Goal: Task Accomplishment & Management: Complete application form

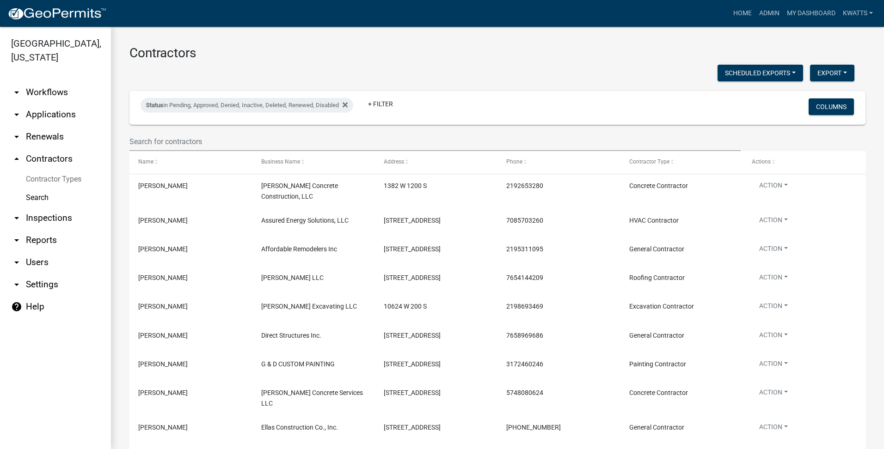
select select "3: 100"
click at [168, 143] on input "text" at bounding box center [434, 141] width 611 height 19
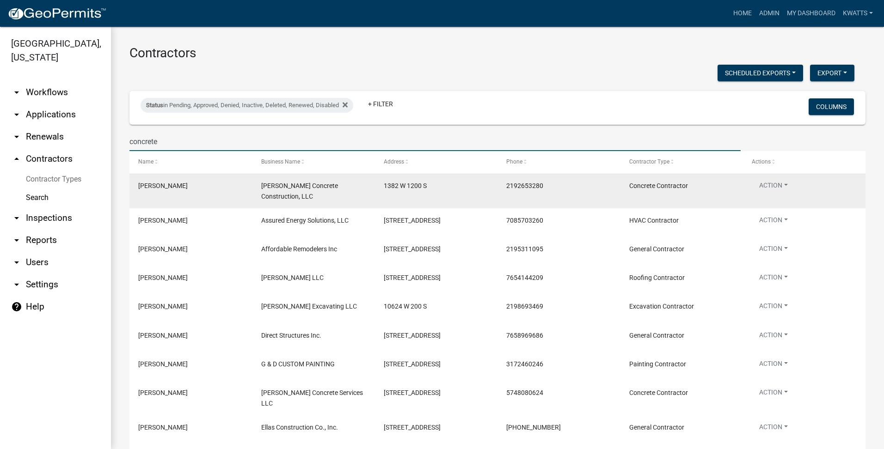
type input "concrete"
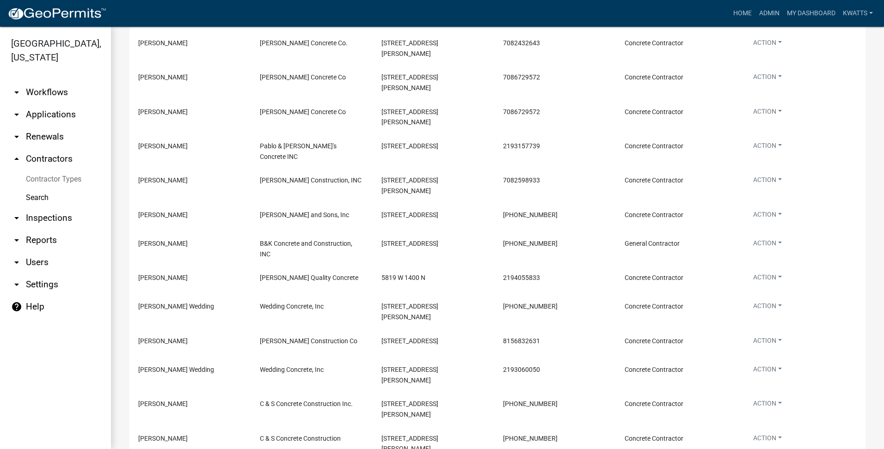
scroll to position [68, 0]
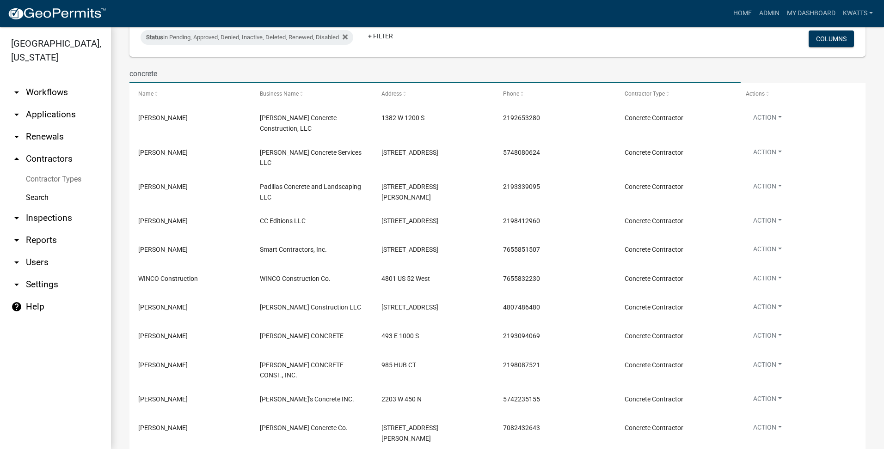
click at [56, 238] on link "arrow_drop_down Reports" at bounding box center [55, 240] width 111 height 22
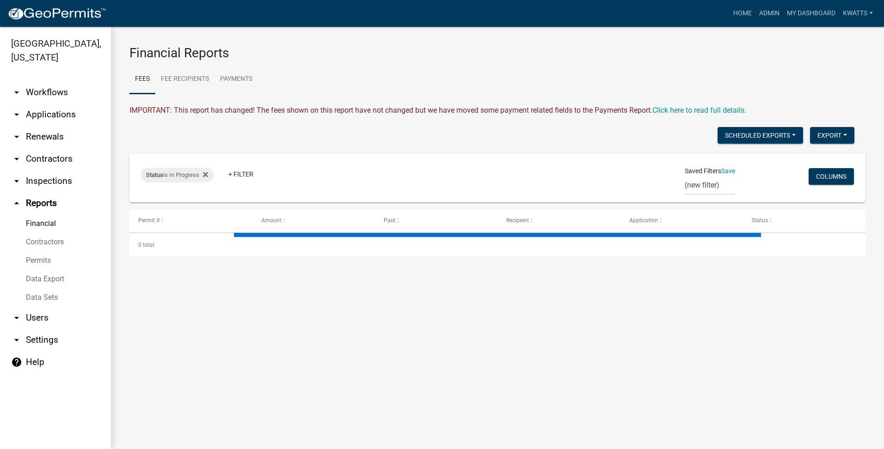
click at [49, 240] on link "Contractors" at bounding box center [55, 242] width 111 height 18
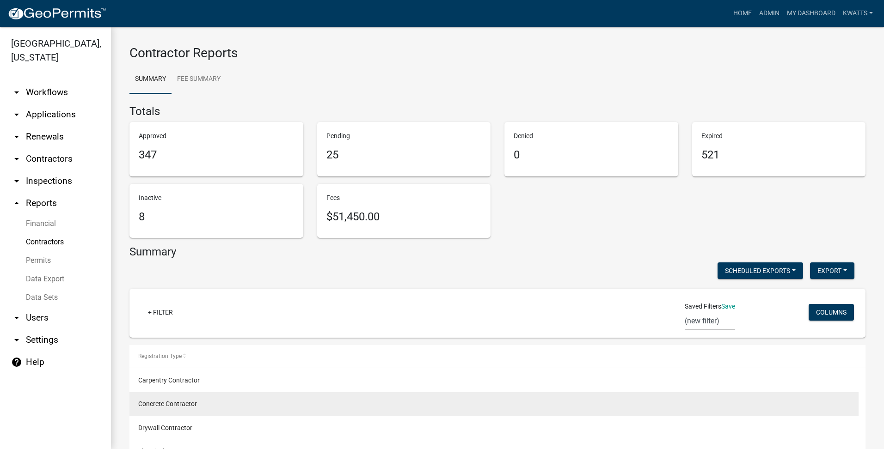
scroll to position [77, 0]
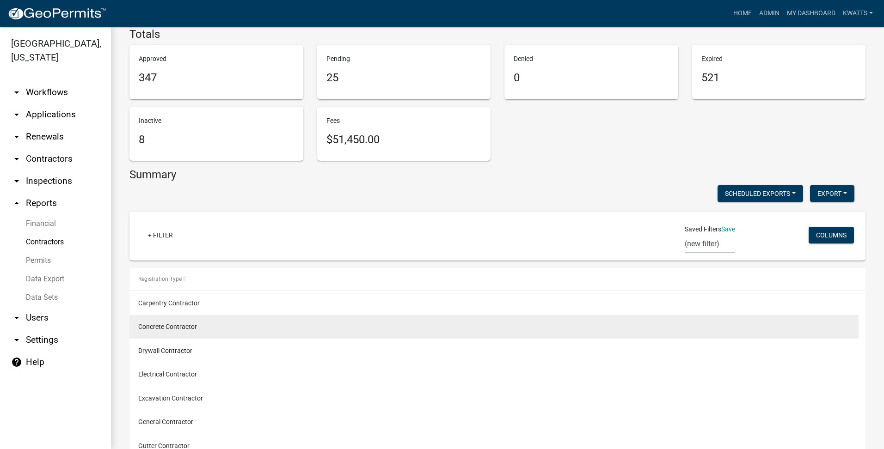
click at [161, 338] on datatable-body-cell "Concrete Contractor" at bounding box center [493, 327] width 729 height 24
click at [166, 332] on datatable-body-cell "Concrete Contractor" at bounding box center [493, 327] width 729 height 24
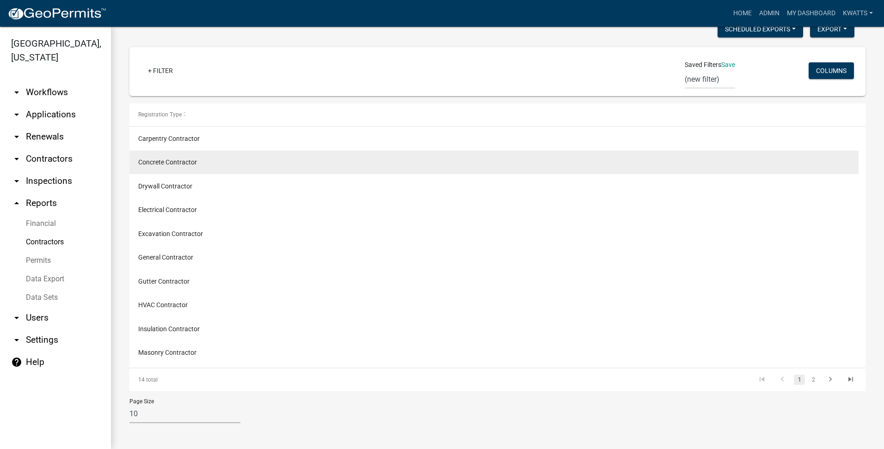
scroll to position [0, 0]
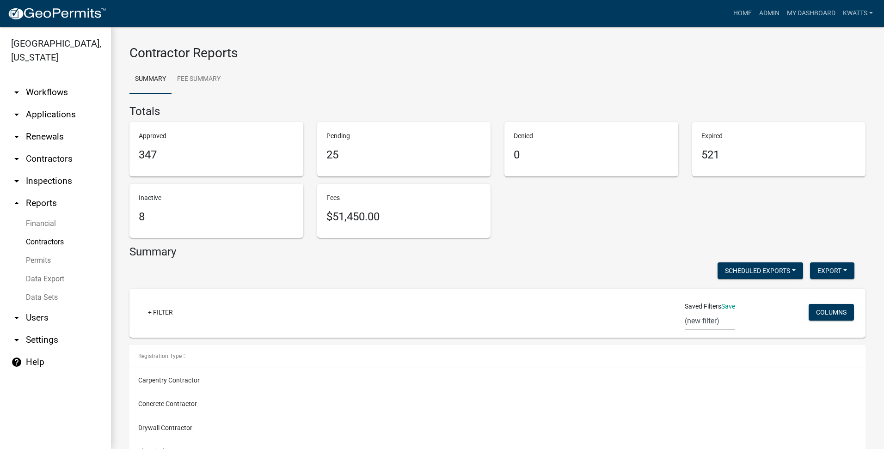
click at [52, 100] on link "arrow_drop_down Workflows" at bounding box center [55, 92] width 111 height 22
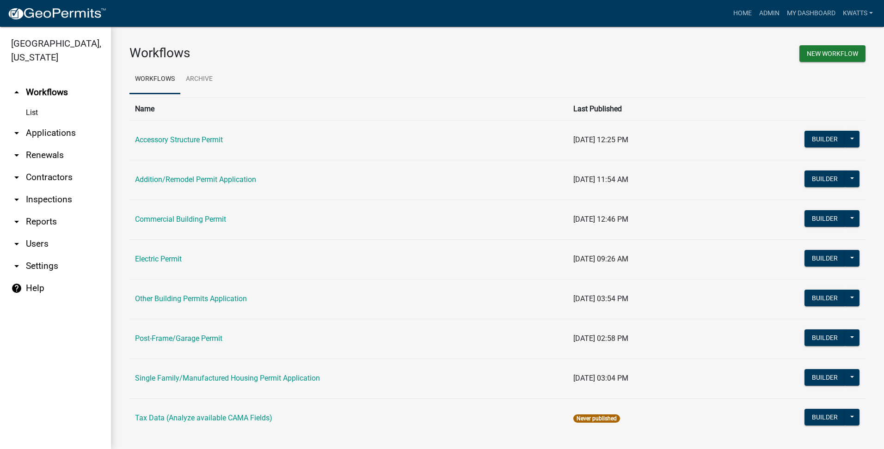
click at [40, 132] on link "arrow_drop_down Applications" at bounding box center [55, 133] width 111 height 22
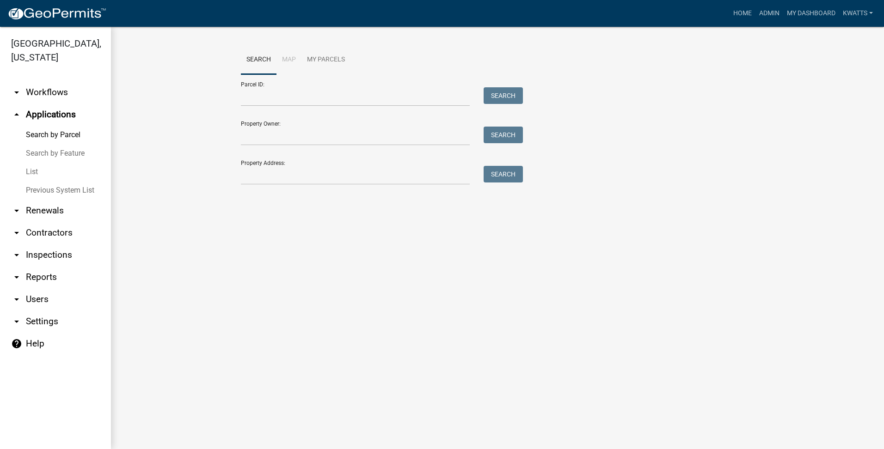
click at [54, 218] on link "arrow_drop_down Renewals" at bounding box center [55, 211] width 111 height 22
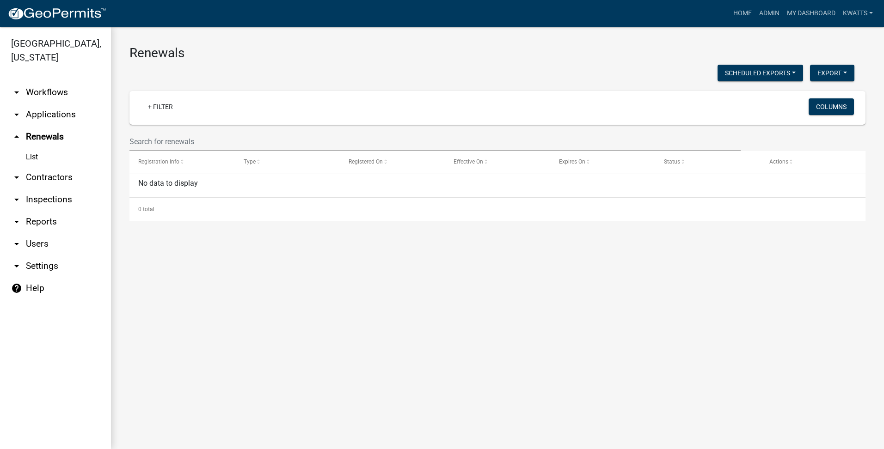
click at [55, 185] on link "arrow_drop_down Contractors" at bounding box center [55, 177] width 111 height 22
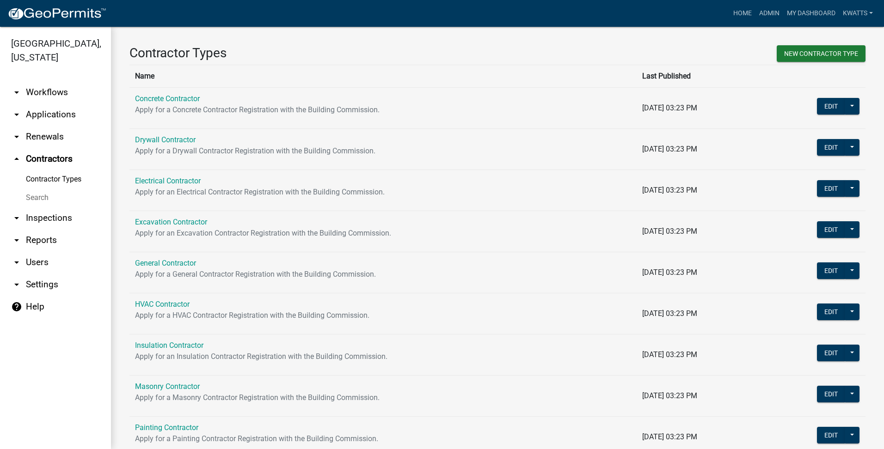
click at [56, 175] on link "Contractor Types" at bounding box center [55, 179] width 111 height 18
click at [54, 176] on link "Contractor Types" at bounding box center [55, 179] width 111 height 18
click at [171, 94] on link "Concrete Contractor" at bounding box center [167, 98] width 65 height 9
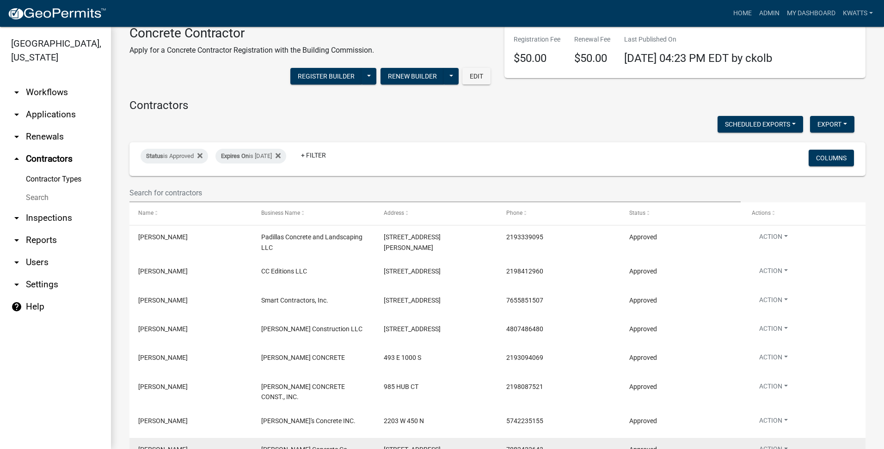
scroll to position [185, 0]
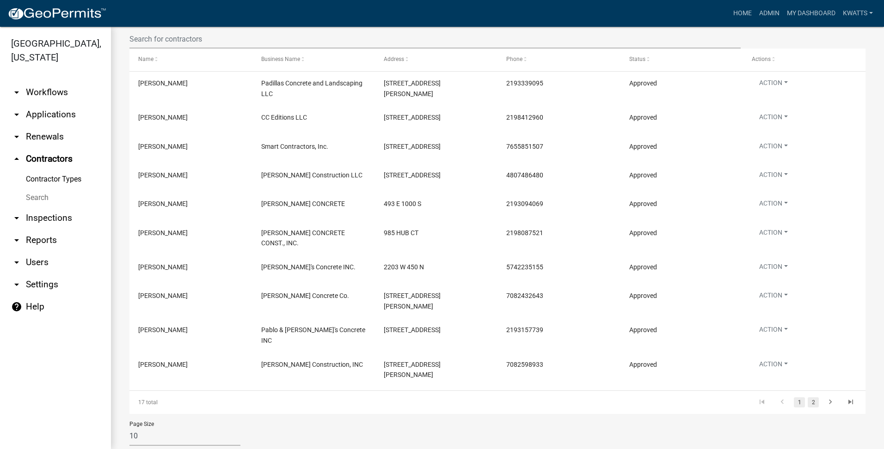
click at [807, 397] on link "2" at bounding box center [812, 402] width 11 height 10
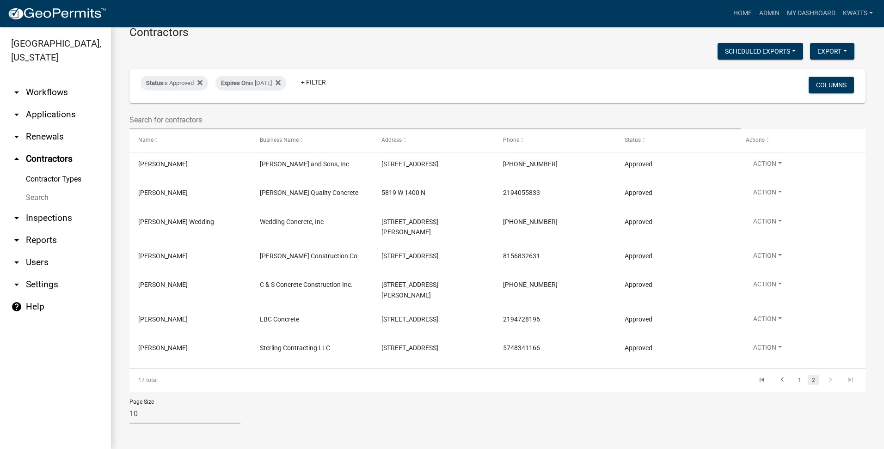
scroll to position [93, 0]
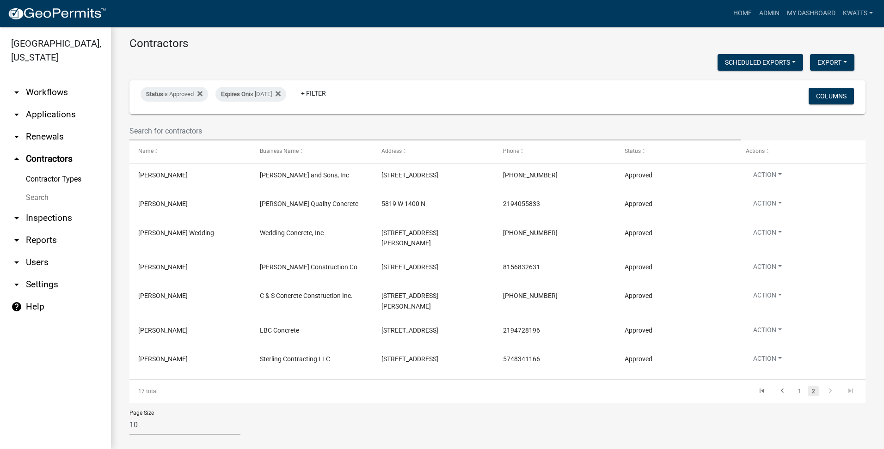
click at [824, 387] on icon "go to next page" at bounding box center [830, 392] width 12 height 11
click at [794, 386] on link "1" at bounding box center [799, 391] width 11 height 10
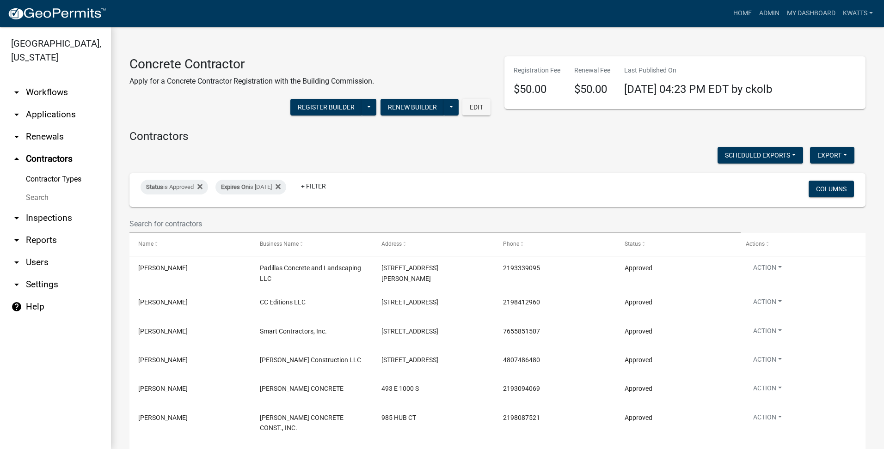
scroll to position [185, 0]
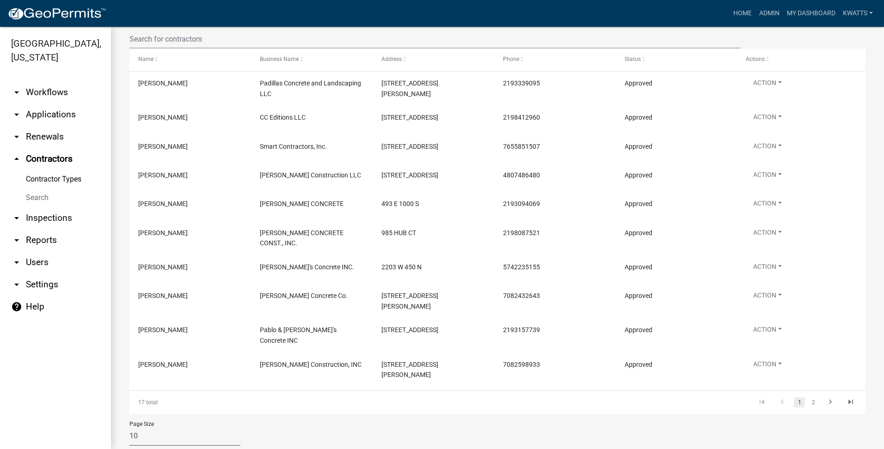
click at [174, 427] on select "10 25 50 100" at bounding box center [184, 436] width 111 height 19
select select "3: 100"
click at [129, 427] on select "10 25 50 100" at bounding box center [184, 436] width 111 height 19
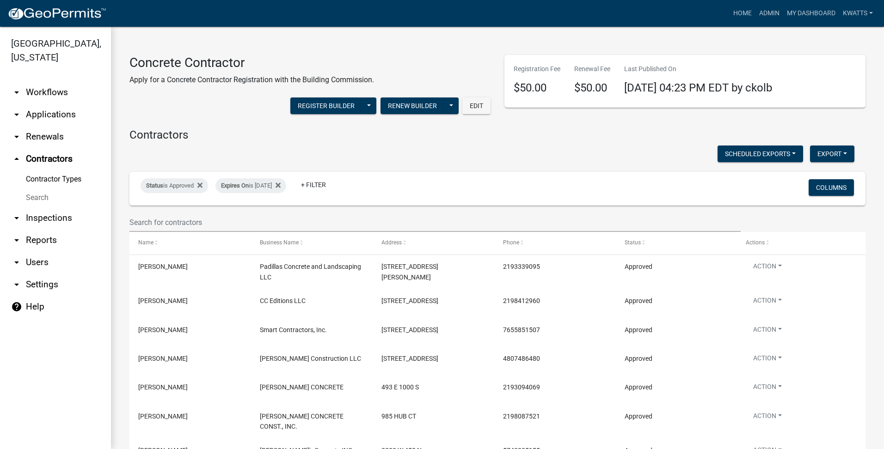
scroll to position [0, 0]
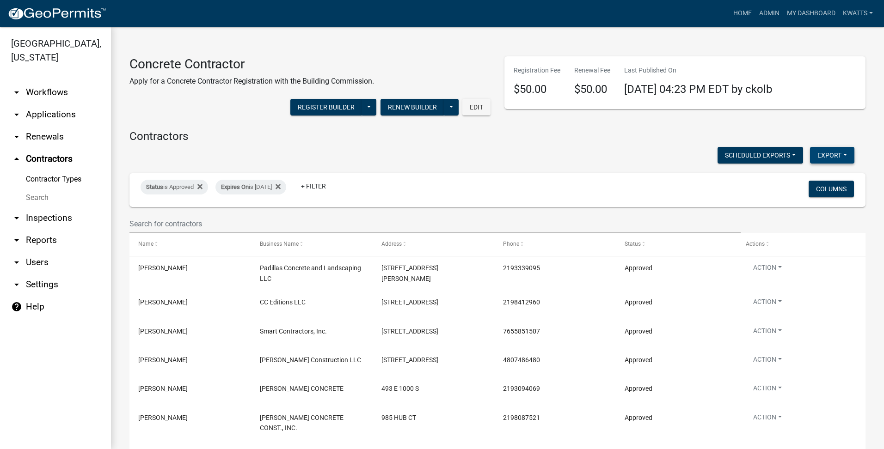
click at [837, 158] on button "Export" at bounding box center [832, 155] width 44 height 17
click at [815, 182] on button "Excel Format (.xlsx)" at bounding box center [811, 179] width 86 height 22
click at [617, 67] on div "Last Published On [DATE] 04:23 PM EDT by ckolb" at bounding box center [698, 83] width 162 height 34
click at [755, 12] on link "Admin" at bounding box center [769, 14] width 28 height 18
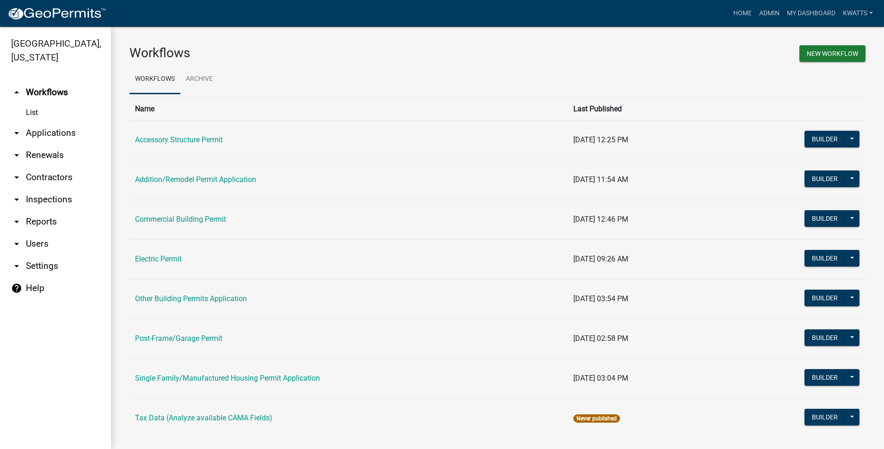
click at [59, 134] on link "arrow_drop_down Applications" at bounding box center [55, 133] width 111 height 22
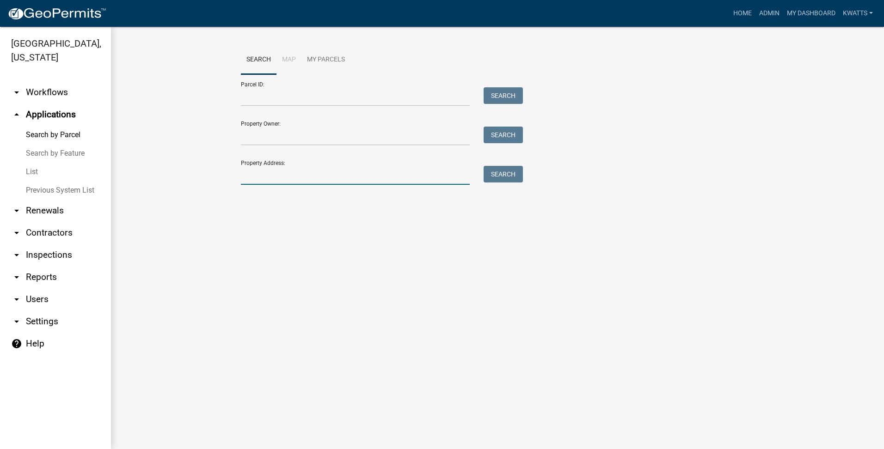
click at [251, 171] on input "Property Address:" at bounding box center [355, 175] width 229 height 19
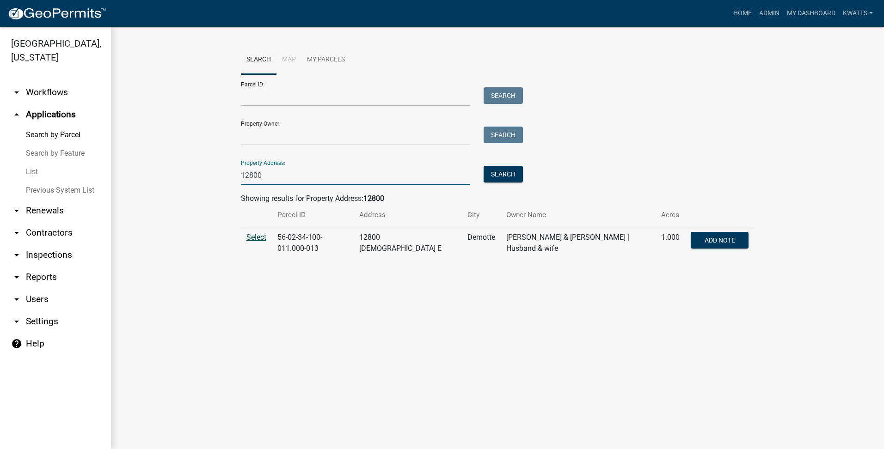
type input "12800"
click at [259, 241] on span "Select" at bounding box center [256, 237] width 20 height 9
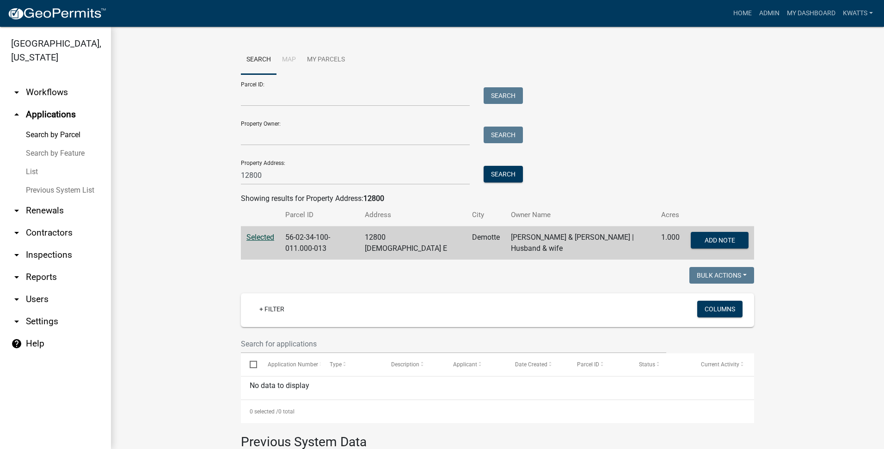
scroll to position [77, 0]
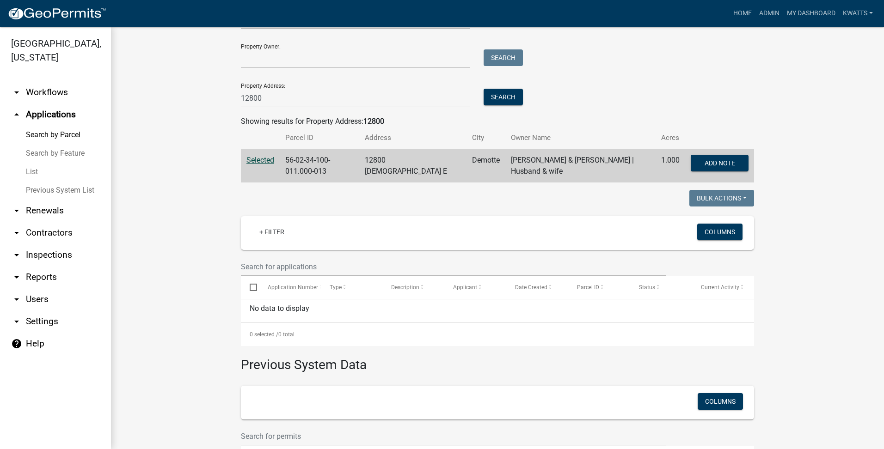
click at [359, 177] on td "56-02-34-100-011.000-013" at bounding box center [319, 166] width 79 height 34
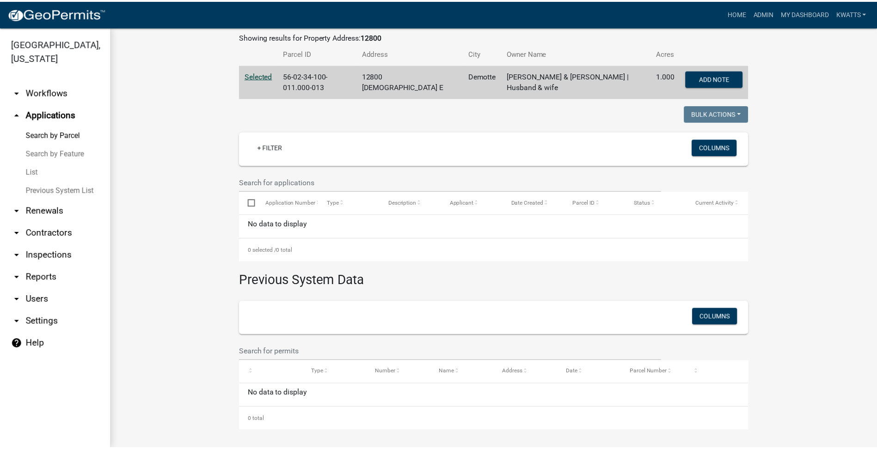
scroll to position [0, 0]
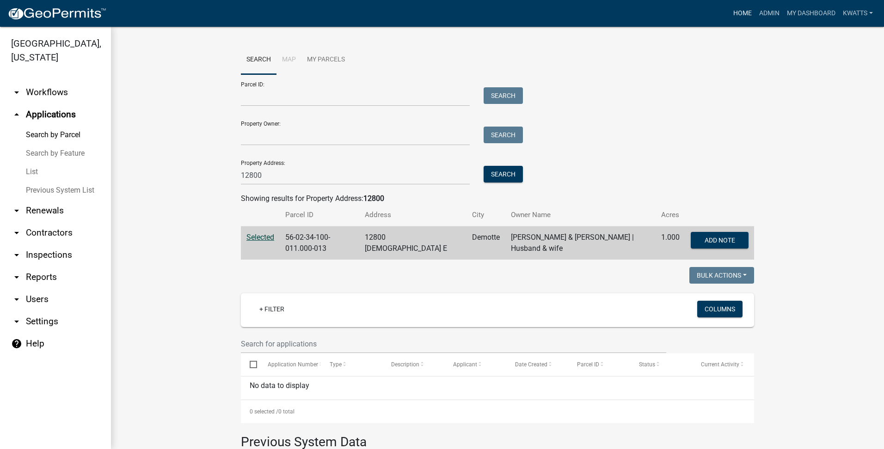
click at [741, 14] on link "Home" at bounding box center [742, 14] width 26 height 18
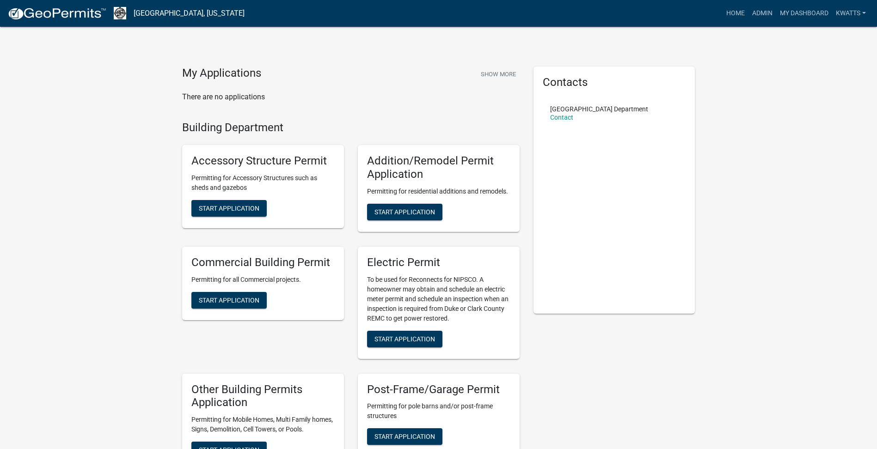
scroll to position [154, 0]
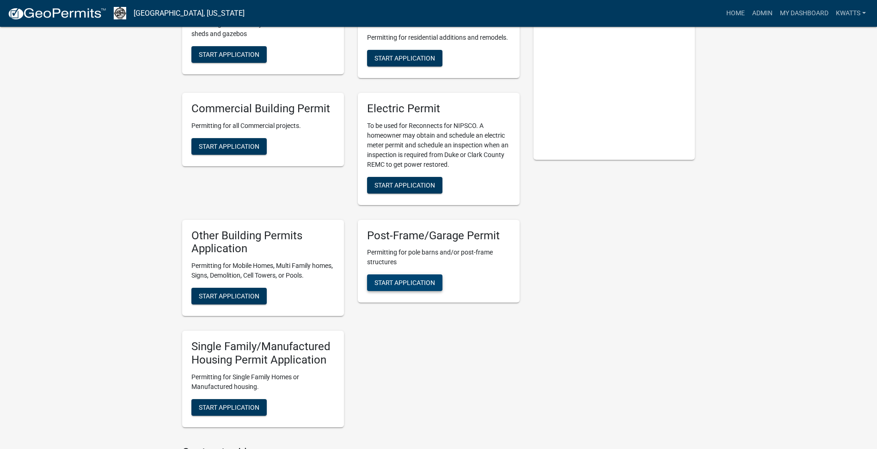
click at [426, 279] on span "Start Application" at bounding box center [404, 282] width 61 height 7
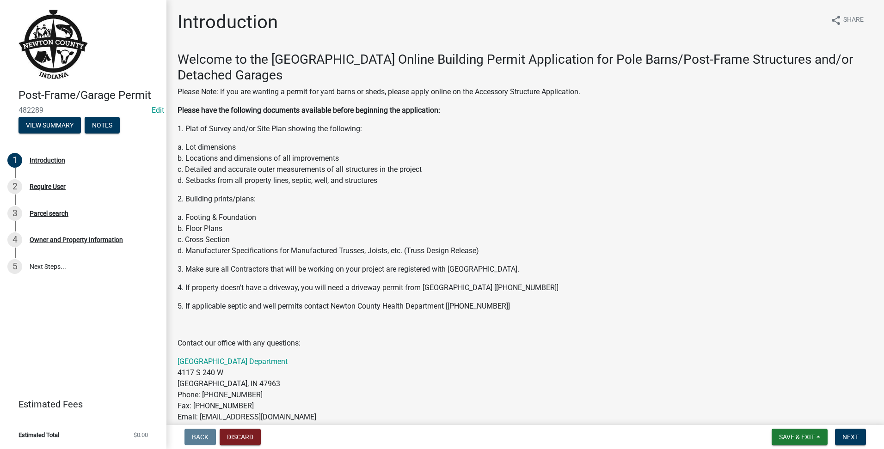
scroll to position [373, 0]
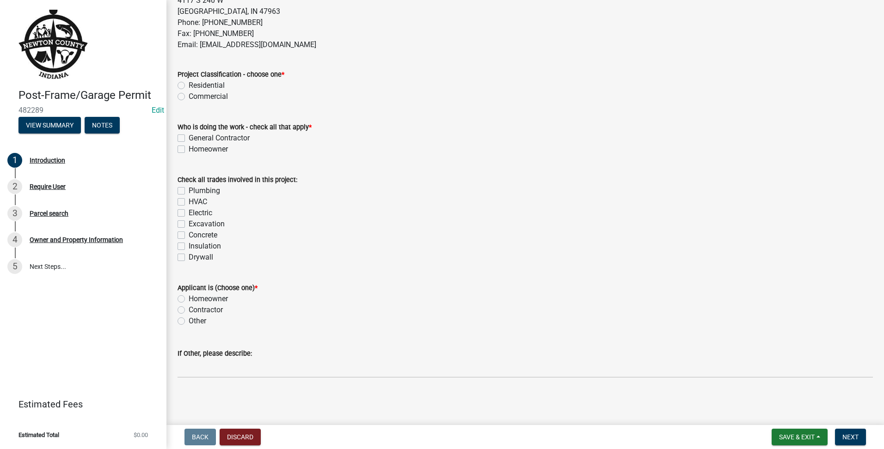
click at [189, 84] on label "Residential" at bounding box center [207, 85] width 36 height 11
click at [189, 84] on input "Residential" at bounding box center [192, 83] width 6 height 6
radio input "true"
click at [189, 140] on label "General Contractor" at bounding box center [219, 138] width 61 height 11
click at [189, 139] on input "General Contractor" at bounding box center [192, 136] width 6 height 6
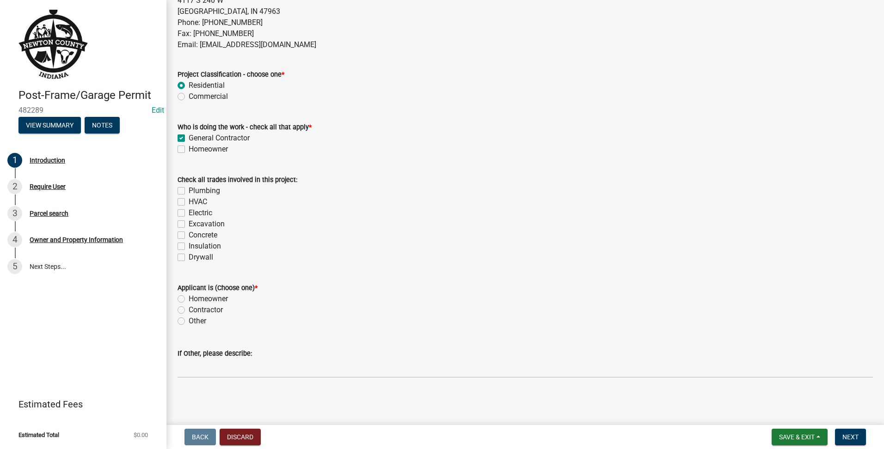
checkbox input "true"
checkbox input "false"
click at [189, 138] on label "General Contractor" at bounding box center [219, 138] width 61 height 11
click at [189, 138] on input "General Contractor" at bounding box center [192, 136] width 6 height 6
checkbox input "false"
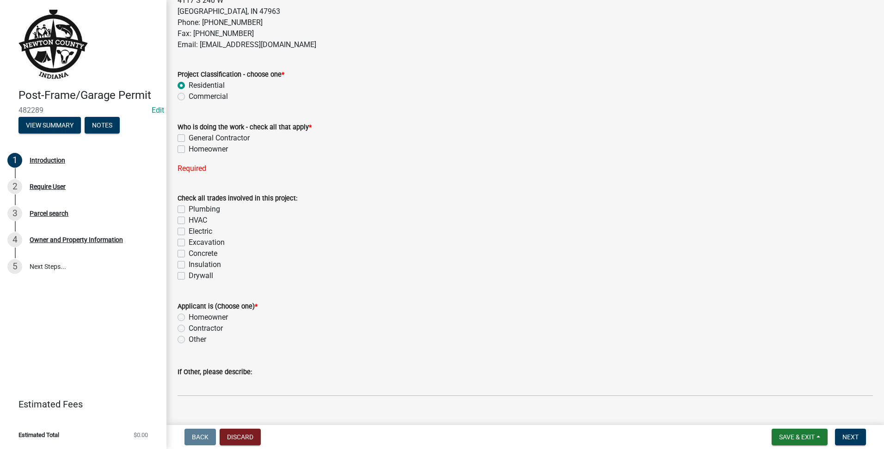
click at [182, 156] on div "Who is doing the work - check all that apply * General Contractor Homeowner Req…" at bounding box center [524, 142] width 695 height 64
click at [177, 146] on div "Who is doing the work - check all that apply * General Contractor Homeowner Req…" at bounding box center [525, 142] width 709 height 64
click at [189, 146] on label "Homeowner" at bounding box center [208, 149] width 39 height 11
click at [189, 146] on input "Homeowner" at bounding box center [192, 147] width 6 height 6
checkbox input "true"
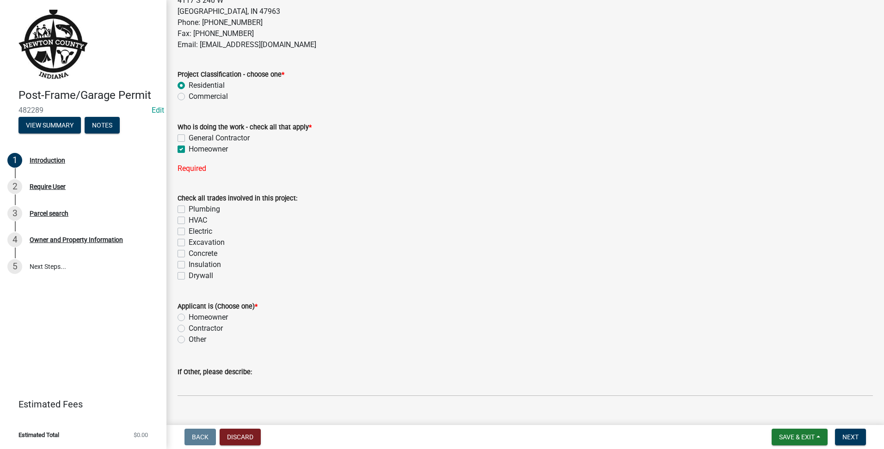
checkbox input "false"
checkbox input "true"
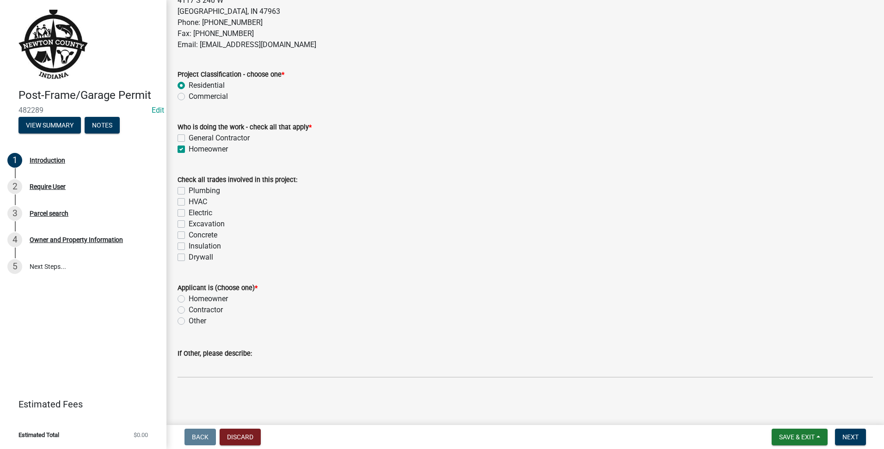
click at [189, 225] on label "Excavation" at bounding box center [207, 224] width 36 height 11
click at [189, 225] on input "Excavation" at bounding box center [192, 222] width 6 height 6
checkbox input "true"
checkbox input "false"
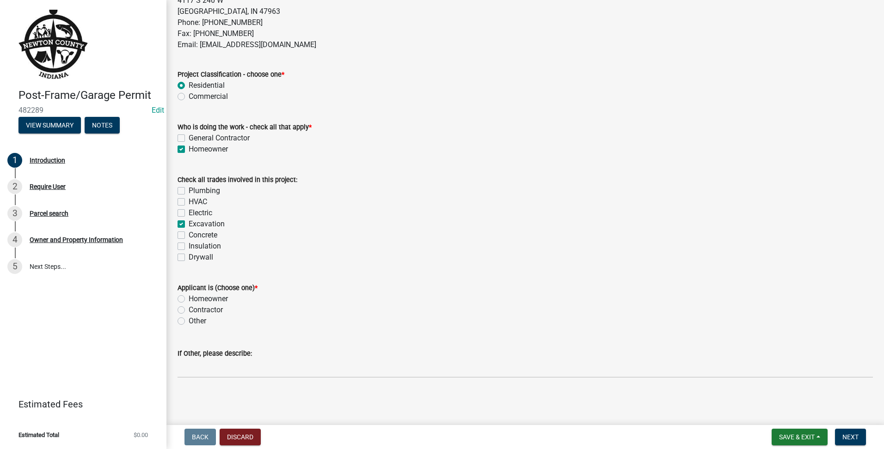
checkbox input "false"
checkbox input "true"
checkbox input "false"
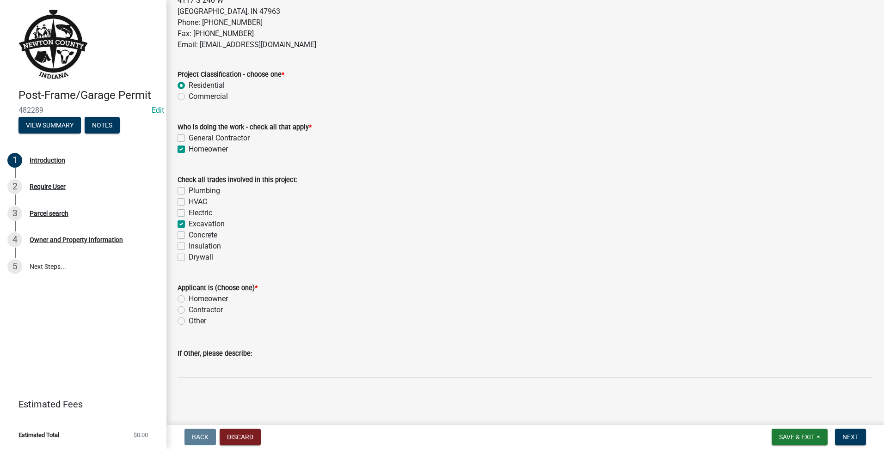
click at [189, 232] on label "Concrete" at bounding box center [203, 235] width 29 height 11
click at [189, 232] on input "Concrete" at bounding box center [192, 233] width 6 height 6
checkbox input "true"
checkbox input "false"
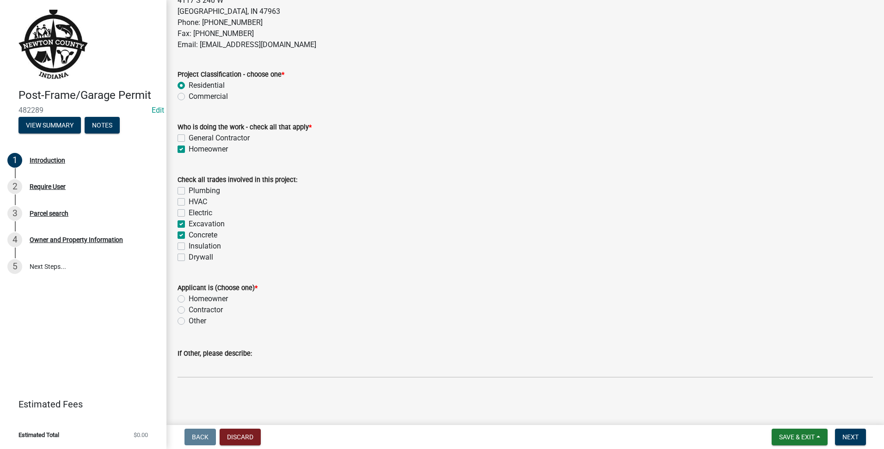
checkbox input "false"
checkbox input "true"
checkbox input "false"
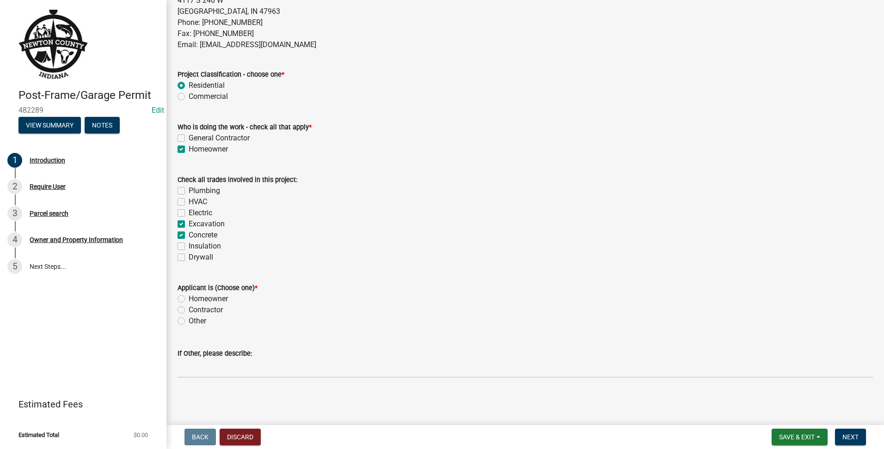
click at [188, 297] on div "Homeowner" at bounding box center [524, 298] width 695 height 11
click at [189, 296] on label "Homeowner" at bounding box center [208, 298] width 39 height 11
click at [189, 296] on input "Homeowner" at bounding box center [192, 296] width 6 height 6
radio input "true"
click at [845, 430] on button "Next" at bounding box center [850, 437] width 31 height 17
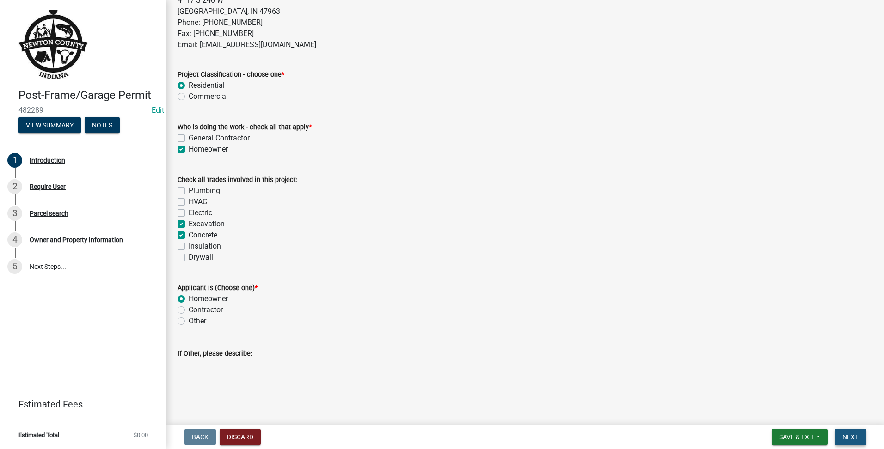
scroll to position [0, 0]
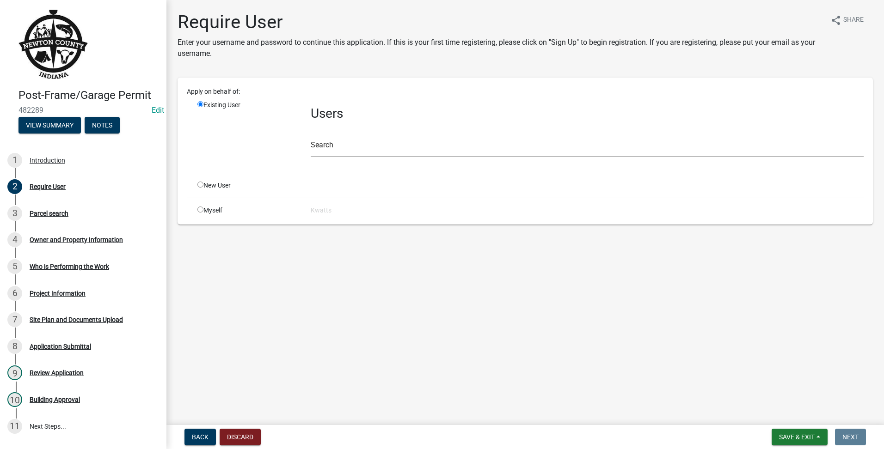
click at [364, 134] on div "Search" at bounding box center [587, 141] width 553 height 32
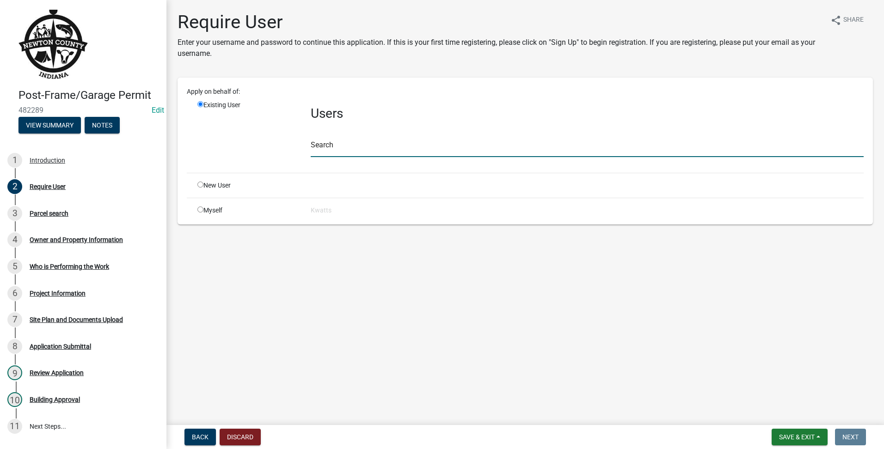
click at [358, 142] on input "text" at bounding box center [587, 147] width 553 height 19
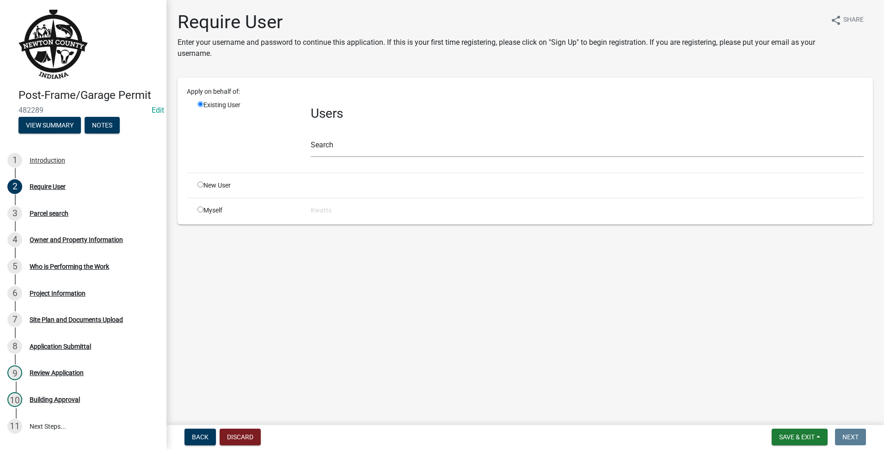
click at [203, 185] on input "radio" at bounding box center [200, 185] width 6 height 6
radio input "true"
radio input "false"
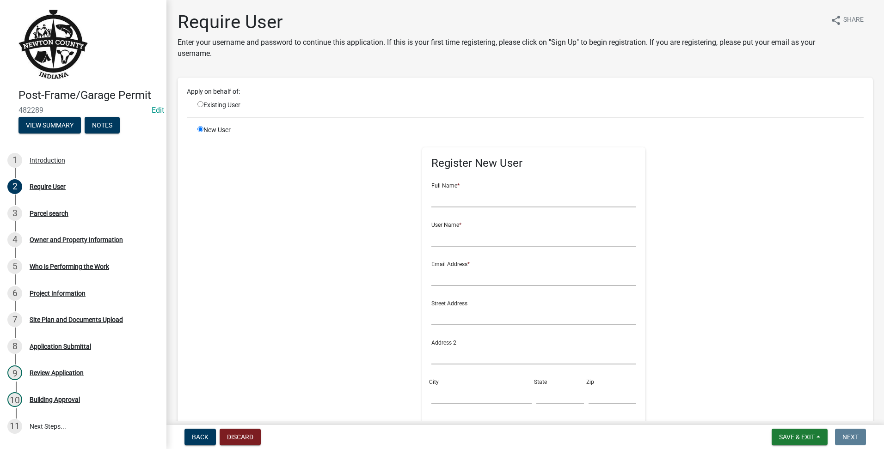
click at [530, 187] on div "Full Name *" at bounding box center [533, 192] width 205 height 32
click at [527, 190] on input "text" at bounding box center [533, 198] width 205 height 19
type input "[PERSON_NAME]"
type input "d"
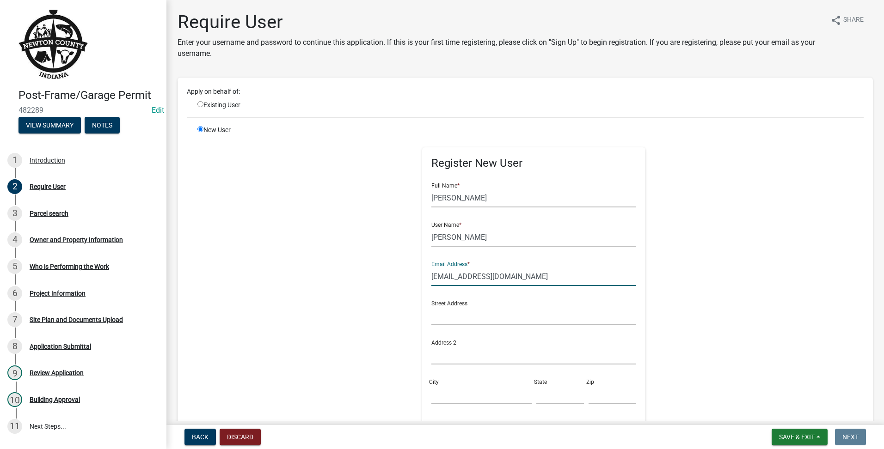
type input "[EMAIL_ADDRESS][DOMAIN_NAME]"
radio input "true"
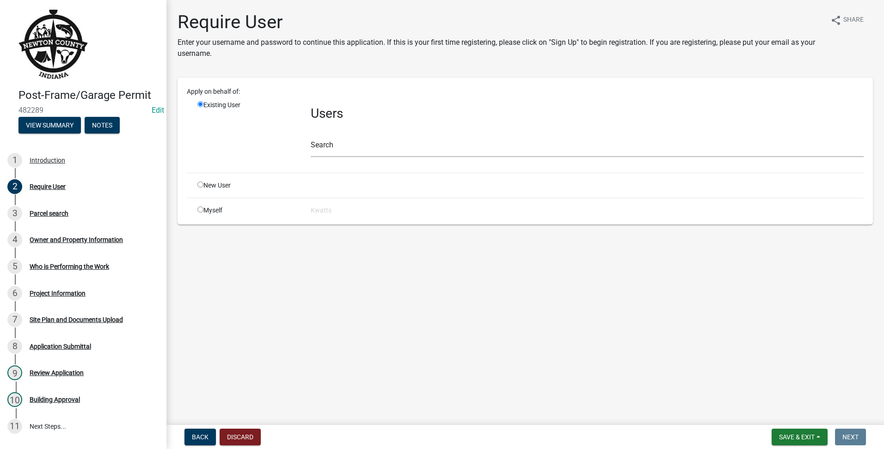
click at [199, 186] on input "radio" at bounding box center [200, 185] width 6 height 6
radio input "true"
radio input "false"
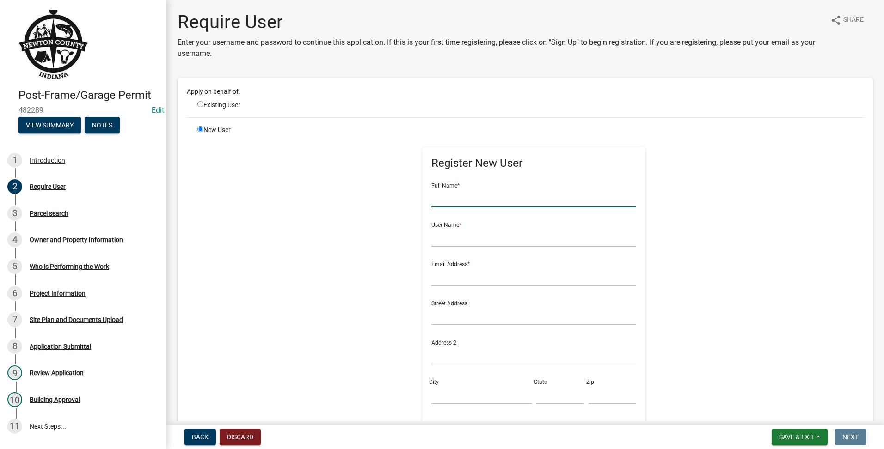
click at [507, 196] on input "text" at bounding box center [533, 198] width 205 height 19
type input "[PERSON_NAME]"
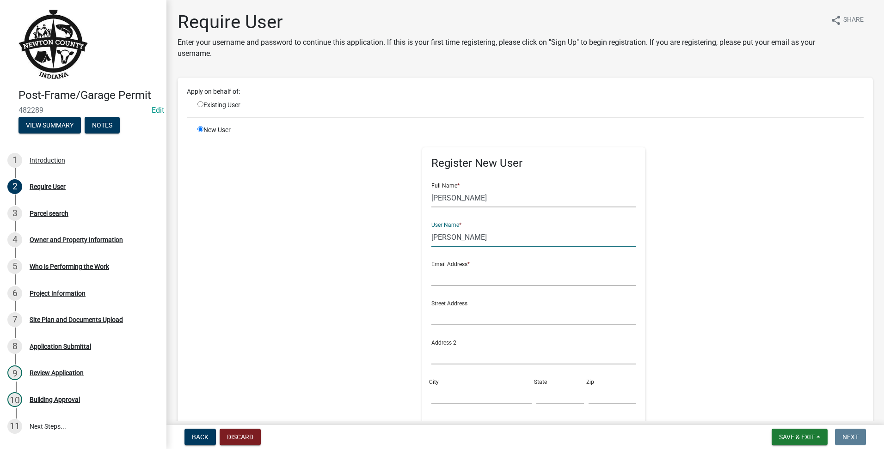
type input "[PERSON_NAME]"
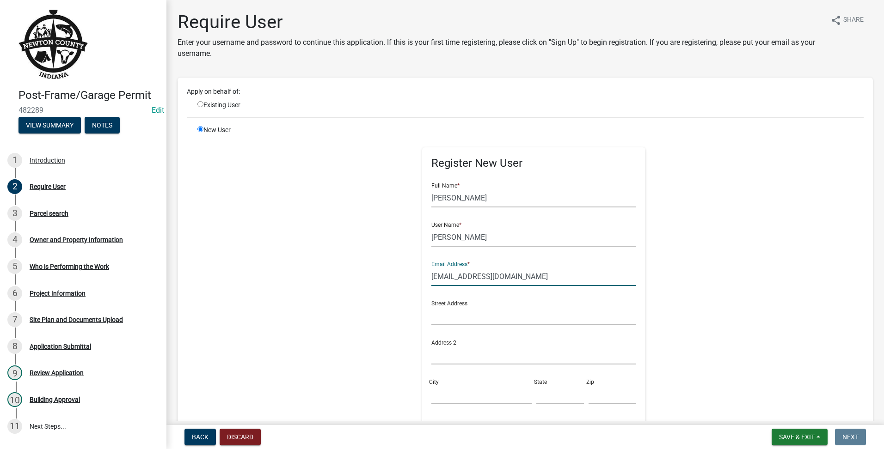
scroll to position [190, 0]
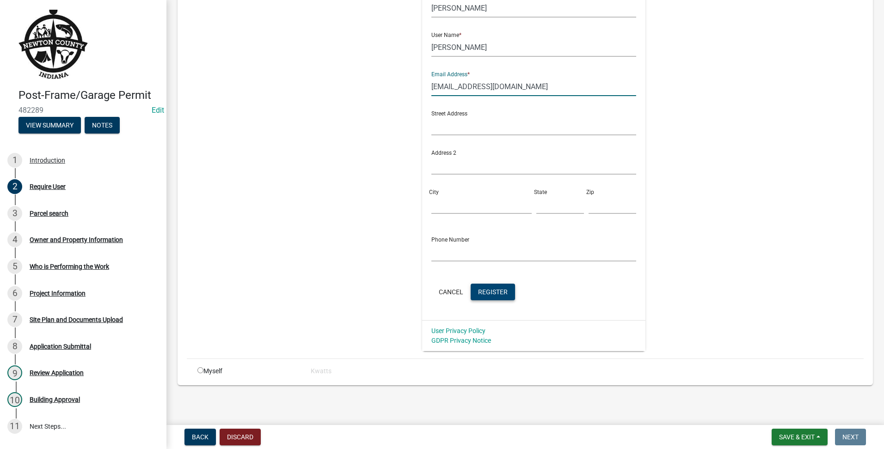
type input "[EMAIL_ADDRESS][DOMAIN_NAME]"
click at [480, 297] on button "Register" at bounding box center [493, 292] width 44 height 17
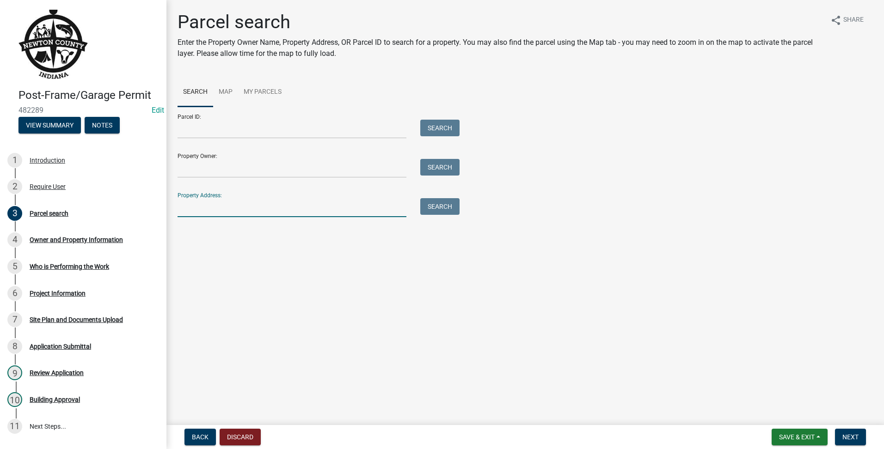
click at [206, 208] on input "Property Address:" at bounding box center [291, 207] width 229 height 19
type input "12800"
click at [448, 202] on button "Search" at bounding box center [439, 206] width 39 height 17
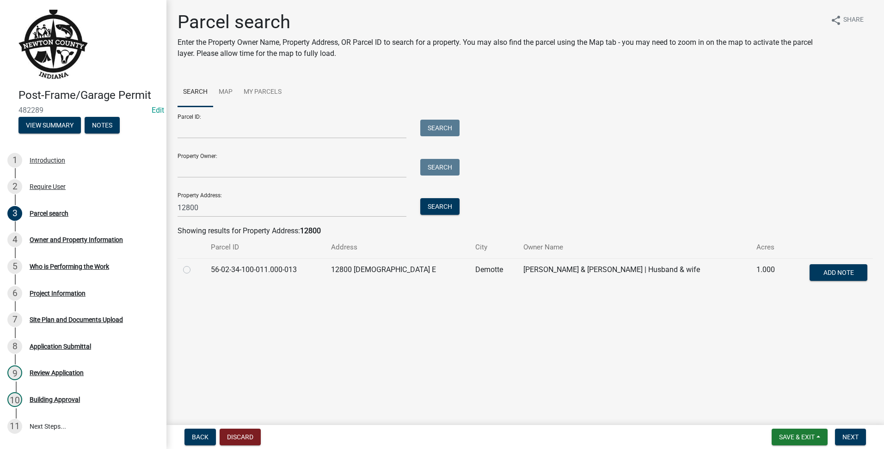
click at [182, 272] on td at bounding box center [191, 273] width 28 height 31
click at [194, 264] on label at bounding box center [194, 264] width 0 height 0
click at [194, 270] on input "radio" at bounding box center [197, 267] width 6 height 6
radio input "true"
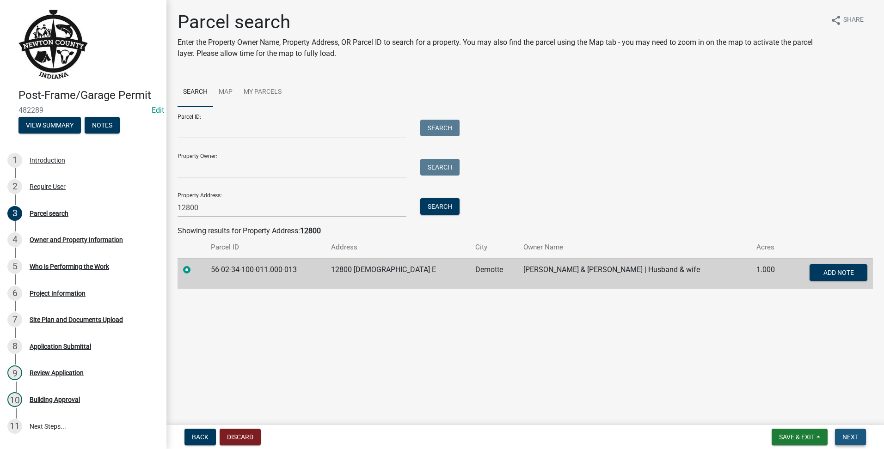
click at [860, 430] on button "Next" at bounding box center [850, 437] width 31 height 17
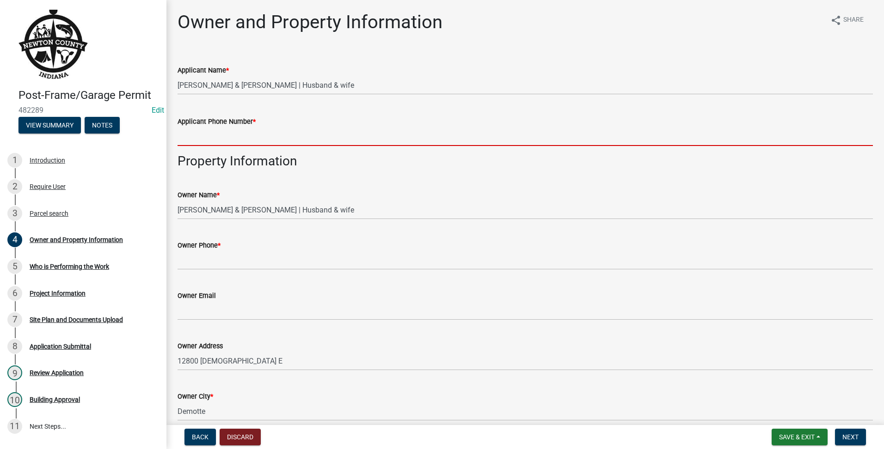
click at [322, 129] on input "Applicant Phone Number *" at bounding box center [524, 136] width 695 height 19
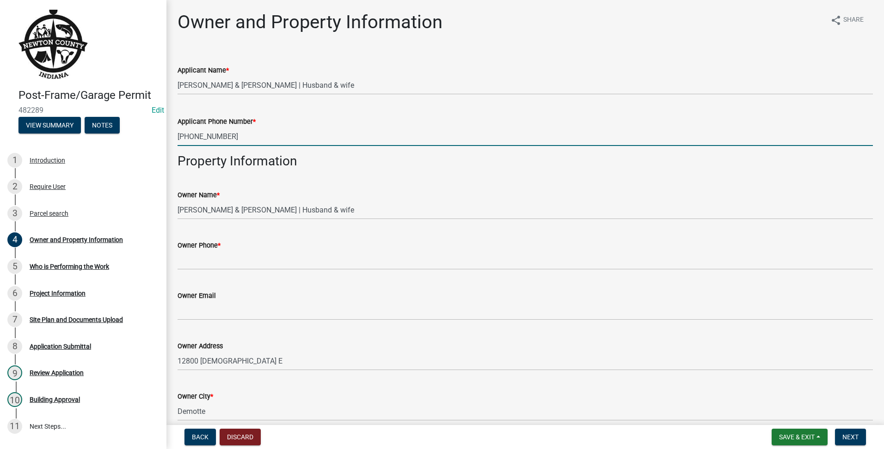
drag, startPoint x: 322, startPoint y: 129, endPoint x: 181, endPoint y: 127, distance: 141.0
click at [162, 133] on div "Post-Frame/Garage Permit 482289 Edit View Summary Notes 1 Introduction 2 Requir…" at bounding box center [442, 224] width 884 height 449
type input "[PHONE_NUMBER]"
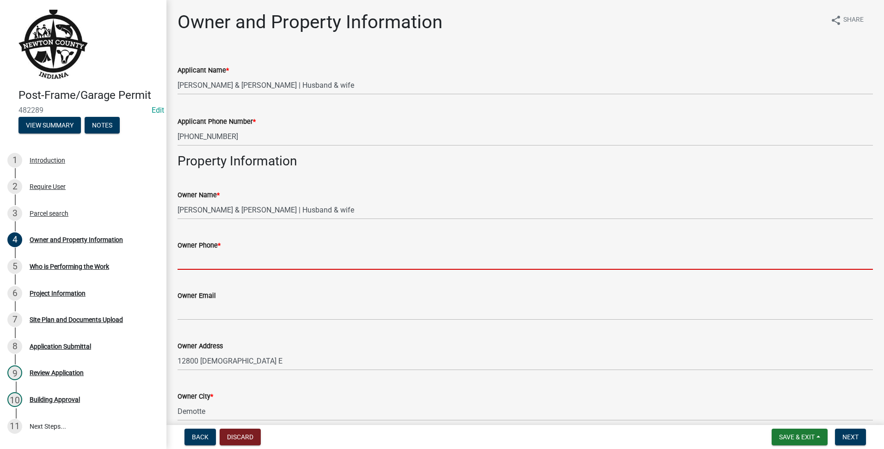
drag, startPoint x: 212, startPoint y: 246, endPoint x: 197, endPoint y: 254, distance: 16.7
paste input "[PHONE_NUMBER]"
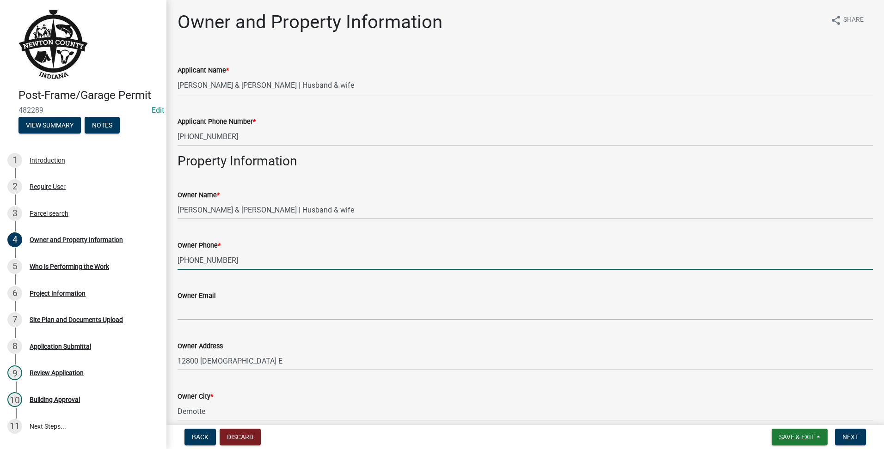
scroll to position [519, 0]
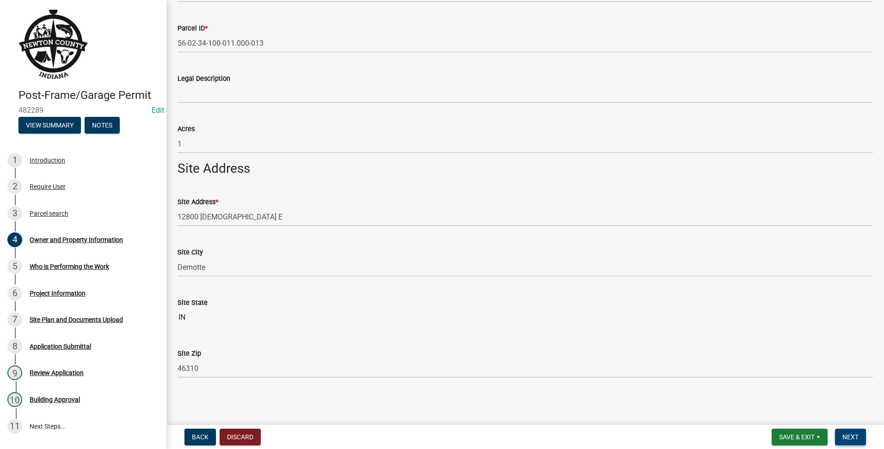
type input "[PHONE_NUMBER]"
click at [841, 442] on button "Next" at bounding box center [850, 437] width 31 height 17
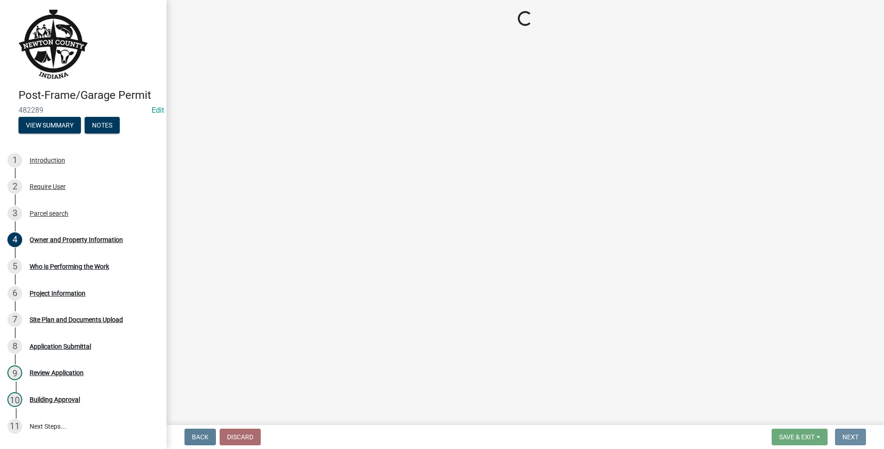
scroll to position [0, 0]
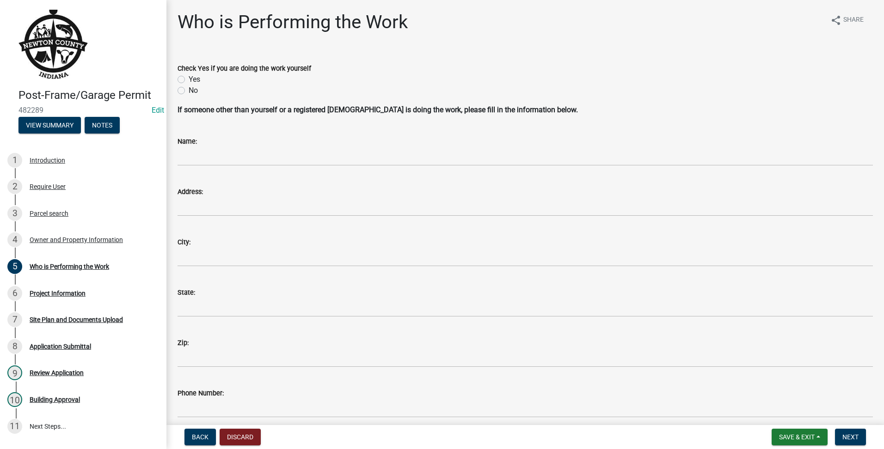
click at [202, 73] on div "Check Yes if you are doing the work yourself" at bounding box center [524, 68] width 695 height 11
click at [183, 74] on div "Yes" at bounding box center [524, 79] width 695 height 11
click at [189, 76] on label "Yes" at bounding box center [195, 79] width 12 height 11
click at [189, 76] on input "Yes" at bounding box center [192, 77] width 6 height 6
radio input "true"
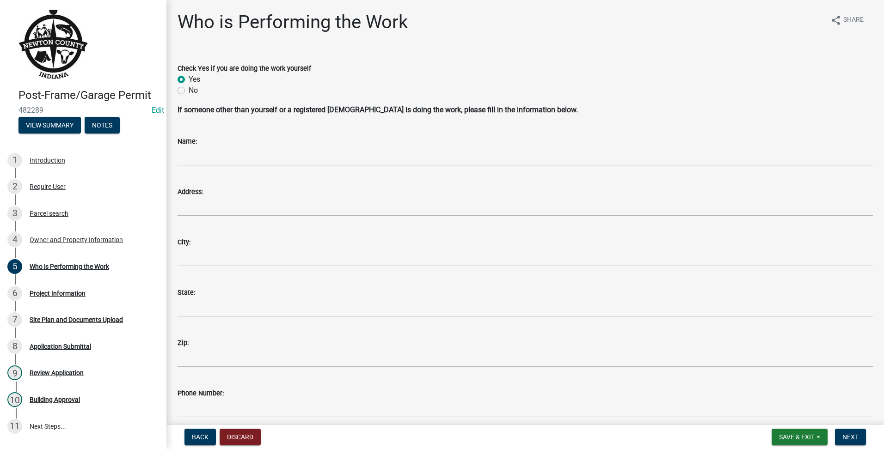
scroll to position [90, 0]
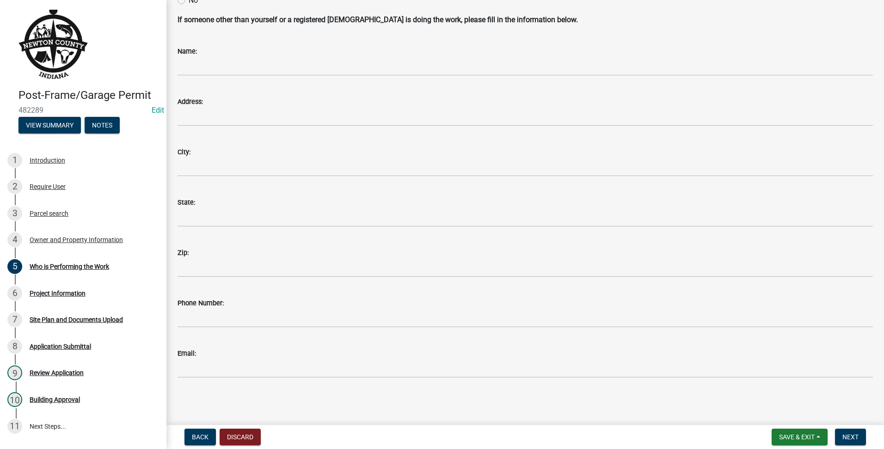
click at [854, 446] on nav "Back Discard Save & Exit Save Save & Exit Next" at bounding box center [524, 437] width 717 height 24
click at [860, 439] on button "Next" at bounding box center [850, 437] width 31 height 17
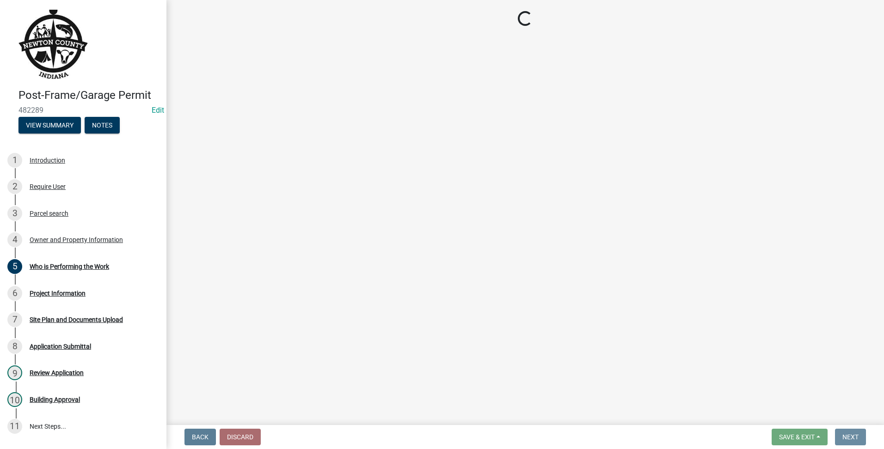
scroll to position [0, 0]
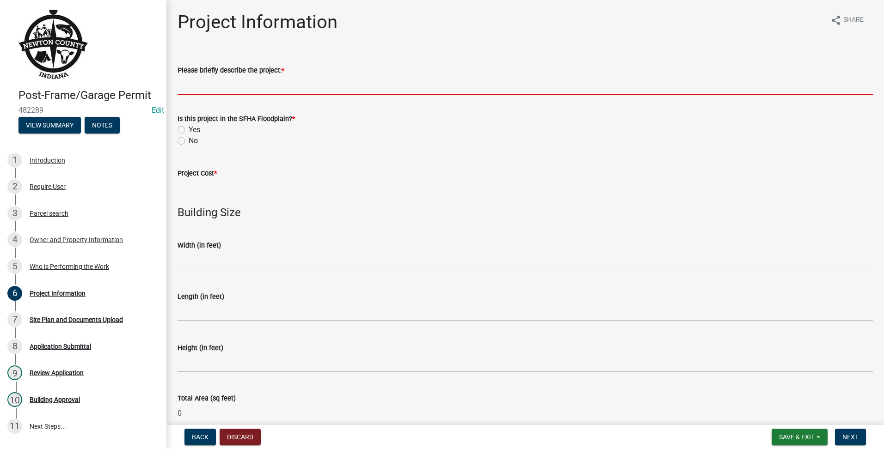
click at [209, 94] on input "Please briefly describe the project: *" at bounding box center [524, 85] width 695 height 19
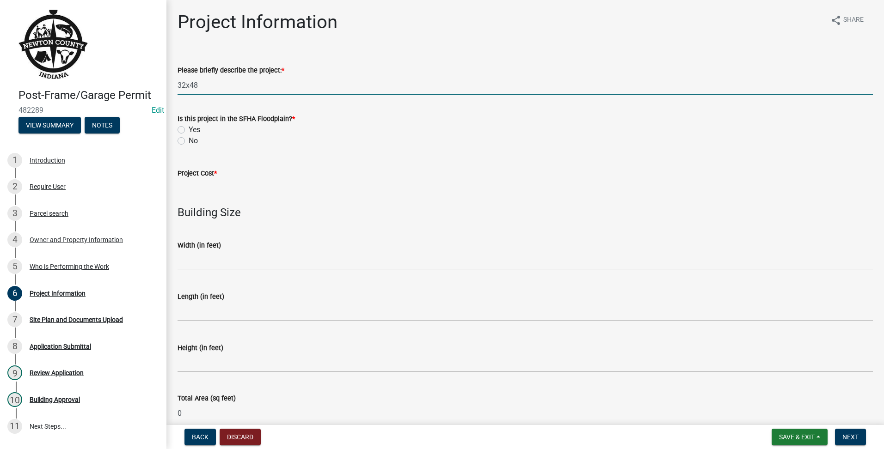
type input "32x48"
click at [172, 131] on div "Is this project in the SFHA Floodplain? * Yes No" at bounding box center [525, 124] width 709 height 44
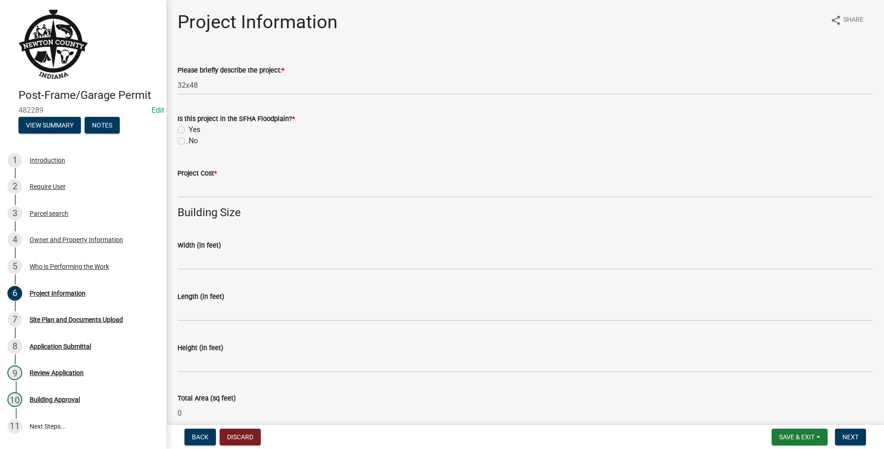
click at [189, 132] on label "Yes" at bounding box center [195, 129] width 12 height 11
click at [189, 130] on input "Yes" at bounding box center [192, 127] width 6 height 6
radio input "true"
click at [210, 178] on div "Project Cost *" at bounding box center [524, 173] width 695 height 11
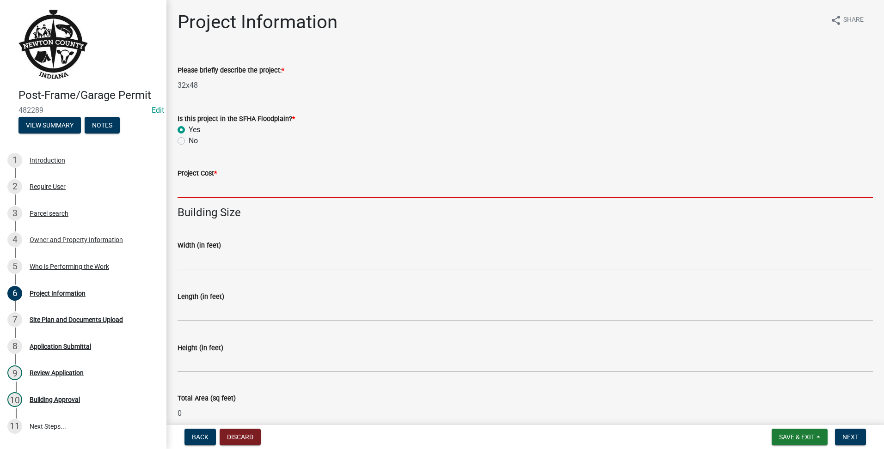
click at [211, 181] on input "text" at bounding box center [524, 188] width 695 height 19
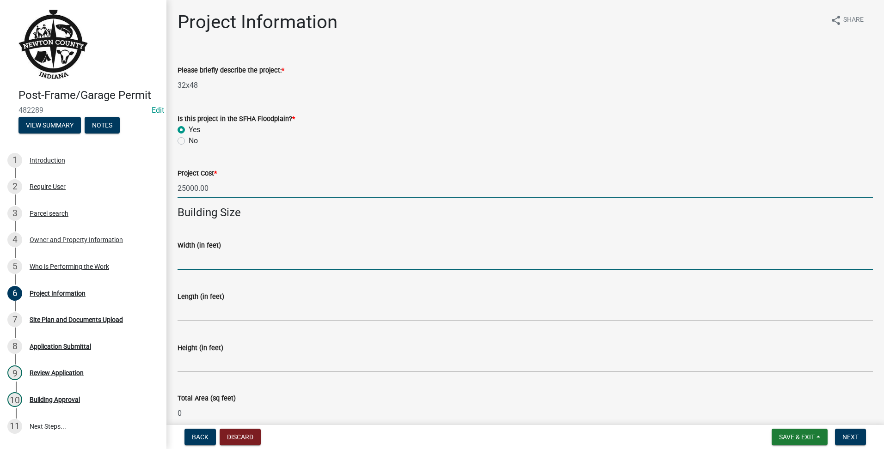
type input "25000"
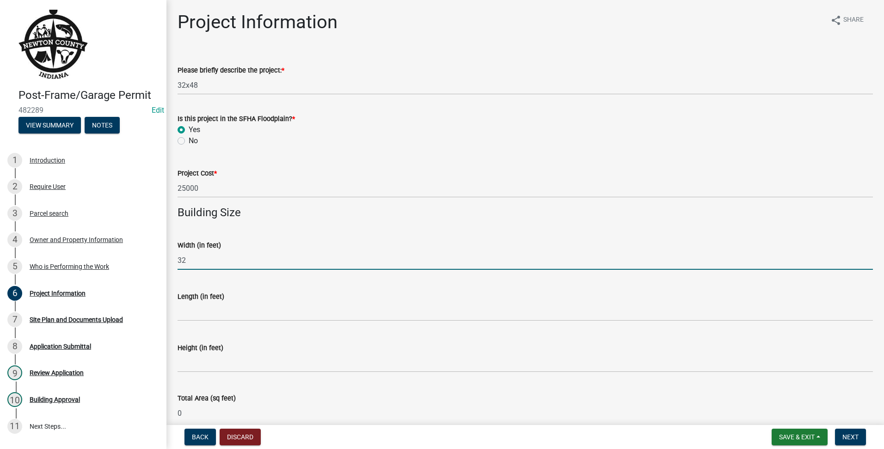
type input "32"
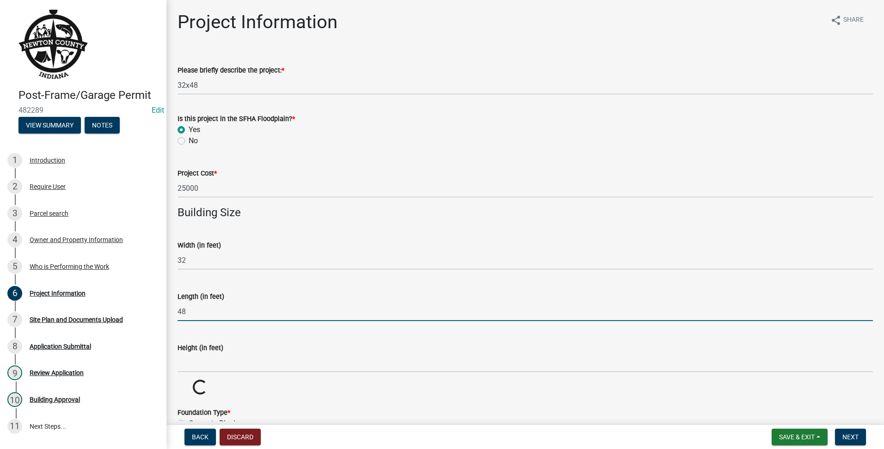
type input "48"
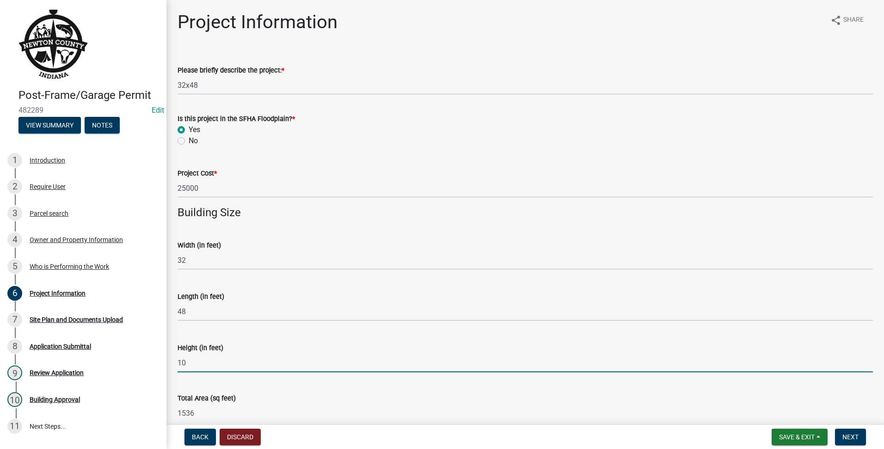
scroll to position [154, 0]
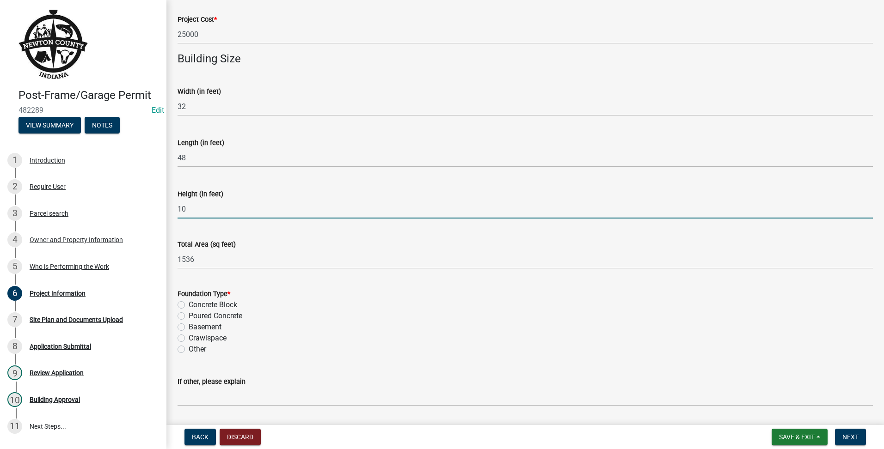
type input "10"
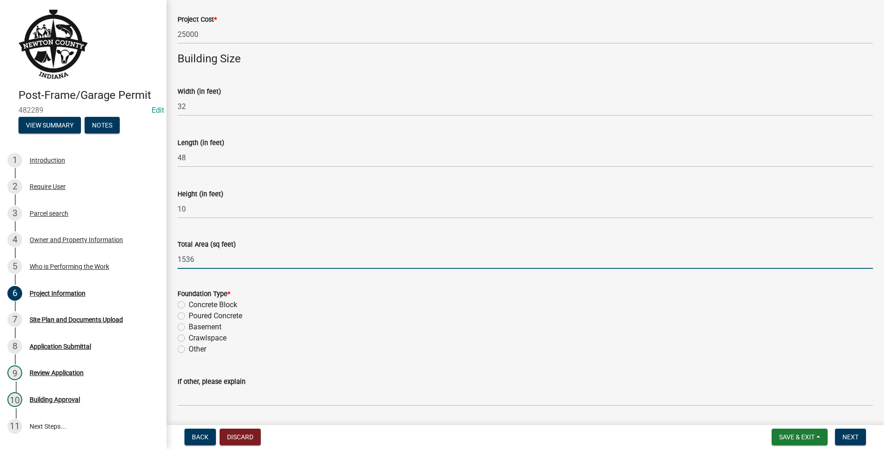
click at [419, 256] on input "1536" at bounding box center [524, 259] width 695 height 19
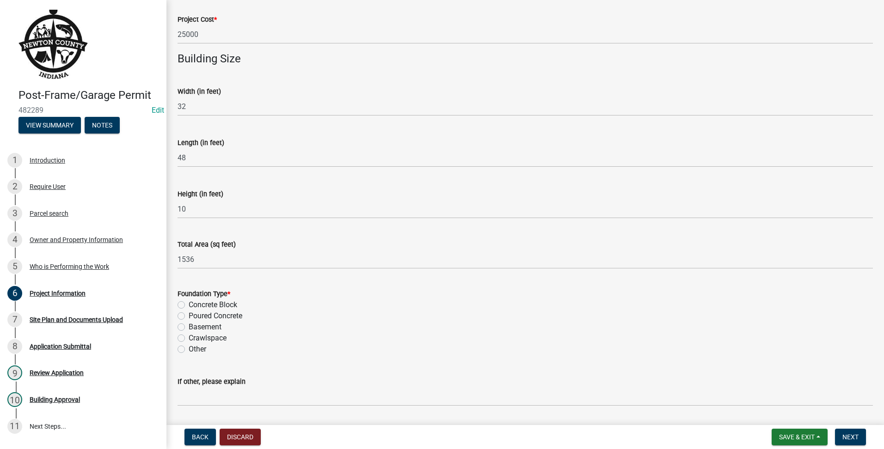
click at [274, 311] on div "Poured Concrete" at bounding box center [524, 316] width 695 height 11
click at [189, 318] on label "Poured Concrete" at bounding box center [216, 316] width 54 height 11
click at [189, 317] on input "Poured Concrete" at bounding box center [192, 314] width 6 height 6
radio input "true"
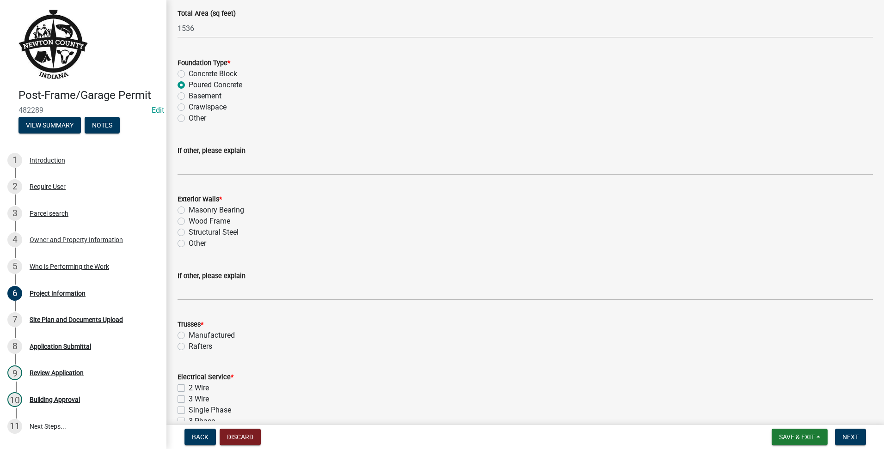
click at [189, 220] on label "Wood Frame" at bounding box center [210, 221] width 42 height 11
click at [189, 220] on input "Wood Frame" at bounding box center [192, 219] width 6 height 6
radio input "true"
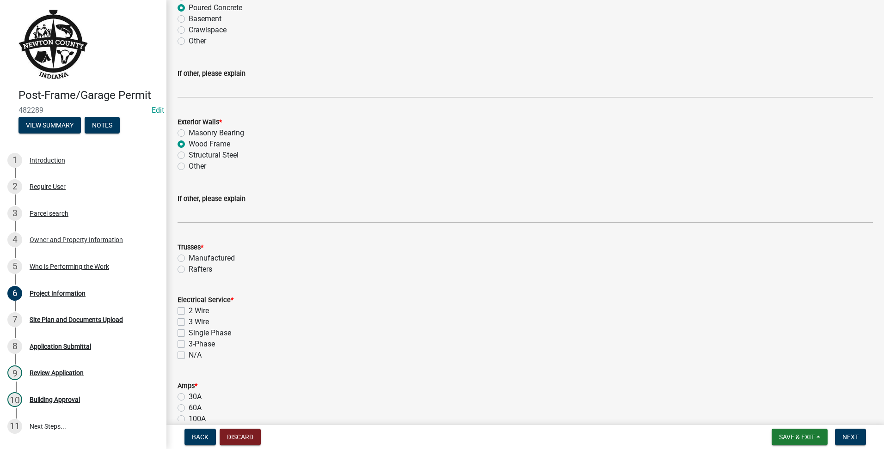
click at [179, 274] on div "Rafters" at bounding box center [524, 269] width 695 height 11
click at [189, 268] on label "Rafters" at bounding box center [201, 269] width 24 height 11
click at [189, 268] on input "Rafters" at bounding box center [192, 267] width 6 height 6
radio input "true"
click at [189, 256] on label "Manufactured" at bounding box center [212, 258] width 46 height 11
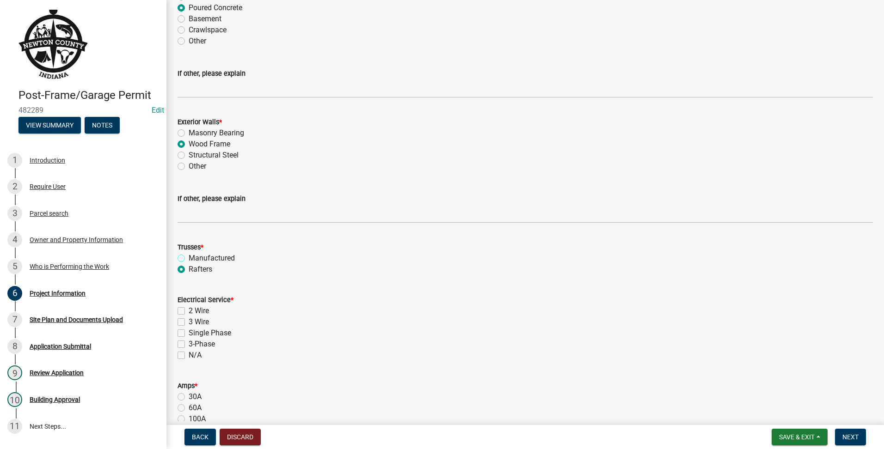
click at [189, 256] on input "Manufactured" at bounding box center [192, 256] width 6 height 6
radio input "true"
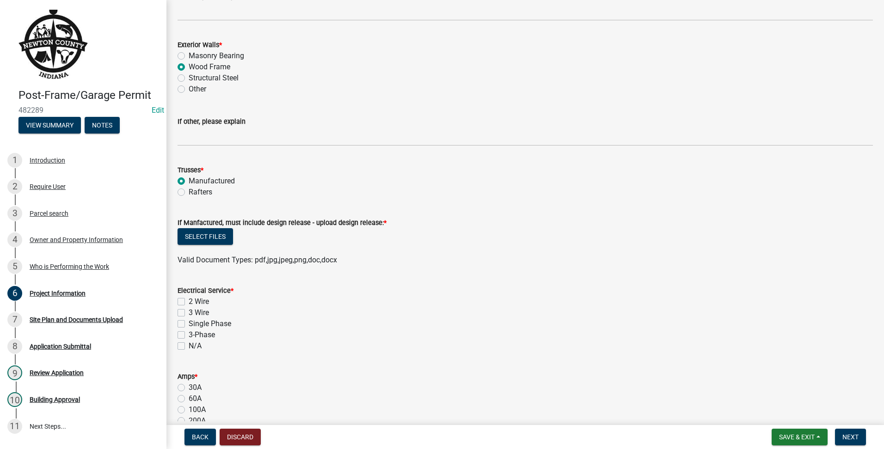
click at [189, 190] on label "Rafters" at bounding box center [201, 192] width 24 height 11
click at [189, 190] on input "Rafters" at bounding box center [192, 190] width 6 height 6
radio input "true"
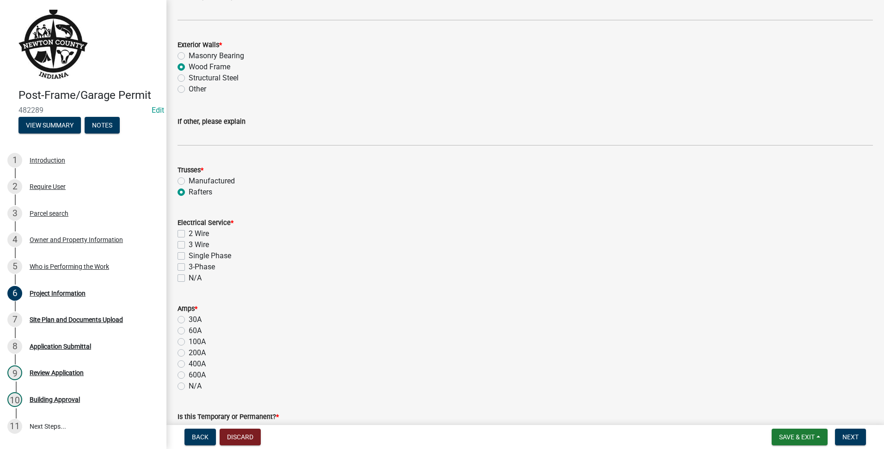
click at [189, 276] on label "N/A" at bounding box center [195, 278] width 13 height 11
click at [189, 276] on input "N/A" at bounding box center [192, 276] width 6 height 6
checkbox input "true"
checkbox input "false"
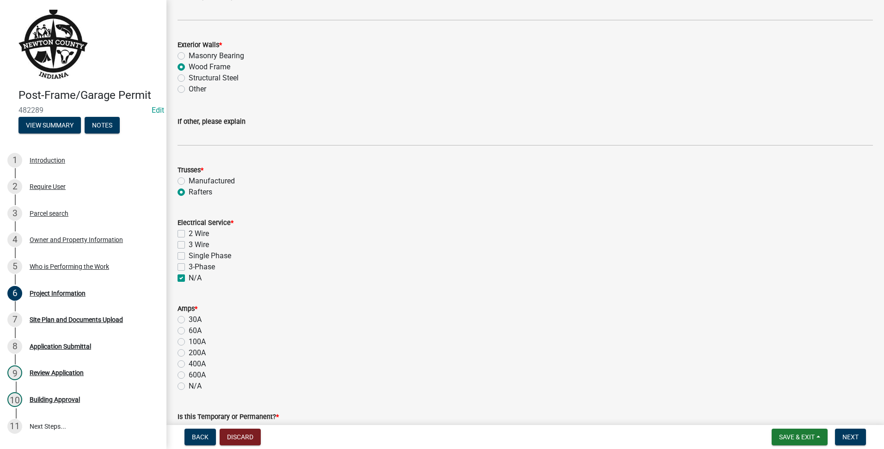
checkbox input "false"
checkbox input "true"
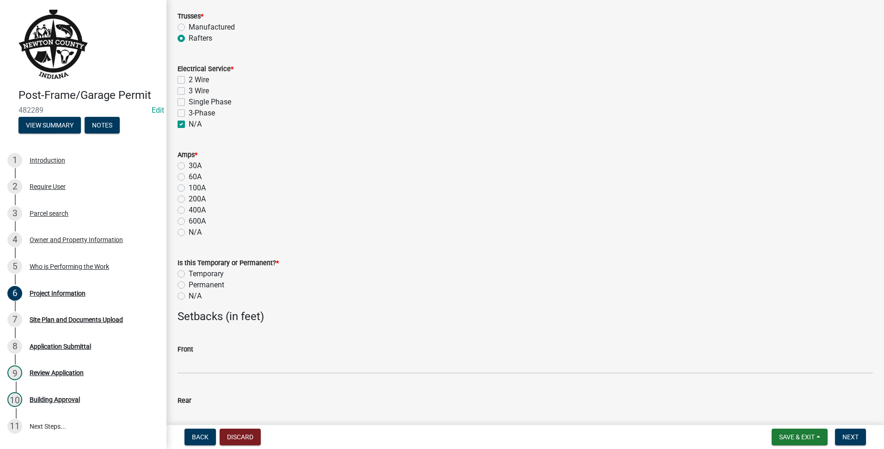
click at [189, 232] on label "N/A" at bounding box center [195, 232] width 13 height 11
click at [189, 232] on input "N/A" at bounding box center [192, 230] width 6 height 6
radio input "true"
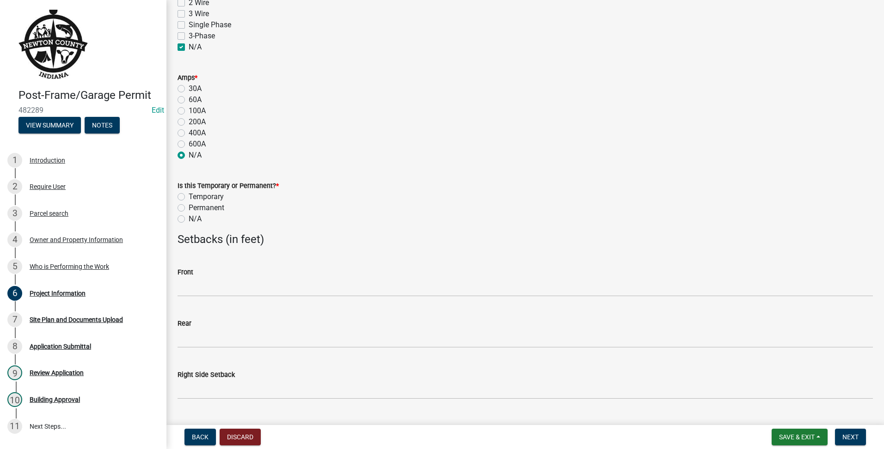
click at [189, 221] on label "N/A" at bounding box center [195, 219] width 13 height 11
click at [189, 220] on input "N/A" at bounding box center [192, 217] width 6 height 6
radio input "true"
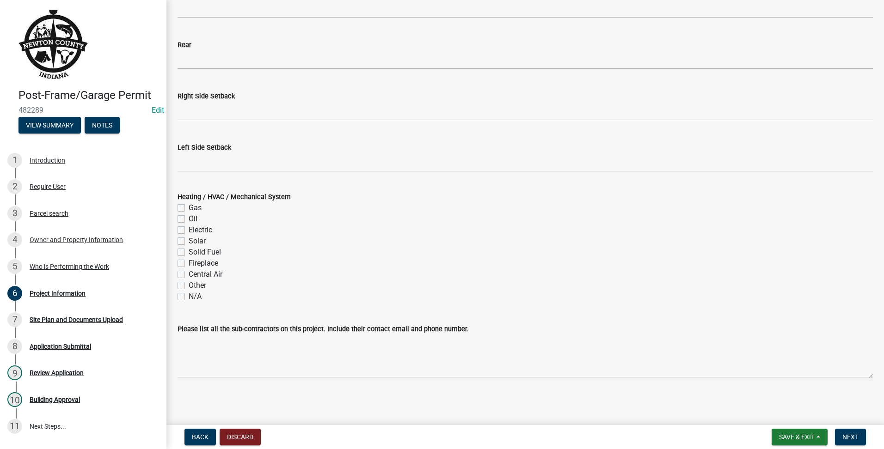
click at [189, 295] on label "N/A" at bounding box center [195, 296] width 13 height 11
click at [189, 295] on input "N/A" at bounding box center [192, 294] width 6 height 6
checkbox input "true"
checkbox input "false"
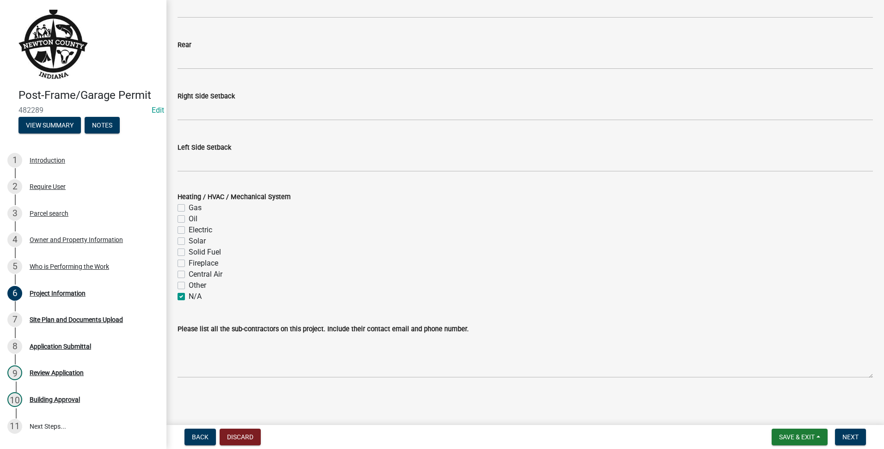
checkbox input "false"
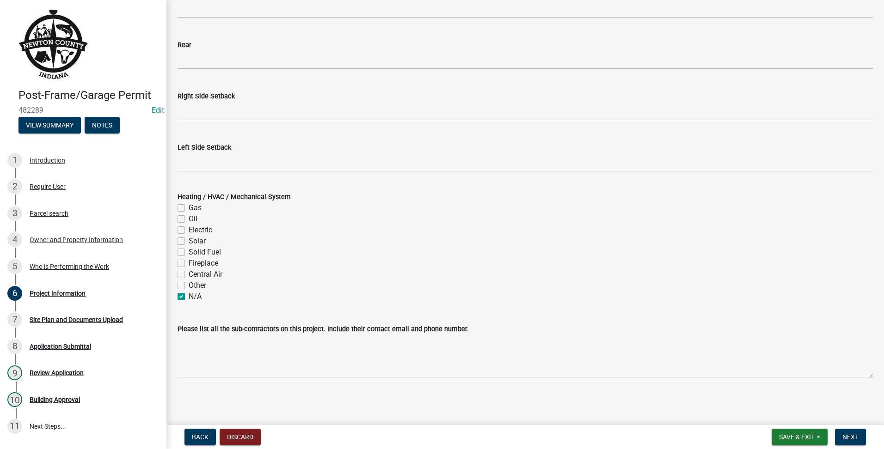
checkbox input "false"
checkbox input "true"
click at [855, 441] on span "Next" at bounding box center [850, 437] width 16 height 7
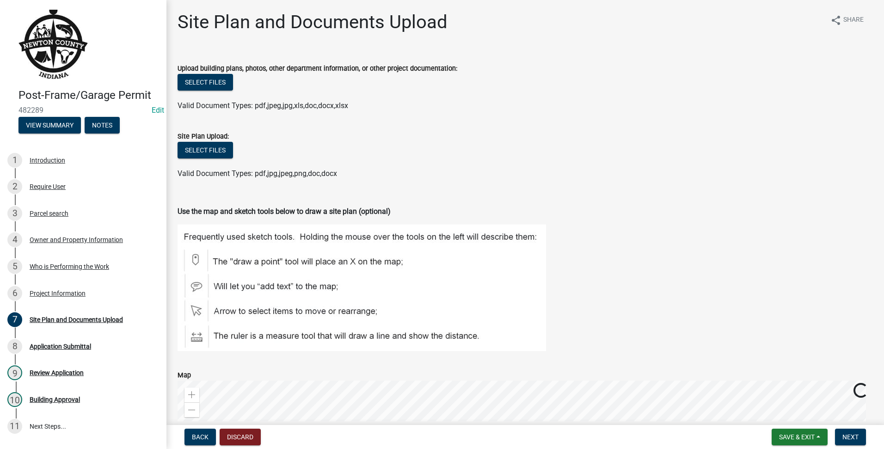
scroll to position [235, 0]
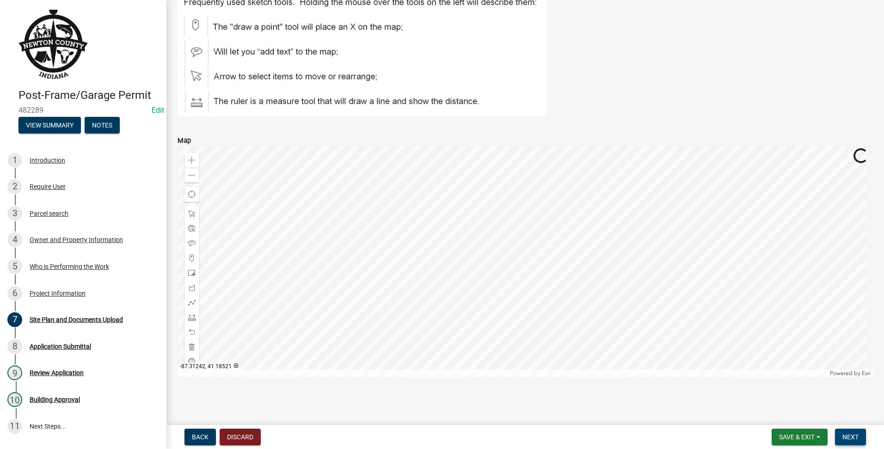
click at [843, 431] on button "Next" at bounding box center [850, 437] width 31 height 17
click at [856, 439] on span "Next" at bounding box center [850, 437] width 16 height 7
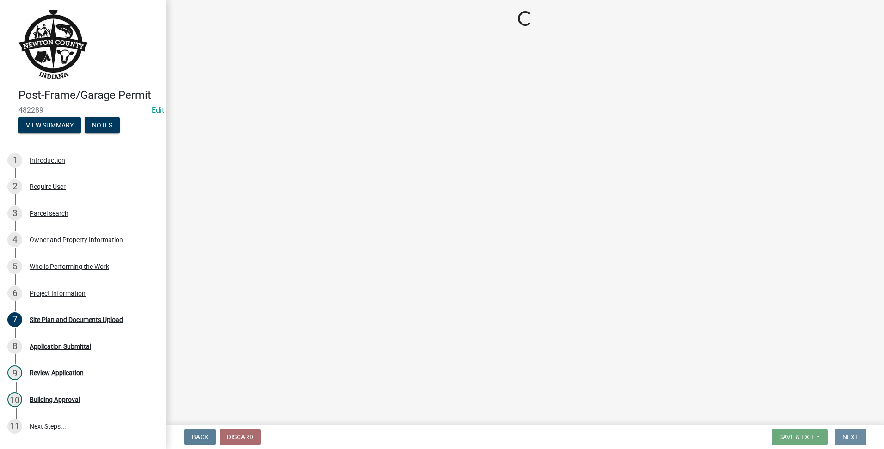
scroll to position [0, 0]
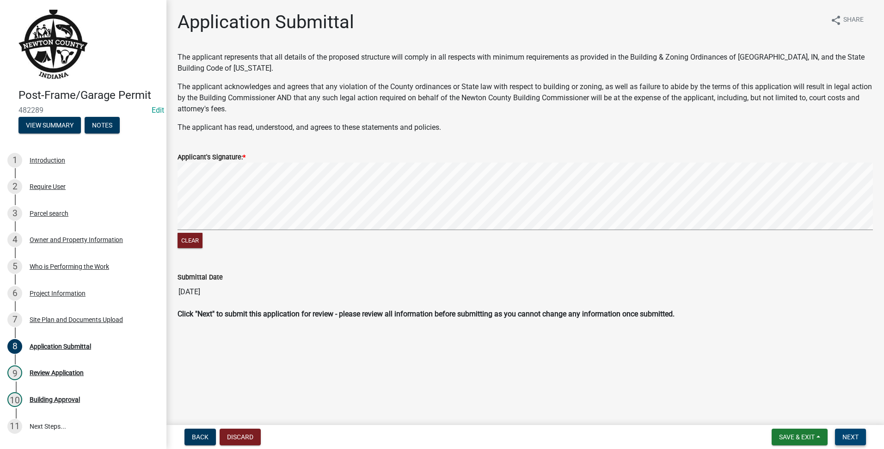
click at [845, 444] on button "Next" at bounding box center [850, 437] width 31 height 17
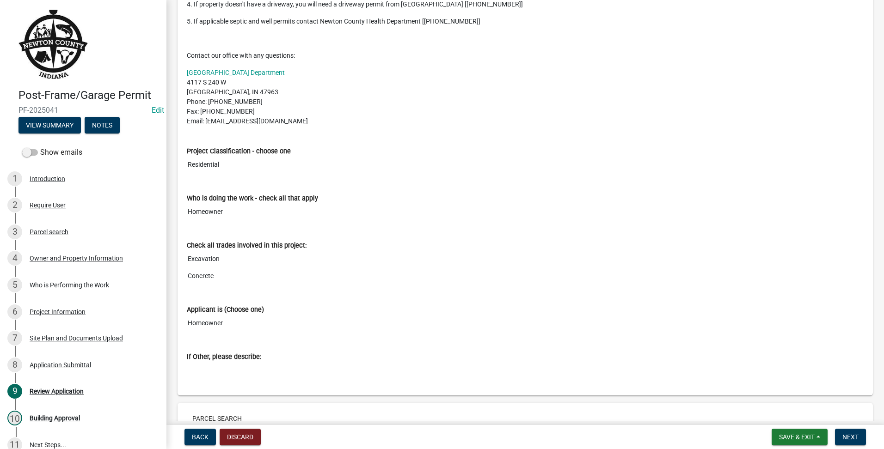
scroll to position [616, 0]
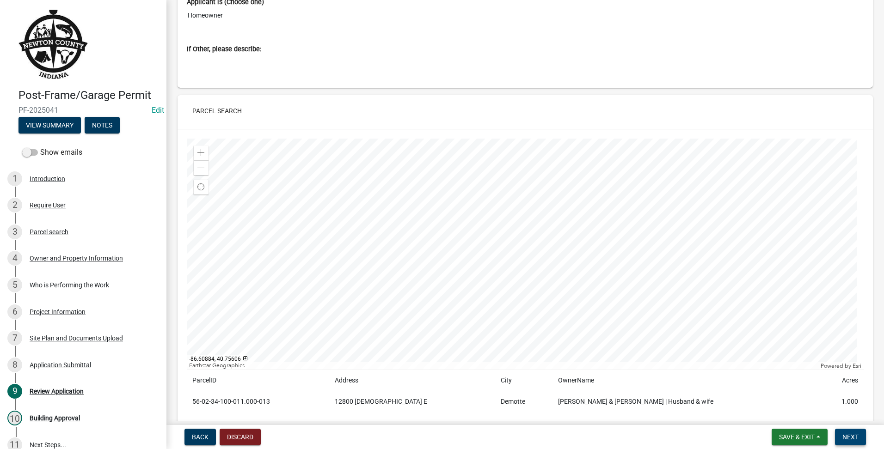
click at [859, 431] on button "Next" at bounding box center [850, 437] width 31 height 17
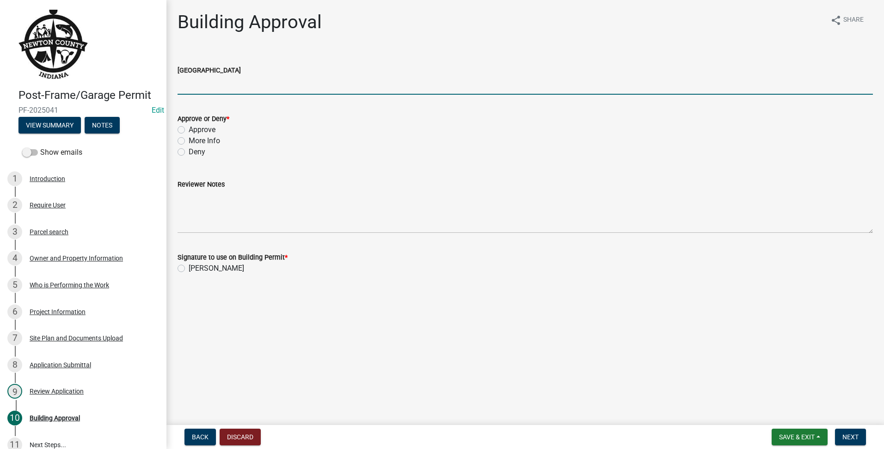
click at [203, 86] on input "[GEOGRAPHIC_DATA]" at bounding box center [524, 85] width 695 height 19
type input "R1"
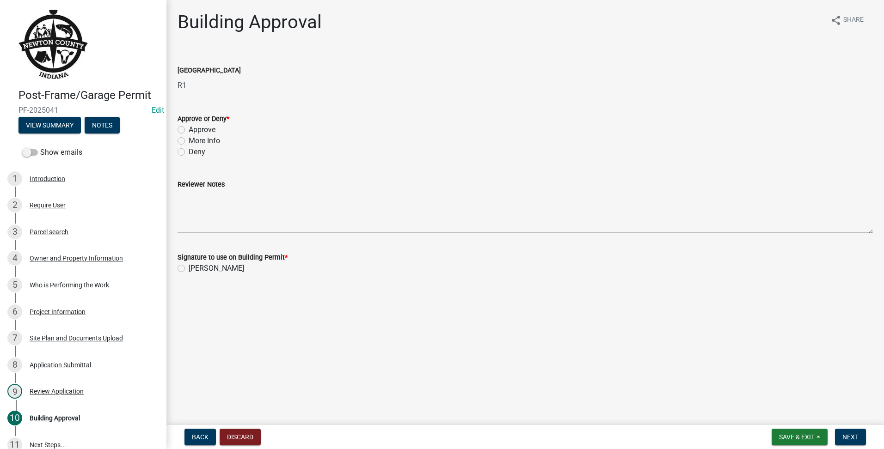
click at [185, 128] on div "Approve" at bounding box center [524, 129] width 695 height 11
click at [189, 129] on label "Approve" at bounding box center [202, 129] width 27 height 11
click at [189, 129] on input "Approve" at bounding box center [192, 127] width 6 height 6
radio input "true"
click at [179, 273] on div "[PERSON_NAME]" at bounding box center [524, 268] width 695 height 11
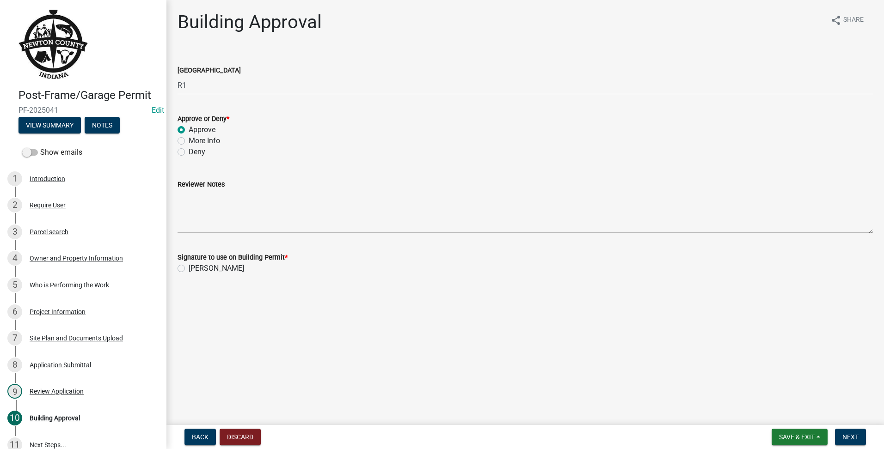
click at [189, 269] on label "[PERSON_NAME]" at bounding box center [216, 268] width 55 height 11
click at [189, 269] on input "[PERSON_NAME]" at bounding box center [192, 266] width 6 height 6
radio input "true"
click at [847, 438] on span "Next" at bounding box center [850, 437] width 16 height 7
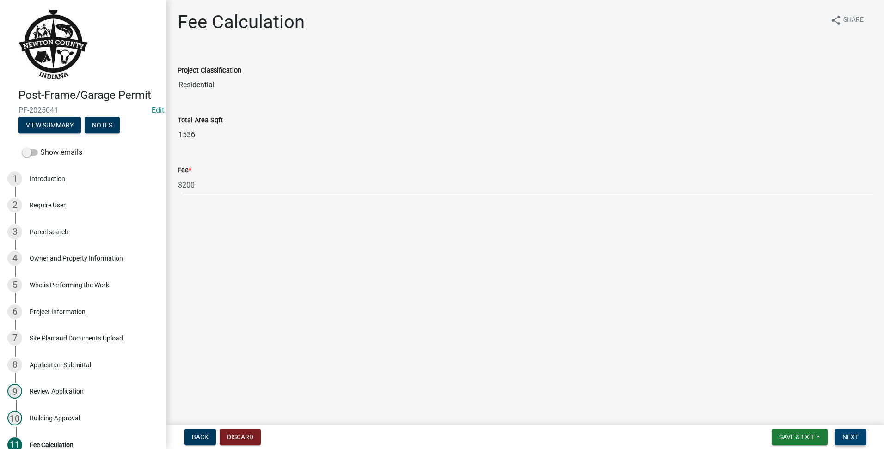
click at [844, 434] on span "Next" at bounding box center [850, 437] width 16 height 7
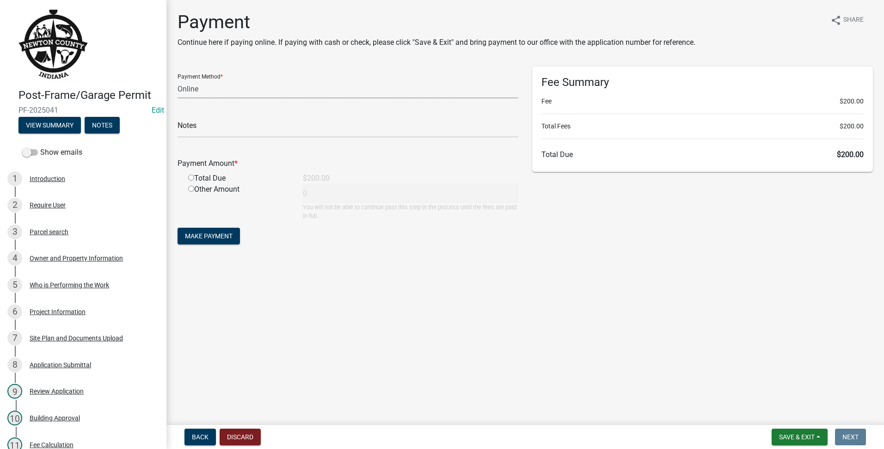
click at [267, 88] on select "Credit Card POS Check Cash Online" at bounding box center [347, 88] width 341 height 19
select select "1: 0"
click at [177, 79] on select "Credit Card POS Check Cash Online" at bounding box center [347, 88] width 341 height 19
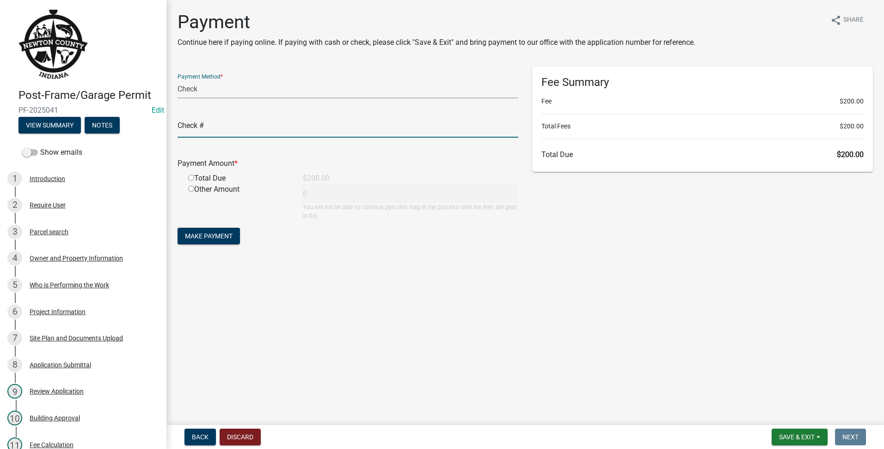
click at [246, 128] on input "text" at bounding box center [347, 128] width 341 height 19
type input "5506"
click at [196, 180] on div "Total Due" at bounding box center [238, 178] width 115 height 11
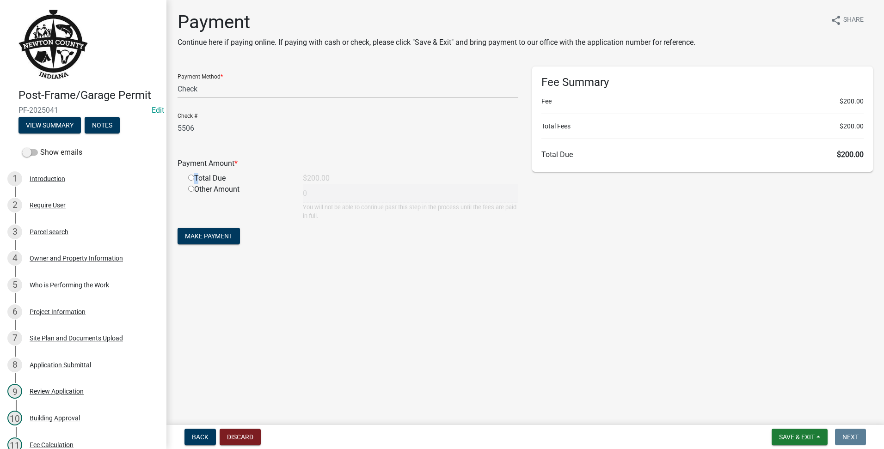
click at [194, 178] on input "radio" at bounding box center [191, 178] width 6 height 6
radio input "true"
type input "200"
click at [224, 243] on button "Make Payment" at bounding box center [208, 236] width 62 height 17
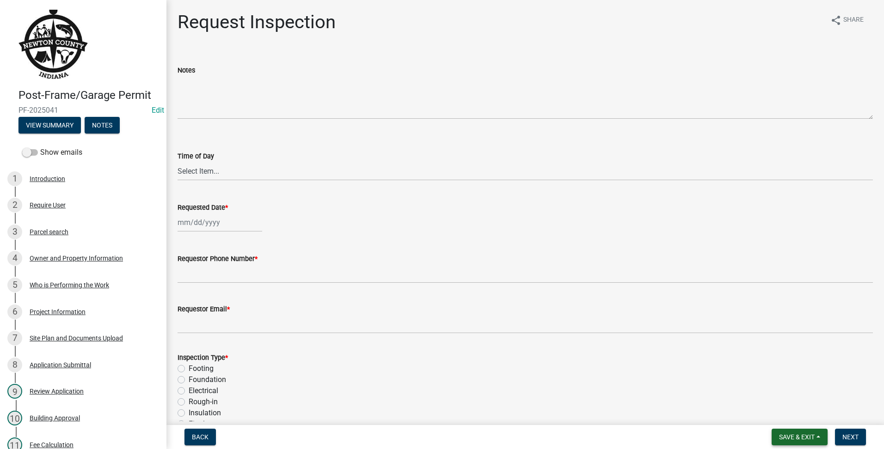
click at [797, 435] on span "Save & Exit" at bounding box center [797, 437] width 36 height 7
click at [802, 422] on button "Save & Exit" at bounding box center [790, 413] width 74 height 22
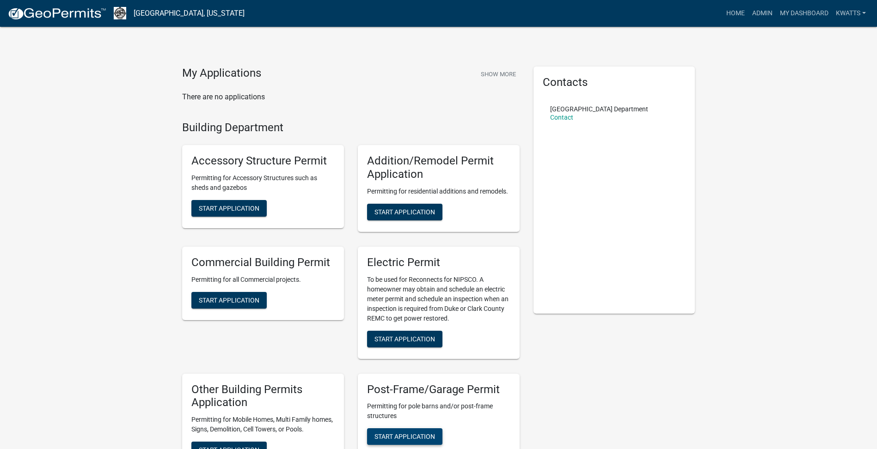
click at [398, 434] on span "Start Application" at bounding box center [404, 436] width 61 height 7
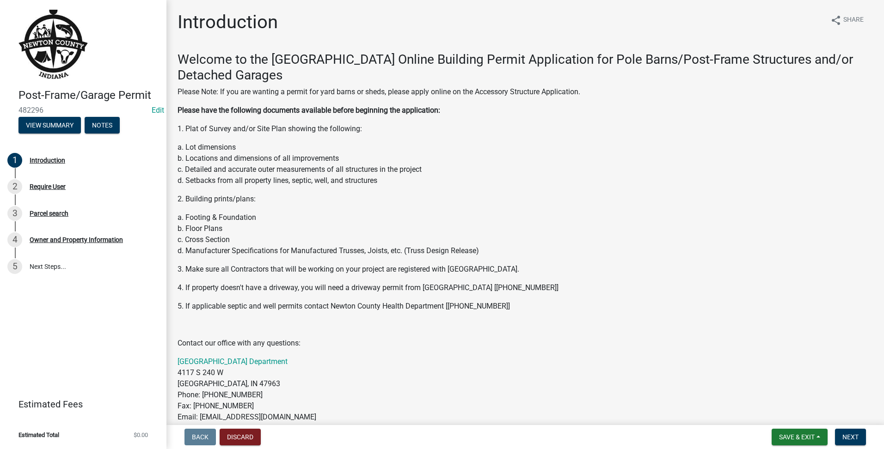
scroll to position [373, 0]
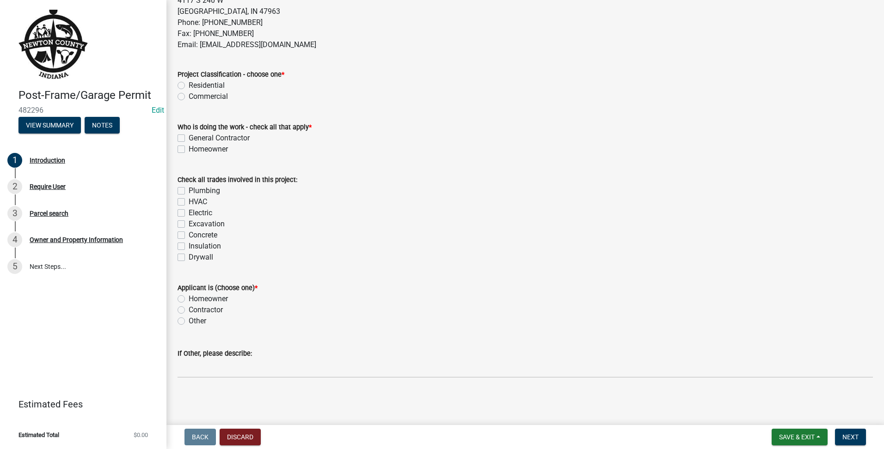
click at [189, 88] on label "Residential" at bounding box center [207, 85] width 36 height 11
click at [189, 86] on input "Residential" at bounding box center [192, 83] width 6 height 6
radio input "true"
click at [189, 138] on label "General Contractor" at bounding box center [219, 138] width 61 height 11
click at [189, 138] on input "General Contractor" at bounding box center [192, 136] width 6 height 6
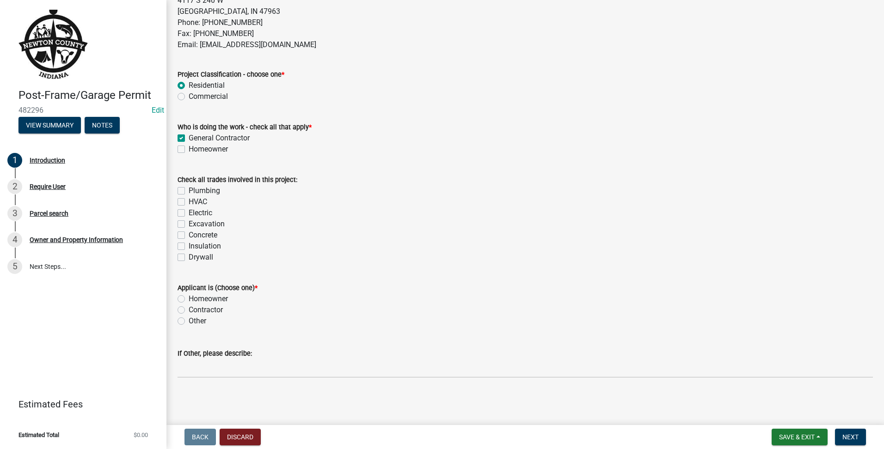
checkbox input "true"
checkbox input "false"
click at [176, 231] on div "Check all trades involved in this project: Plumbing HVAC Electric Excavation Co…" at bounding box center [525, 213] width 709 height 100
click at [189, 232] on label "Concrete" at bounding box center [203, 235] width 29 height 11
click at [189, 232] on input "Concrete" at bounding box center [192, 233] width 6 height 6
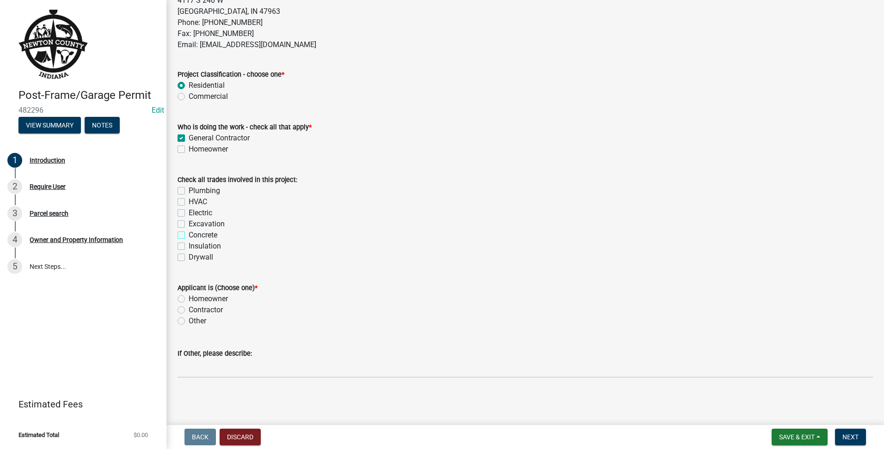
checkbox input "true"
checkbox input "false"
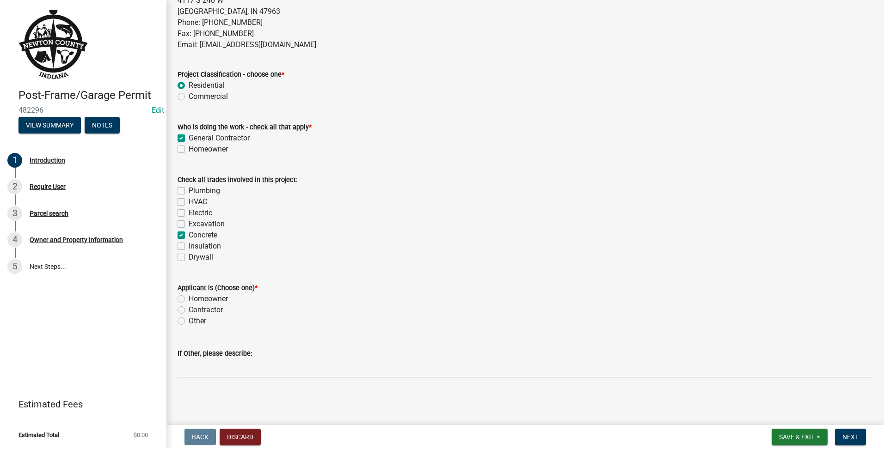
checkbox input "true"
checkbox input "false"
click at [189, 296] on label "Homeowner" at bounding box center [208, 298] width 39 height 11
click at [189, 296] on input "Homeowner" at bounding box center [192, 296] width 6 height 6
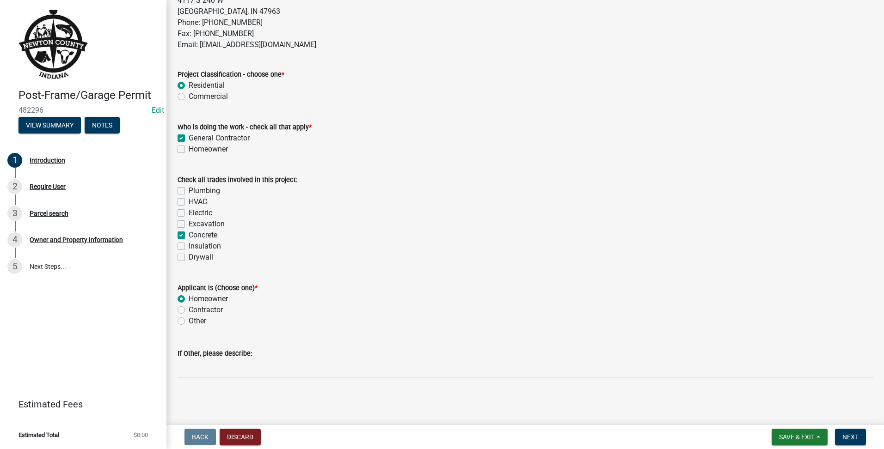
radio input "true"
click at [849, 437] on span "Next" at bounding box center [850, 437] width 16 height 7
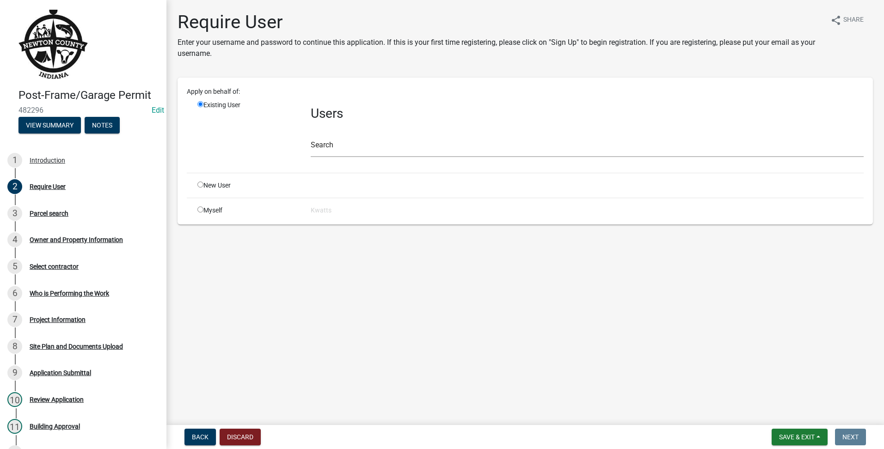
click at [202, 185] on input "radio" at bounding box center [200, 185] width 6 height 6
radio input "true"
radio input "false"
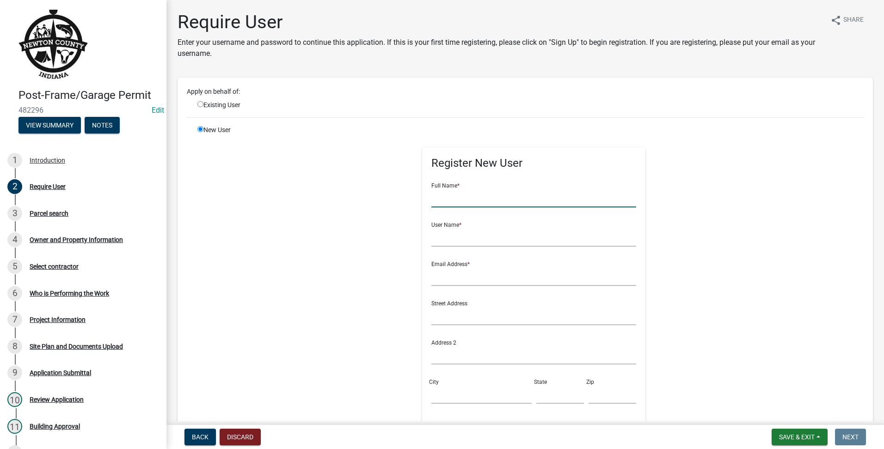
click at [447, 189] on input "text" at bounding box center [533, 198] width 205 height 19
type input "[PERSON_NAME]"
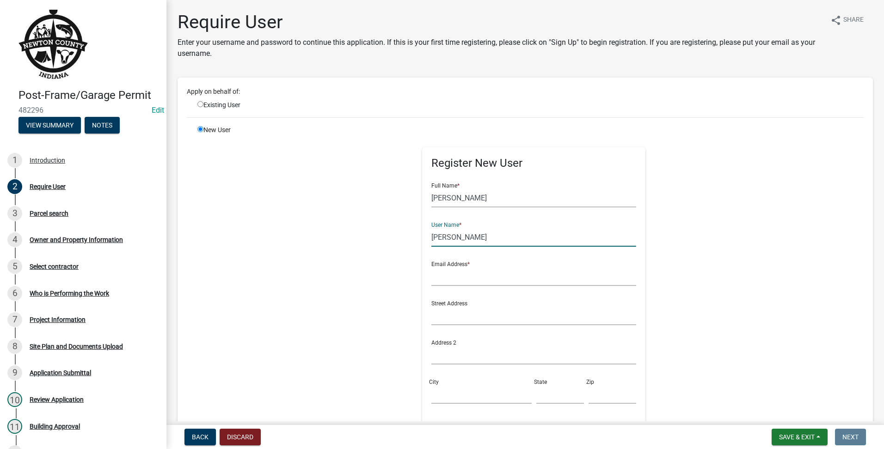
type input "[PERSON_NAME]"
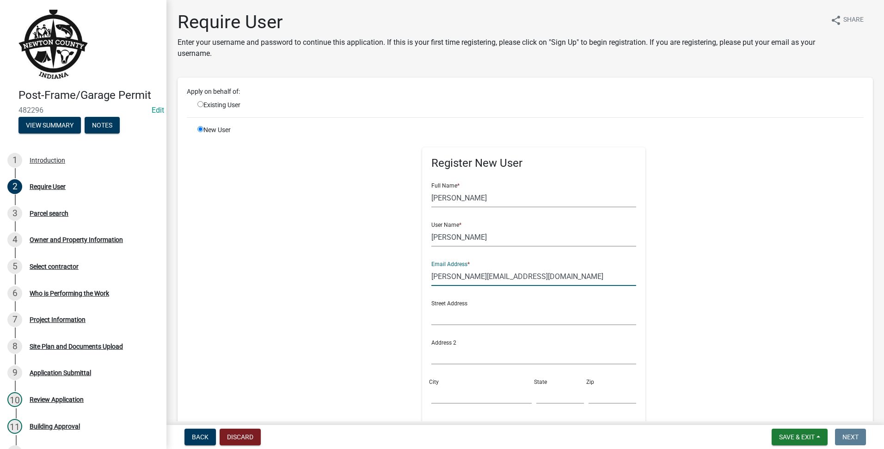
type input "[PERSON_NAME][EMAIL_ADDRESS][DOMAIN_NAME]"
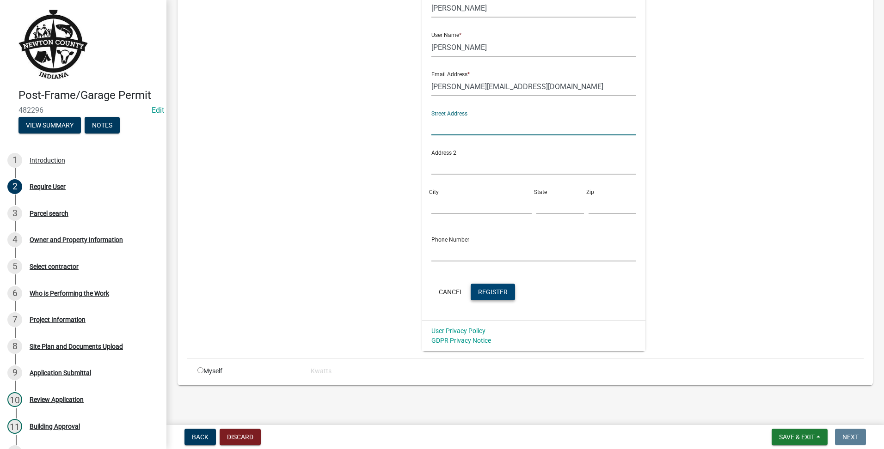
click at [495, 286] on button "Register" at bounding box center [493, 292] width 44 height 17
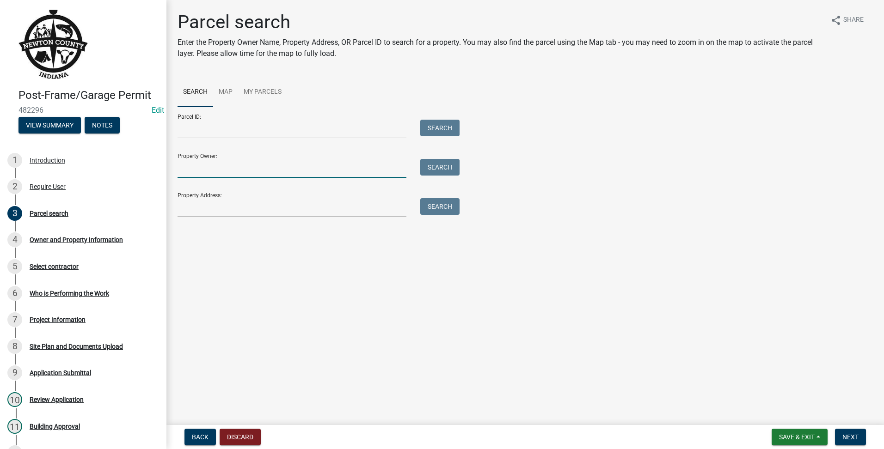
click at [255, 162] on input "Property Owner:" at bounding box center [291, 168] width 229 height 19
click at [185, 213] on input "Property Address:" at bounding box center [291, 207] width 229 height 19
type input "9904 n"
click at [434, 202] on button "Search" at bounding box center [439, 206] width 39 height 17
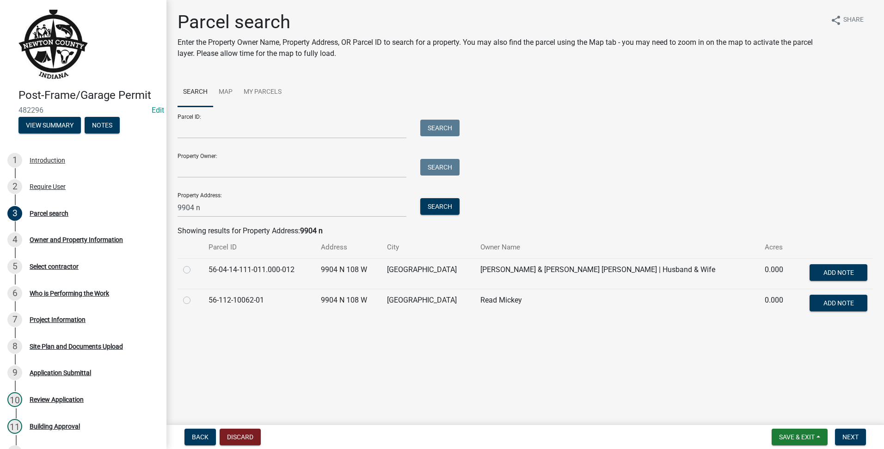
click at [194, 264] on label at bounding box center [194, 264] width 0 height 0
click at [194, 270] on input "radio" at bounding box center [197, 267] width 6 height 6
radio input "true"
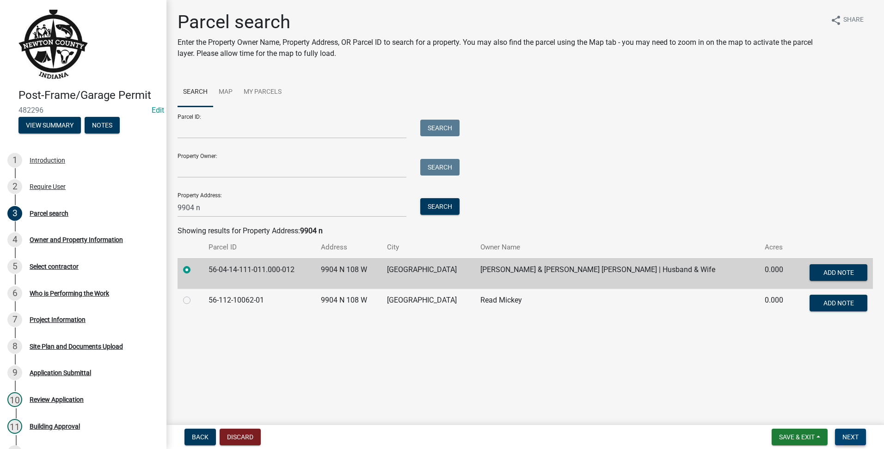
click at [847, 434] on span "Next" at bounding box center [850, 437] width 16 height 7
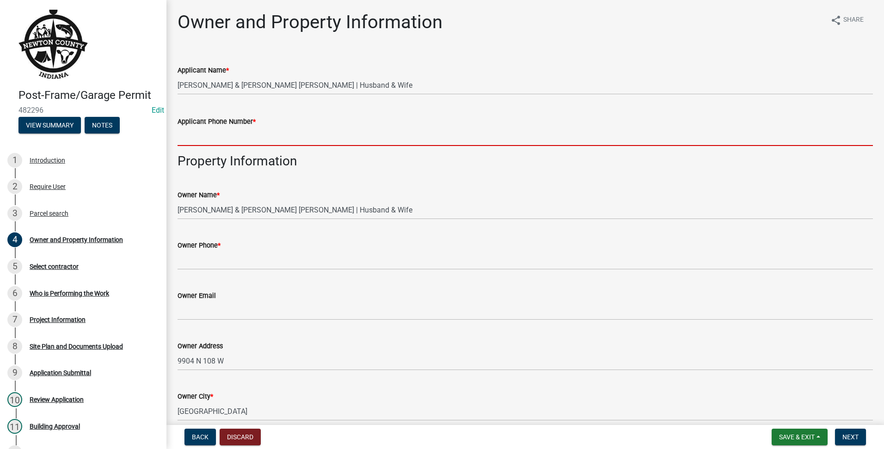
drag, startPoint x: 273, startPoint y: 132, endPoint x: 281, endPoint y: 132, distance: 8.3
click at [273, 132] on input "Applicant Phone Number *" at bounding box center [524, 136] width 695 height 19
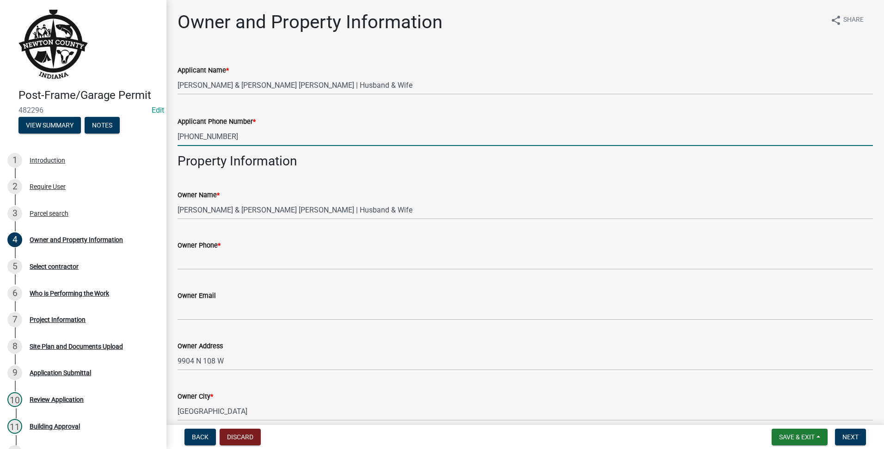
drag, startPoint x: 238, startPoint y: 134, endPoint x: 187, endPoint y: 137, distance: 51.4
click at [187, 137] on input "[PHONE_NUMBER]" at bounding box center [524, 136] width 695 height 19
click at [222, 140] on input "[PHONE_NUMBER]" at bounding box center [524, 136] width 695 height 19
drag, startPoint x: 242, startPoint y: 139, endPoint x: 171, endPoint y: 137, distance: 71.2
click at [171, 137] on div "Applicant Phone Number * [PHONE_NUMBER]" at bounding box center [525, 124] width 709 height 43
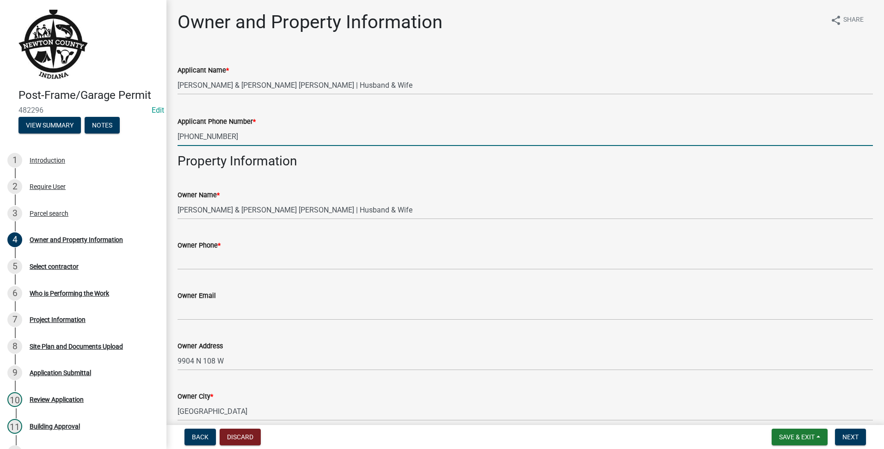
type input "[PHONE_NUMBER]"
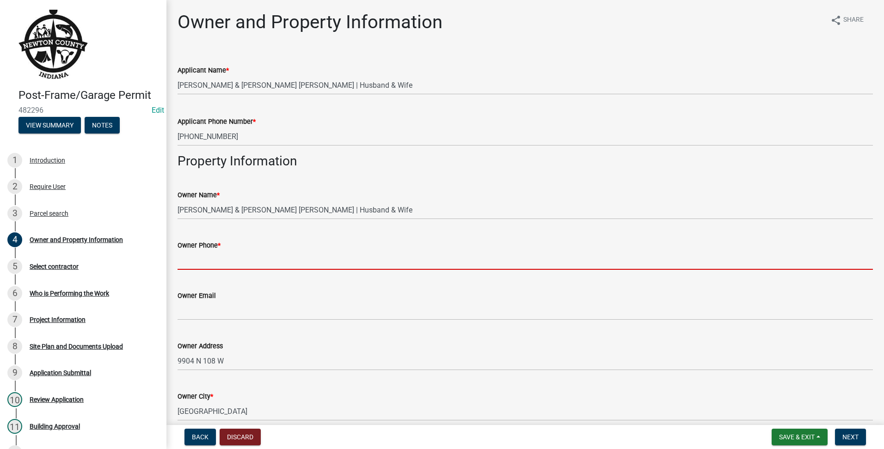
paste input "[PHONE_NUMBER]"
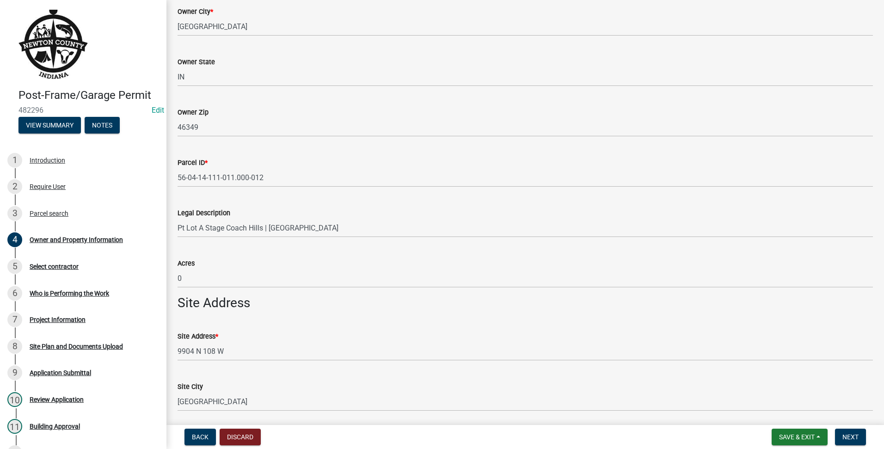
scroll to position [519, 0]
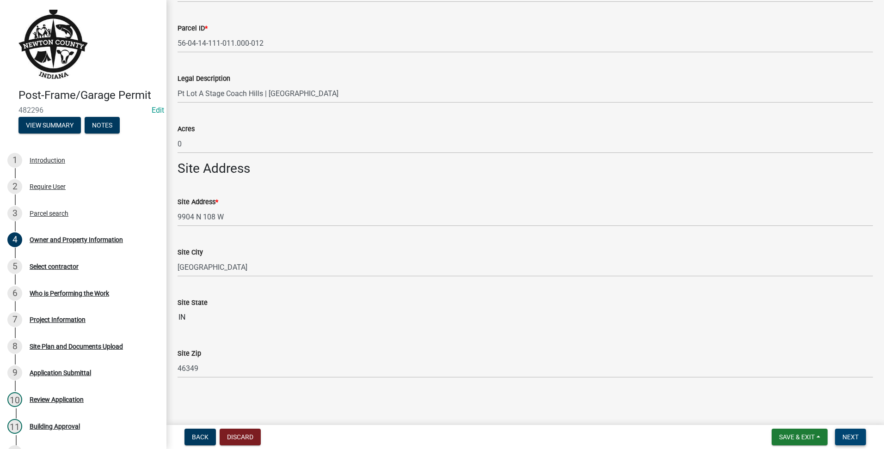
type input "[PHONE_NUMBER]"
click at [859, 434] on button "Next" at bounding box center [850, 437] width 31 height 17
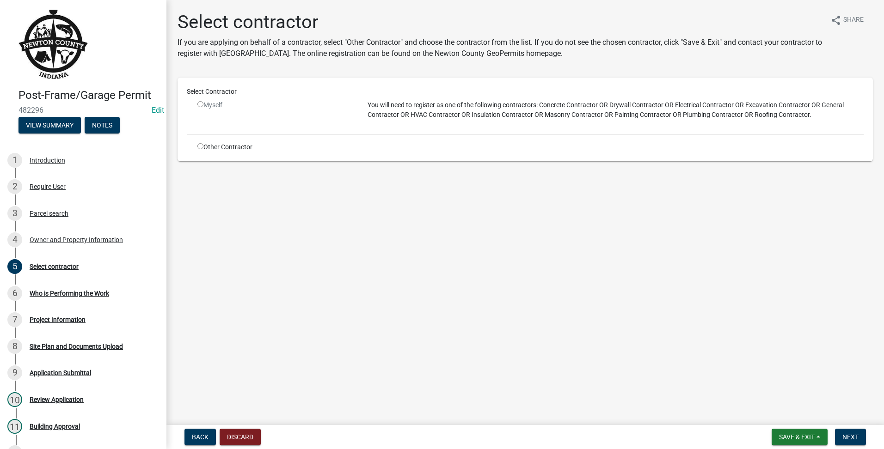
click at [200, 110] on div "Myself" at bounding box center [275, 113] width 170 height 27
drag, startPoint x: 200, startPoint y: 110, endPoint x: 200, endPoint y: 128, distance: 18.5
click at [200, 128] on div "Select Contractor Myself You will need to register as one of the following cont…" at bounding box center [525, 119] width 677 height 65
drag, startPoint x: 200, startPoint y: 128, endPoint x: 206, endPoint y: 149, distance: 21.3
click at [206, 149] on div "Other Contractor" at bounding box center [275, 147] width 170 height 10
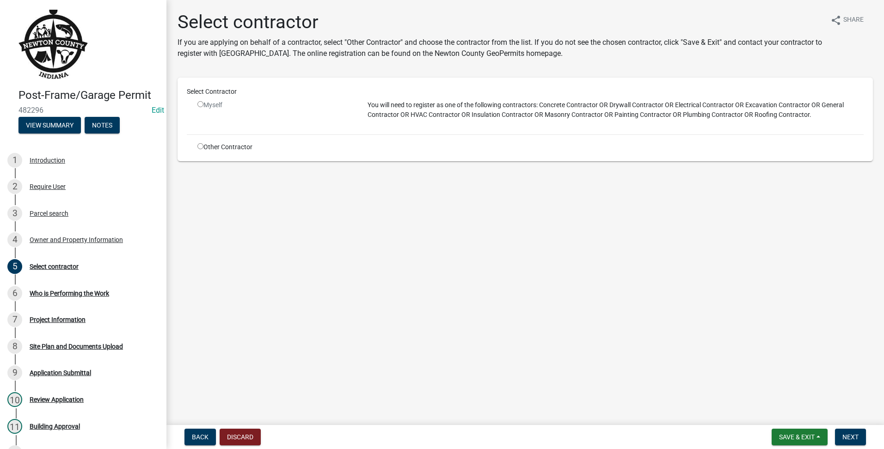
click at [199, 145] on div "Other Contractor" at bounding box center [275, 147] width 170 height 10
click at [201, 146] on input "radio" at bounding box center [200, 146] width 6 height 6
radio input "true"
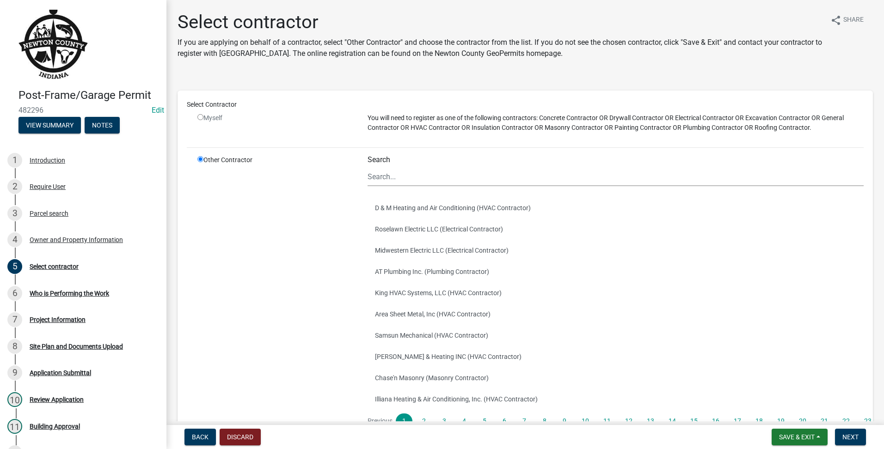
click at [520, 190] on div "Search D & M Heating and Air Conditioning (HVAC Contractor) Roselawn Electric L…" at bounding box center [615, 303] width 496 height 296
click at [522, 184] on input "Search" at bounding box center [615, 176] width 496 height 19
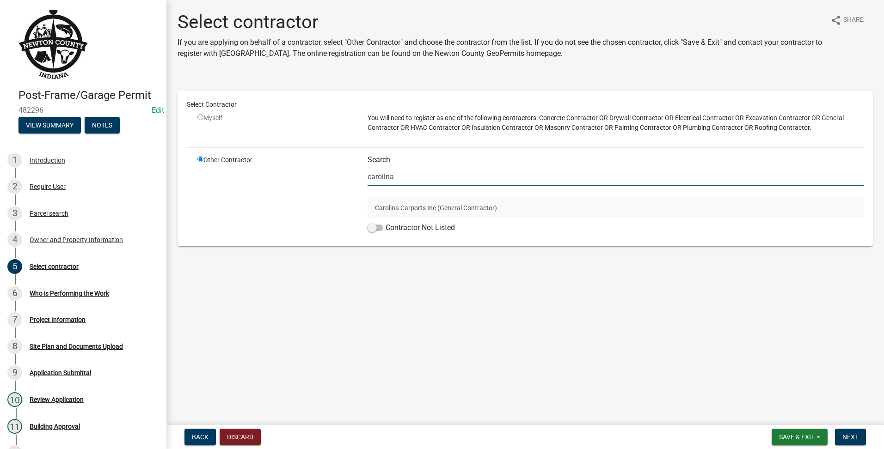
type input "carolina"
click at [484, 206] on button "Carolina Carports Inc (General Contractor)" at bounding box center [615, 207] width 496 height 21
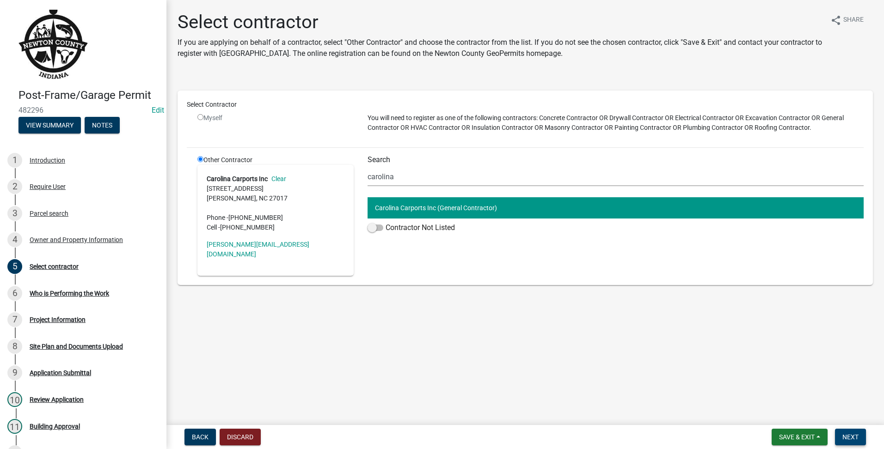
click at [844, 436] on span "Next" at bounding box center [850, 437] width 16 height 7
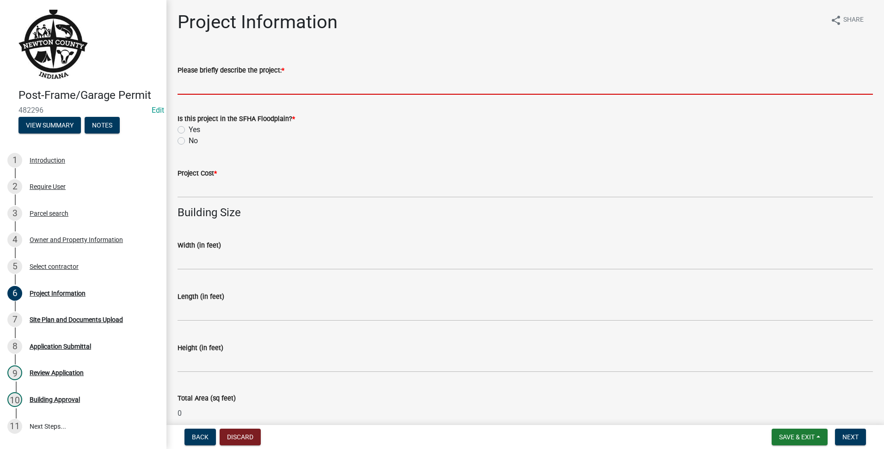
click at [210, 85] on input "Please briefly describe the project: *" at bounding box center [524, 85] width 695 height 19
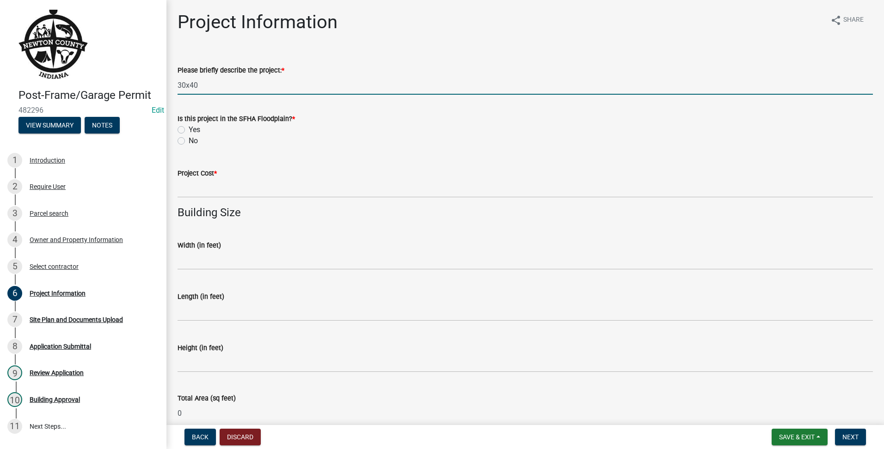
type input "30x40"
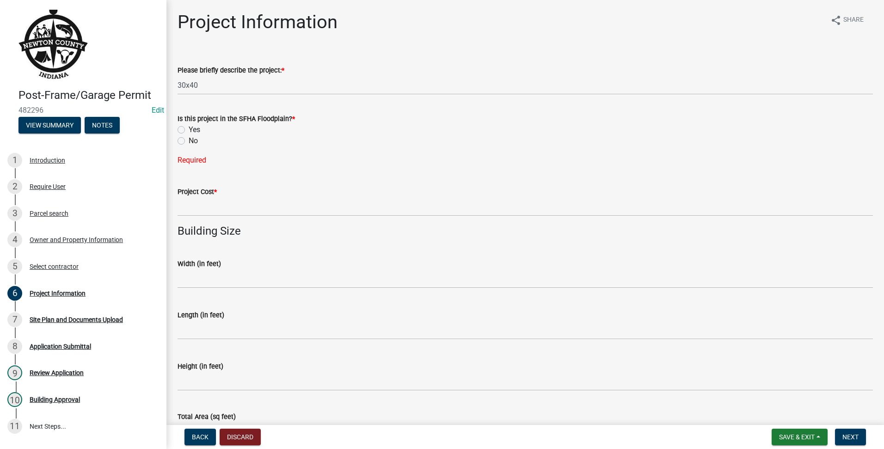
click at [189, 141] on label "No" at bounding box center [193, 140] width 9 height 11
click at [189, 141] on input "No" at bounding box center [192, 138] width 6 height 6
radio input "true"
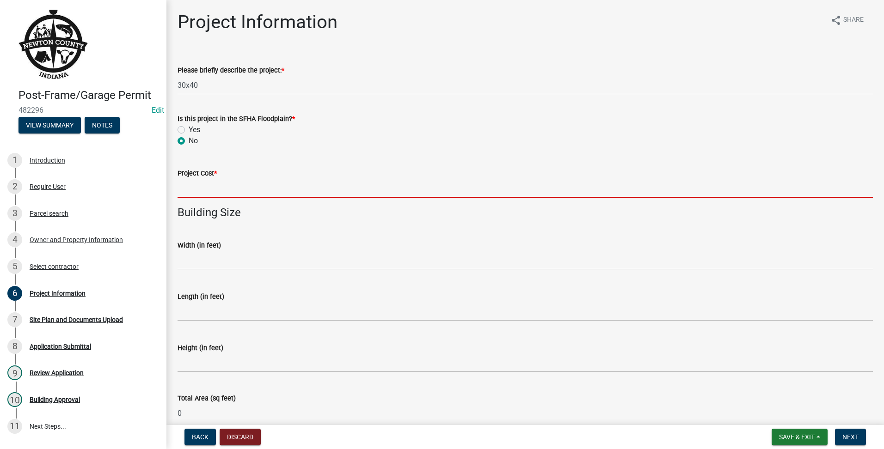
click at [203, 190] on input "text" at bounding box center [524, 188] width 695 height 19
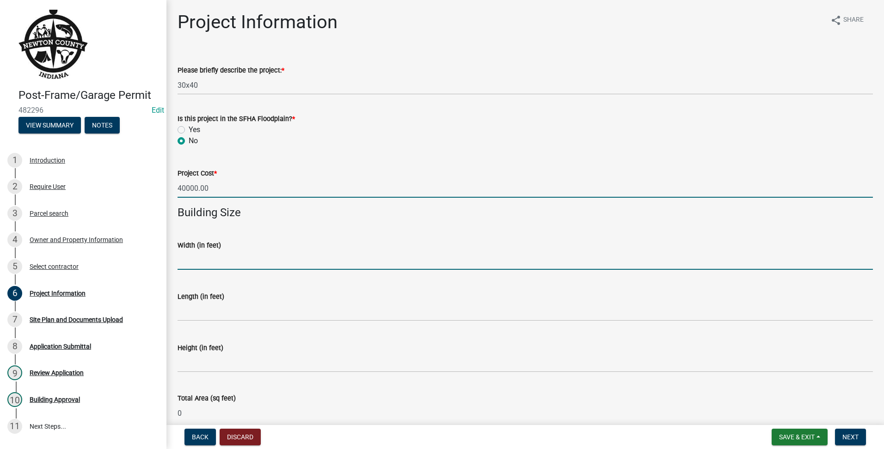
type input "40000"
click at [252, 253] on input "text" at bounding box center [524, 260] width 695 height 19
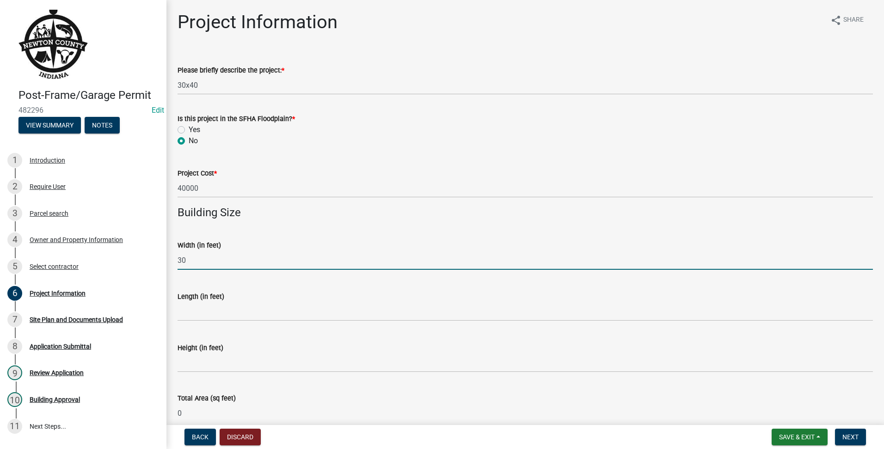
type input "30"
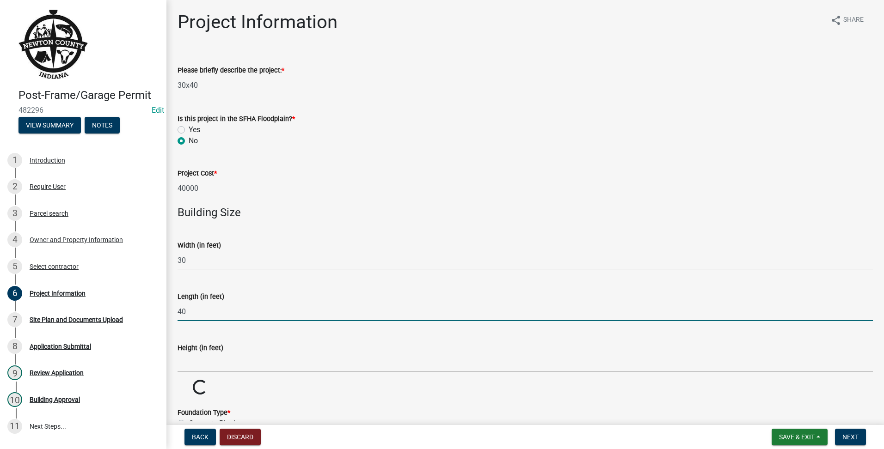
type input "40"
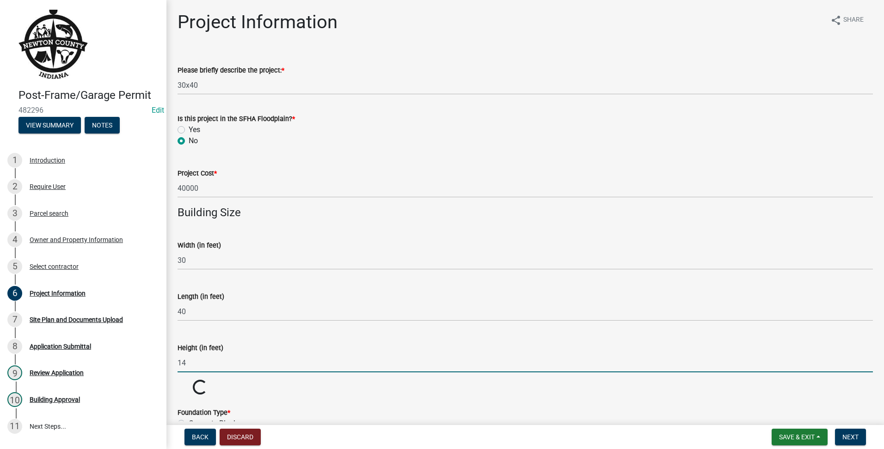
scroll to position [154, 0]
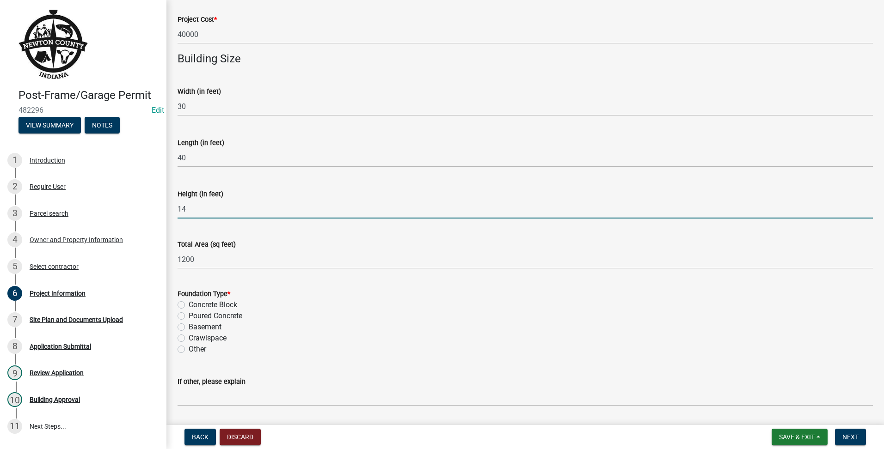
type input "14"
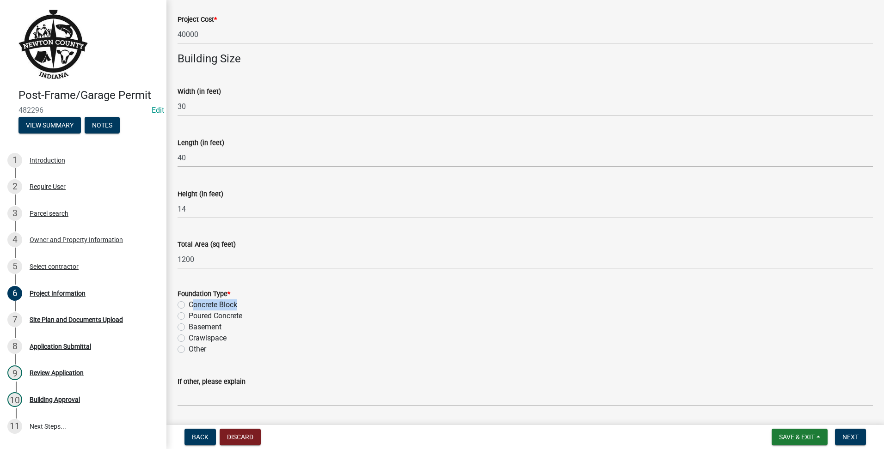
drag, startPoint x: 177, startPoint y: 311, endPoint x: 186, endPoint y: 299, distance: 14.1
click at [186, 299] on div "Foundation Type * Concrete Block Poured Concrete Basement Crawlspace Other" at bounding box center [525, 316] width 709 height 78
drag, startPoint x: 186, startPoint y: 299, endPoint x: 181, endPoint y: 320, distance: 21.0
click at [181, 320] on div "Poured Concrete" at bounding box center [524, 316] width 695 height 11
click at [189, 316] on label "Poured Concrete" at bounding box center [216, 316] width 54 height 11
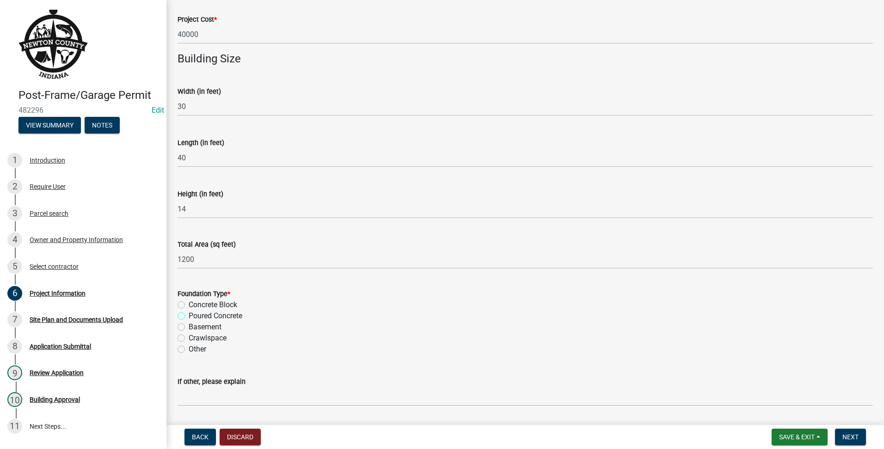
click at [189, 316] on input "Poured Concrete" at bounding box center [192, 314] width 6 height 6
radio input "true"
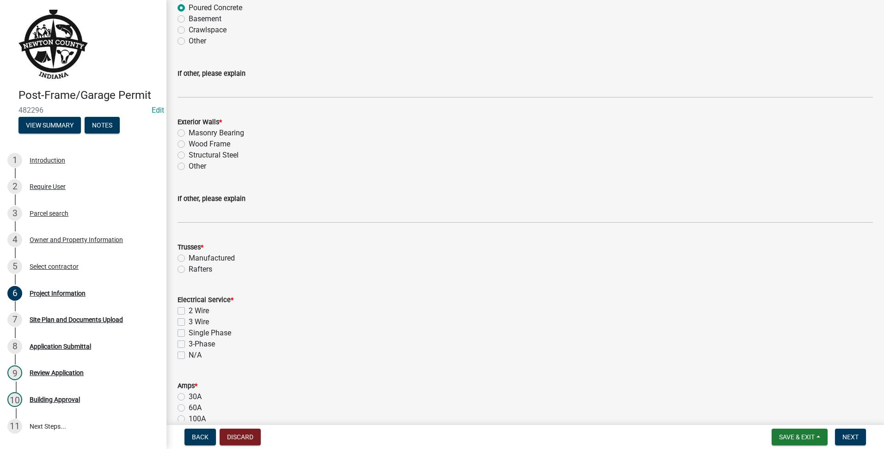
click at [189, 267] on label "Rafters" at bounding box center [201, 269] width 24 height 11
click at [189, 267] on input "Rafters" at bounding box center [192, 267] width 6 height 6
radio input "true"
click at [189, 353] on label "N/A" at bounding box center [195, 355] width 13 height 11
click at [189, 353] on input "N/A" at bounding box center [192, 353] width 6 height 6
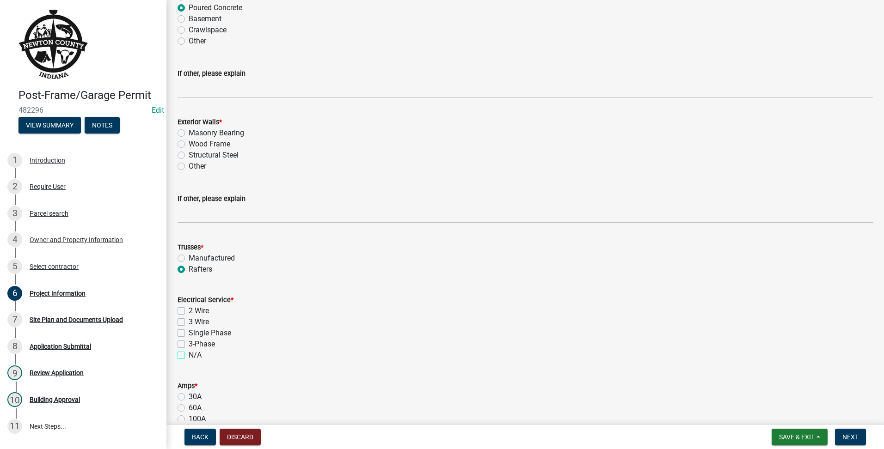
checkbox input "true"
checkbox input "false"
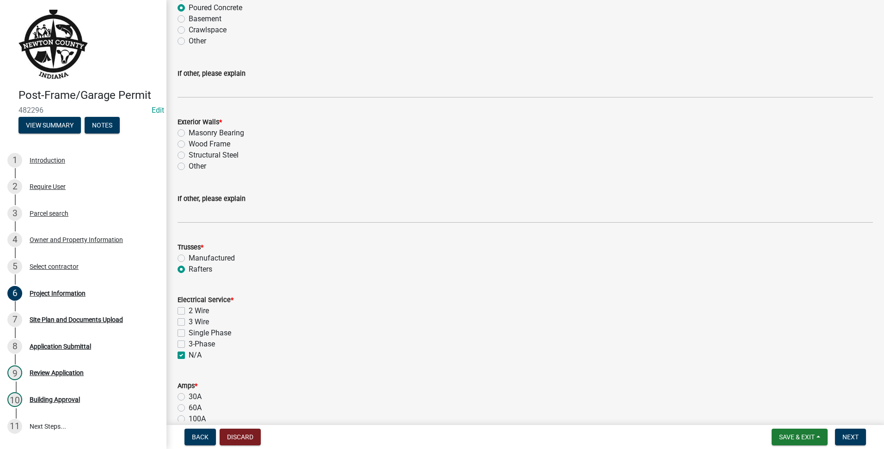
checkbox input "true"
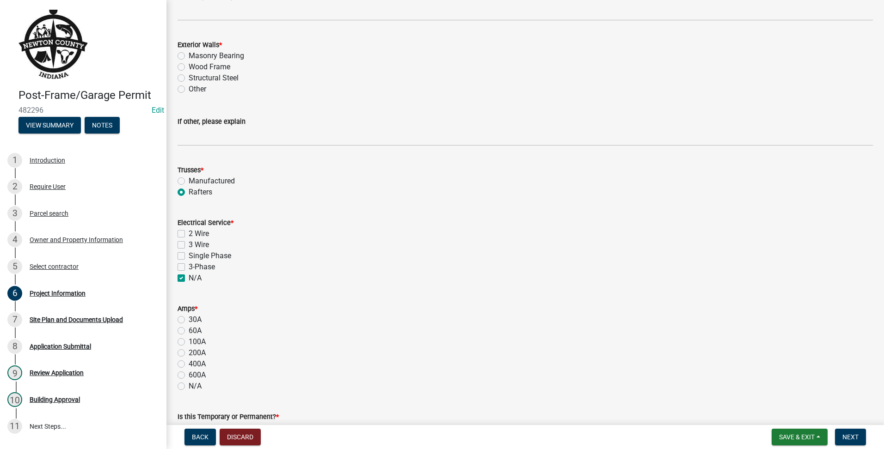
drag, startPoint x: 174, startPoint y: 387, endPoint x: 178, endPoint y: 388, distance: 4.6
click at [177, 388] on div "Amps * 30A 60A 100A 200A 400A 600A N/A" at bounding box center [525, 342] width 709 height 100
click at [189, 388] on label "N/A" at bounding box center [195, 386] width 13 height 11
click at [189, 387] on input "N/A" at bounding box center [192, 384] width 6 height 6
radio input "true"
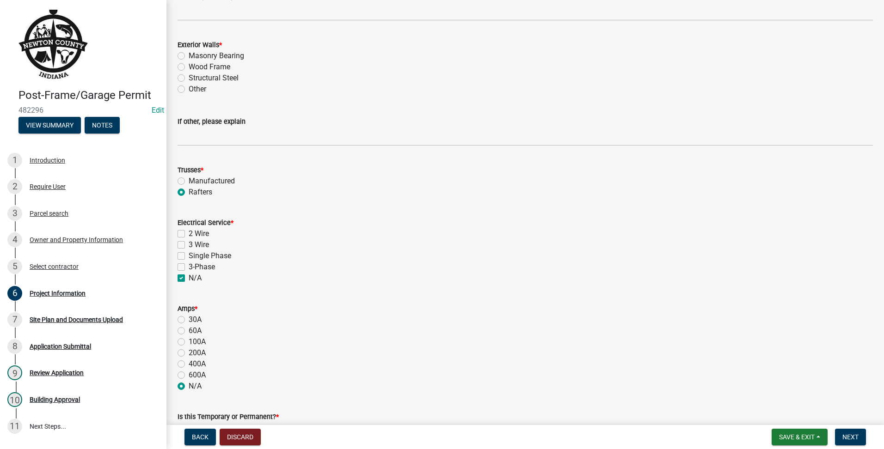
scroll to position [693, 0]
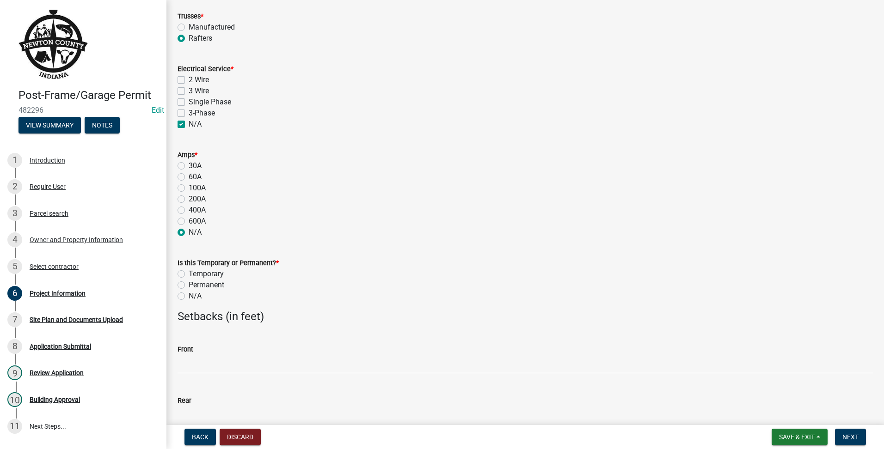
click at [189, 299] on label "N/A" at bounding box center [195, 296] width 13 height 11
click at [189, 297] on input "N/A" at bounding box center [192, 294] width 6 height 6
radio input "true"
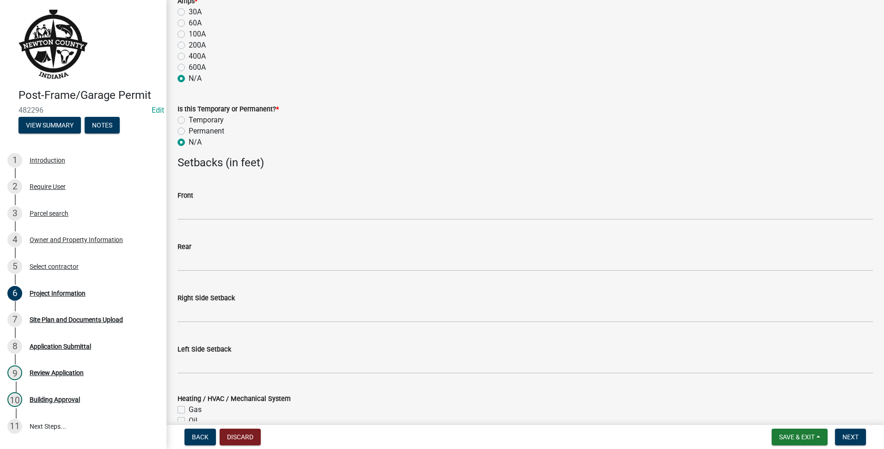
click at [215, 200] on div "Front" at bounding box center [524, 195] width 695 height 11
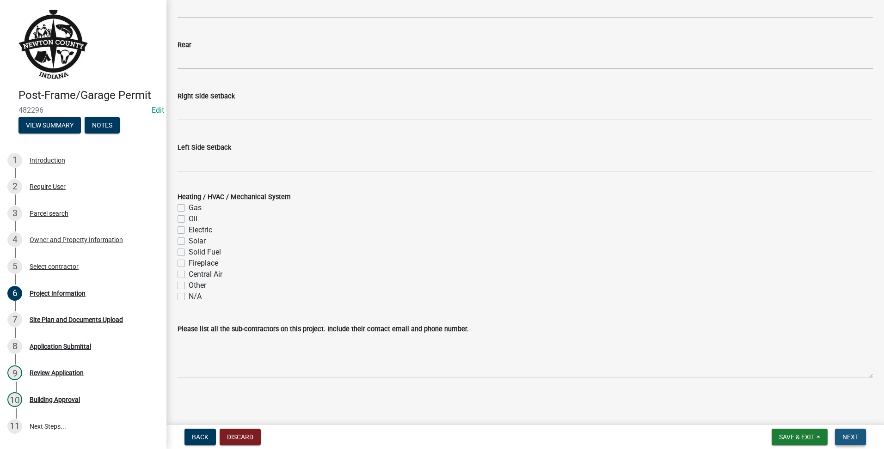
click at [847, 430] on button "Next" at bounding box center [850, 437] width 31 height 17
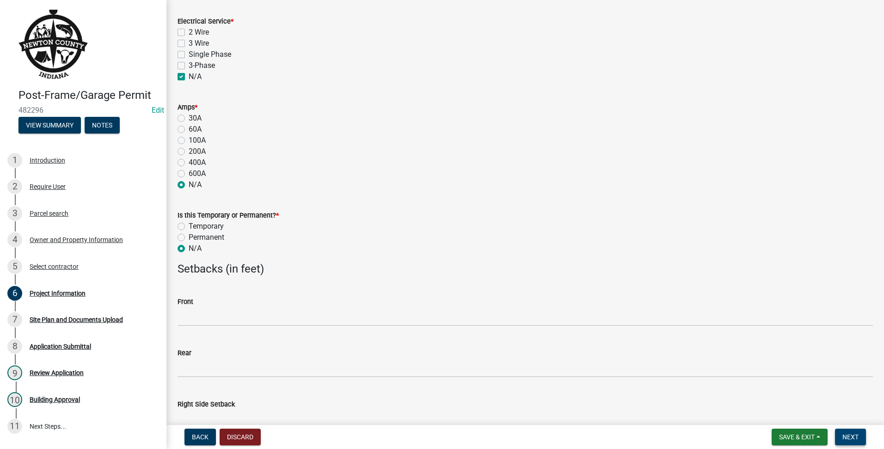
scroll to position [452, 0]
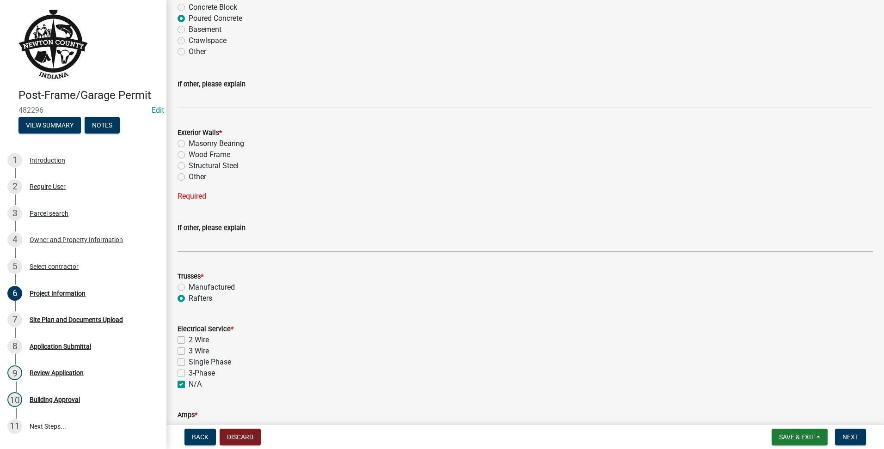
click at [189, 158] on label "Wood Frame" at bounding box center [210, 154] width 42 height 11
click at [189, 155] on input "Wood Frame" at bounding box center [192, 152] width 6 height 6
radio input "true"
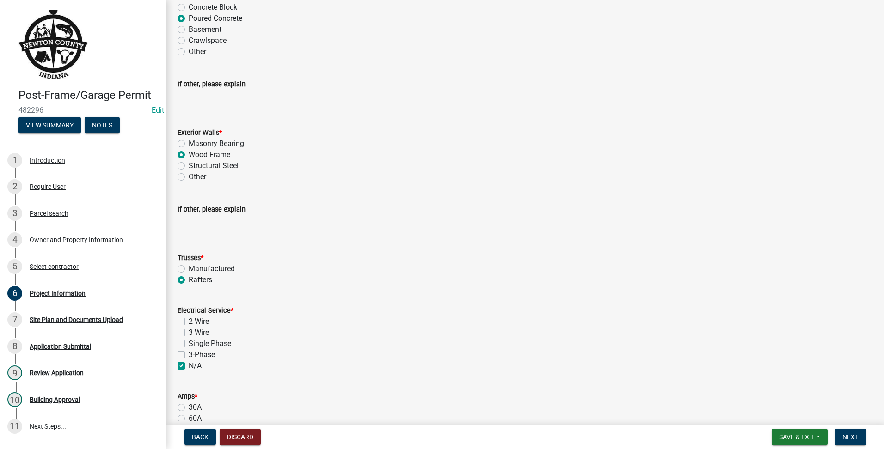
click at [182, 160] on div "Structural Steel" at bounding box center [524, 165] width 695 height 11
click at [189, 169] on label "Structural Steel" at bounding box center [214, 165] width 50 height 11
click at [189, 166] on input "Structural Steel" at bounding box center [192, 163] width 6 height 6
radio input "true"
click at [859, 438] on button "Next" at bounding box center [850, 437] width 31 height 17
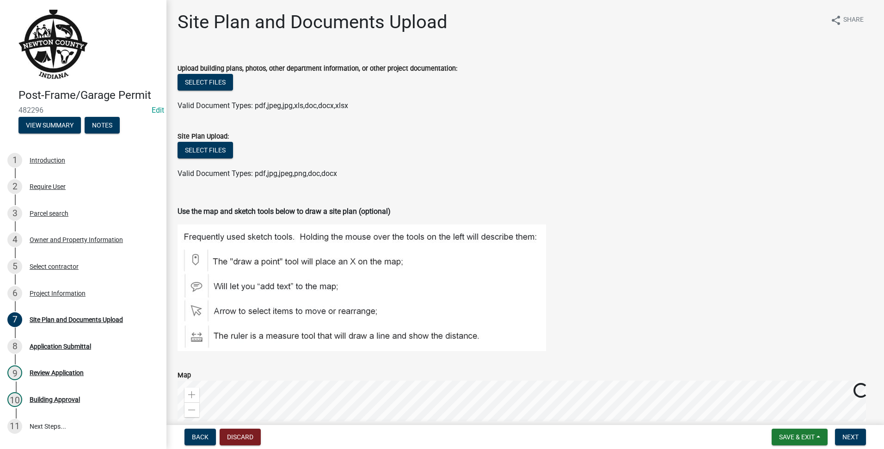
scroll to position [231, 0]
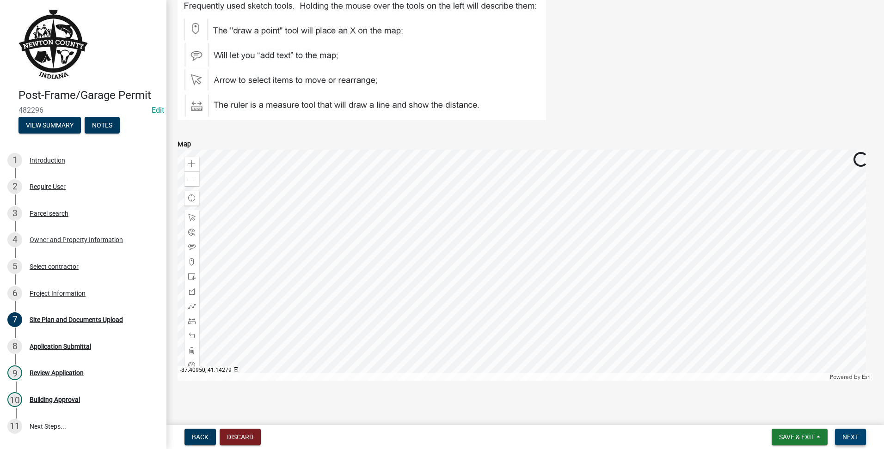
click at [849, 439] on span "Next" at bounding box center [850, 437] width 16 height 7
click at [848, 437] on span "Next" at bounding box center [850, 437] width 16 height 7
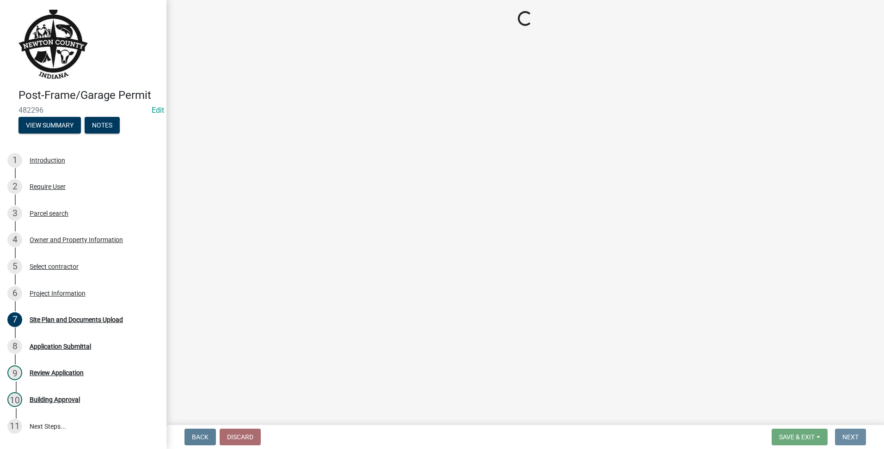
scroll to position [0, 0]
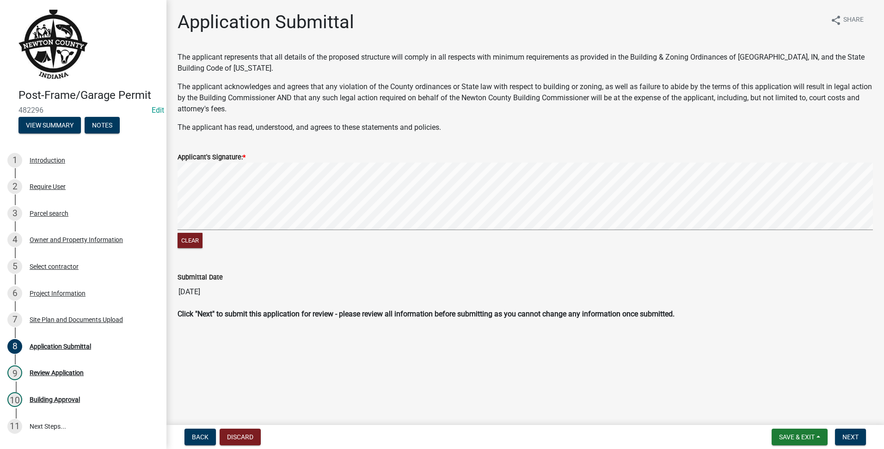
click at [478, 192] on form "Applicant's Signature: * Clear" at bounding box center [524, 196] width 695 height 110
click at [856, 434] on span "Next" at bounding box center [850, 437] width 16 height 7
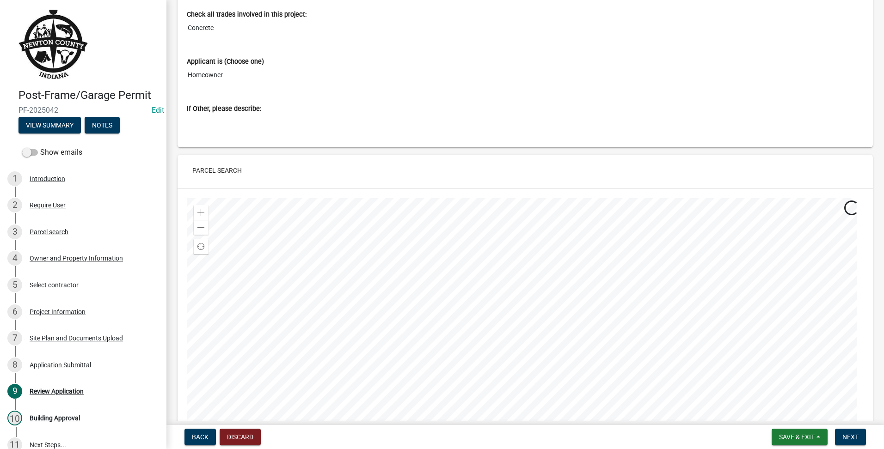
scroll to position [770, 0]
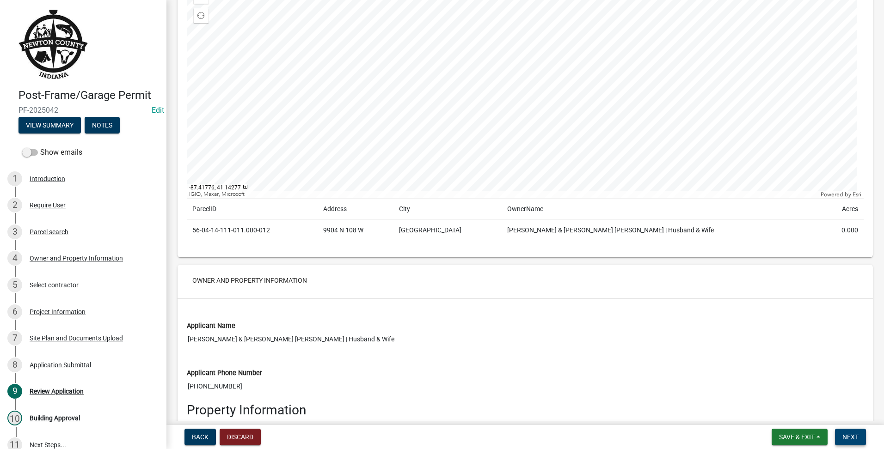
click at [847, 434] on span "Next" at bounding box center [850, 437] width 16 height 7
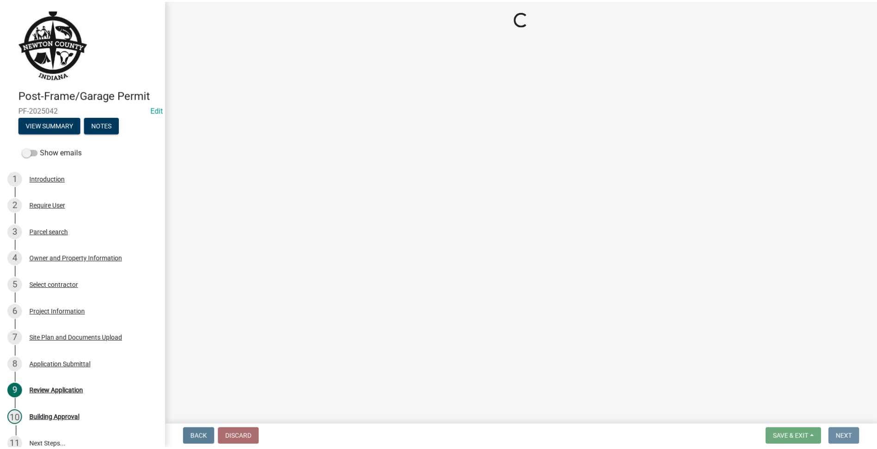
scroll to position [0, 0]
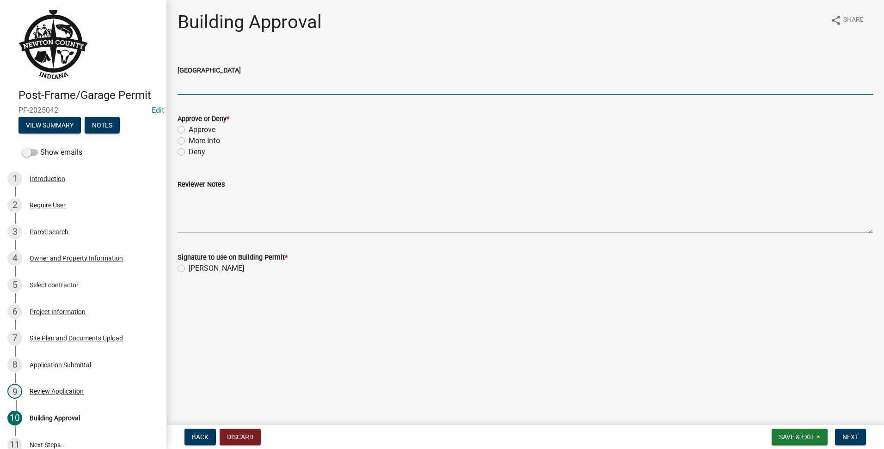
click at [188, 93] on input "[GEOGRAPHIC_DATA]" at bounding box center [524, 85] width 695 height 19
type input "r1"
click at [192, 127] on label "Approve" at bounding box center [202, 129] width 27 height 11
click at [192, 127] on input "Approve" at bounding box center [192, 127] width 6 height 6
radio input "true"
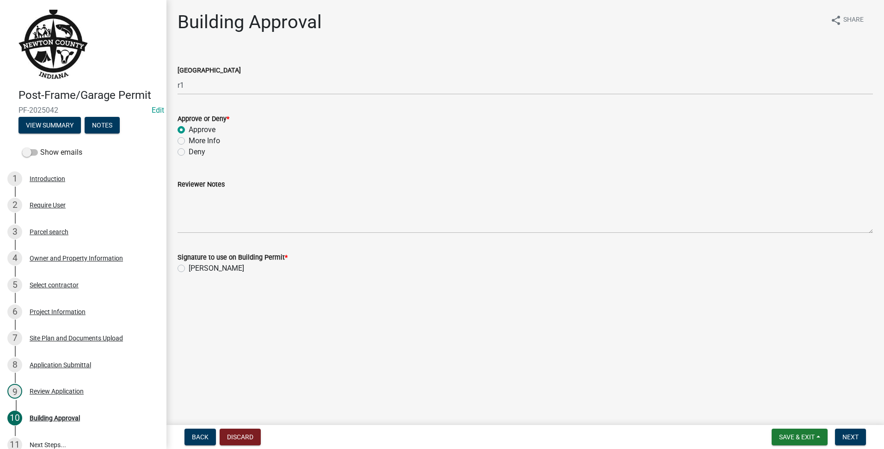
click at [189, 269] on label "[PERSON_NAME]" at bounding box center [216, 268] width 55 height 11
click at [189, 269] on input "[PERSON_NAME]" at bounding box center [192, 266] width 6 height 6
radio input "true"
click at [848, 436] on span "Next" at bounding box center [850, 437] width 16 height 7
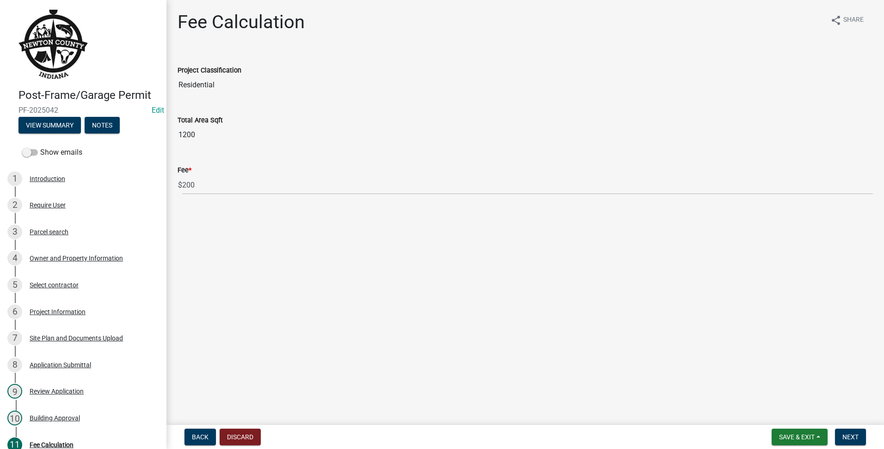
click at [848, 447] on nav "Back Discard Save & Exit Save Save & Exit Next" at bounding box center [524, 437] width 717 height 24
click at [852, 432] on button "Next" at bounding box center [850, 437] width 31 height 17
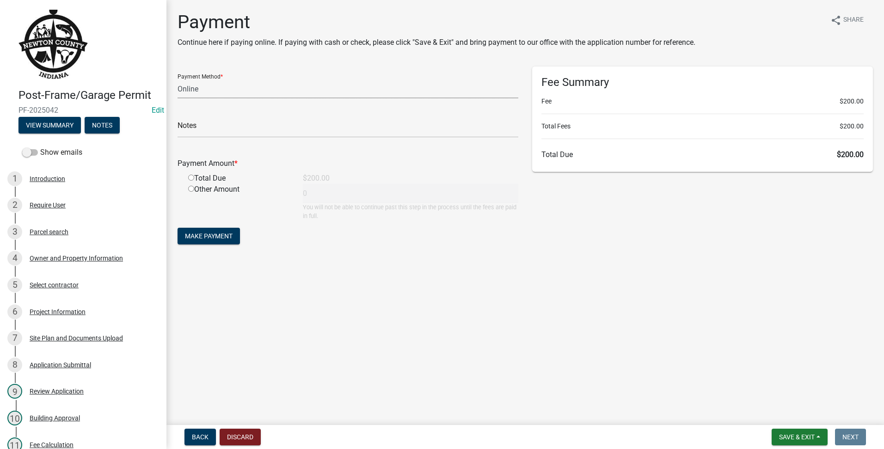
click at [238, 90] on select "Credit Card POS Check Cash Online" at bounding box center [347, 88] width 341 height 19
click at [177, 79] on select "Credit Card POS Check Cash Online" at bounding box center [347, 88] width 341 height 19
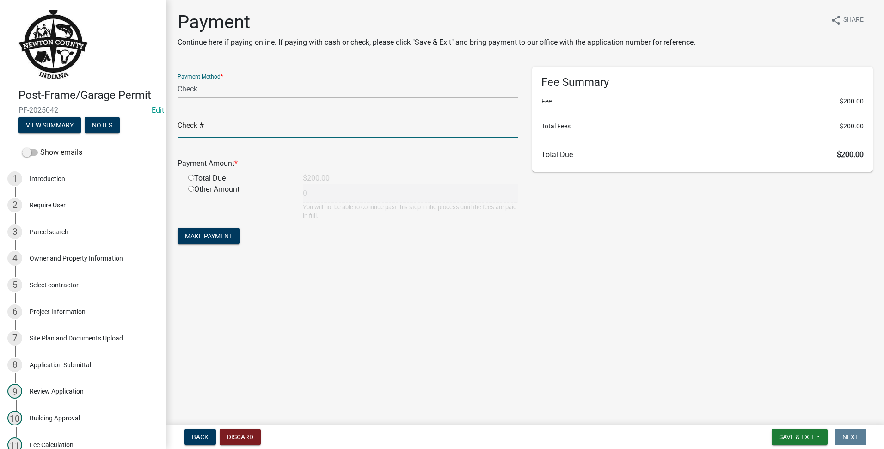
click at [231, 128] on input "text" at bounding box center [347, 128] width 341 height 19
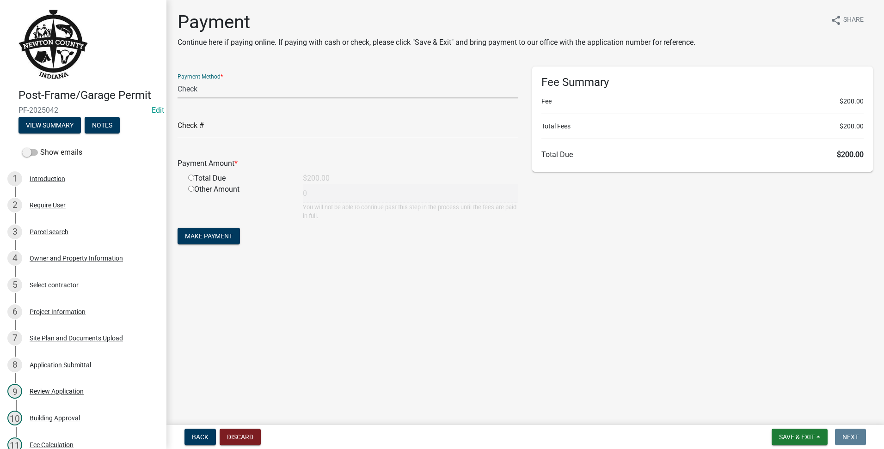
click at [201, 92] on select "Credit Card POS Check Cash Online" at bounding box center [347, 88] width 341 height 19
select select "2: 1"
click at [177, 79] on select "Credit Card POS Check Cash Online" at bounding box center [347, 88] width 341 height 19
click at [197, 176] on div "Total Due" at bounding box center [238, 178] width 115 height 11
click at [193, 178] on input "radio" at bounding box center [191, 178] width 6 height 6
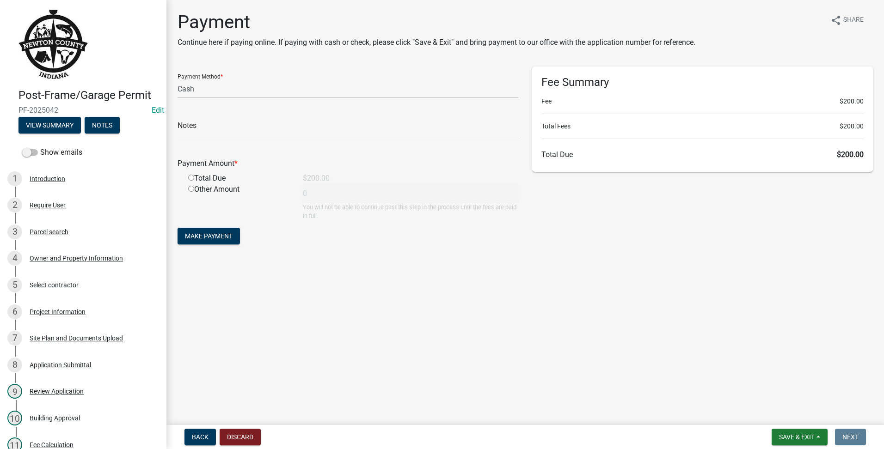
radio input "true"
type input "200"
click at [211, 233] on span "Make Payment" at bounding box center [209, 235] width 48 height 7
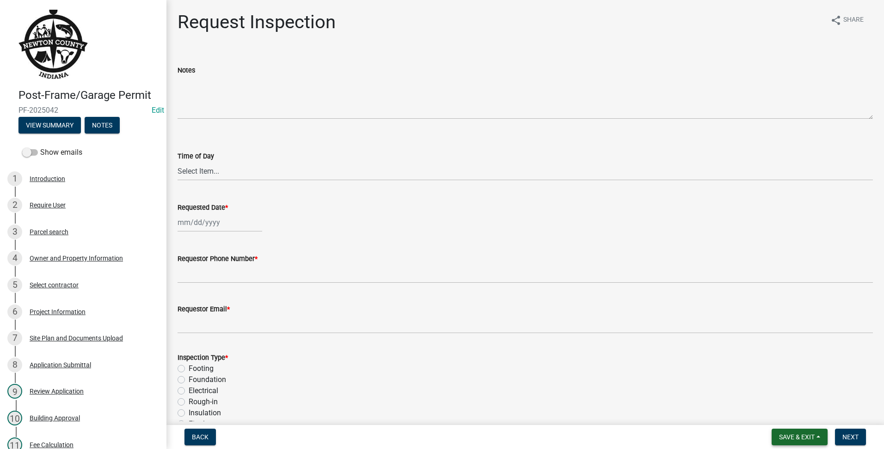
click at [790, 433] on button "Save & Exit" at bounding box center [799, 437] width 56 height 17
click at [791, 411] on button "Save & Exit" at bounding box center [790, 413] width 74 height 22
